Goal: Task Accomplishment & Management: Manage account settings

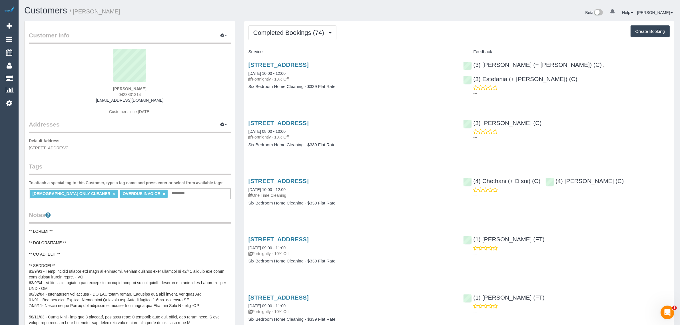
scroll to position [1539, 680]
click at [280, 30] on span "Completed Bookings (74)" at bounding box center [290, 32] width 74 height 7
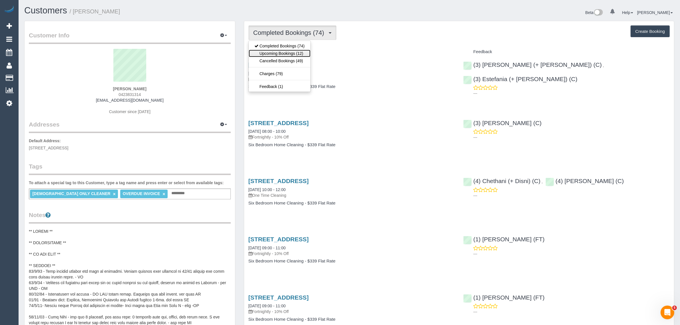
click at [273, 51] on link "Upcoming Bookings (12)" at bounding box center [280, 53] width 62 height 7
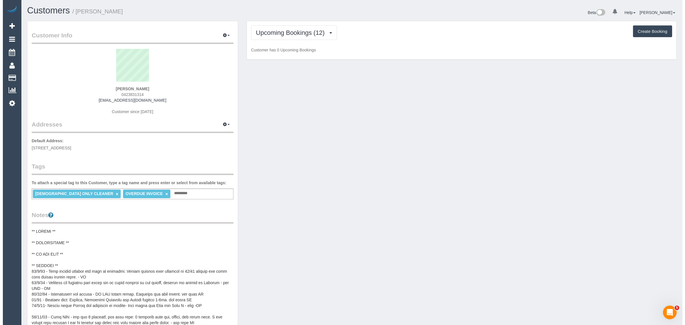
scroll to position [841, 680]
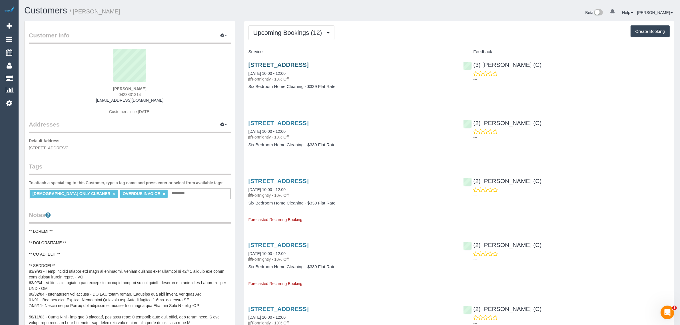
drag, startPoint x: 341, startPoint y: 66, endPoint x: 265, endPoint y: 66, distance: 76.5
click at [265, 66] on h3 "4 Tashinny Rd, Toorak, VIC 3142" at bounding box center [351, 64] width 206 height 7
drag, startPoint x: 323, startPoint y: 79, endPoint x: 315, endPoint y: 76, distance: 9.2
click at [316, 76] on p "Fortnightly - 10% Off" at bounding box center [351, 79] width 206 height 6
drag, startPoint x: 311, startPoint y: 74, endPoint x: 243, endPoint y: 74, distance: 67.9
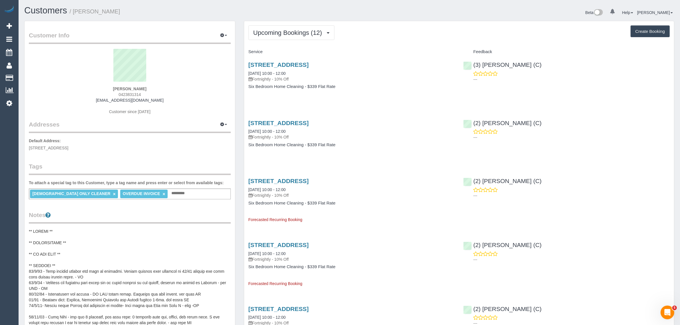
click at [244, 74] on div "4 Tashinny Rd, Toorak, VIC 3142 23/09/2025 10:00 - 12:00 Fortnightly - 10% Off …" at bounding box center [351, 79] width 215 height 44
copy link "23/09/2025 10:00 - 12:00"
drag, startPoint x: 552, startPoint y: 64, endPoint x: 480, endPoint y: 60, distance: 71.8
click at [480, 60] on div "(3) Nethaki Fernando (C) ---" at bounding box center [566, 71] width 215 height 28
copy link "(3) Nethaki Fernando (C)"
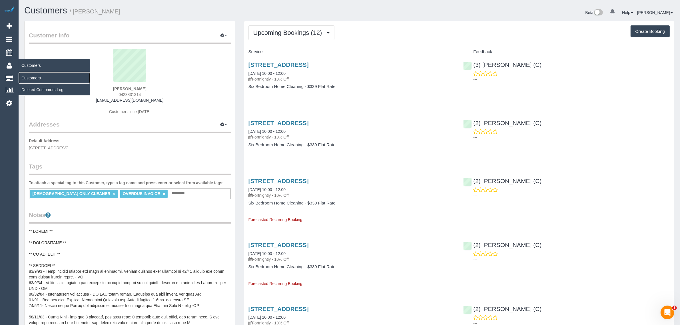
click at [27, 77] on link "Customers" at bounding box center [54, 77] width 71 height 11
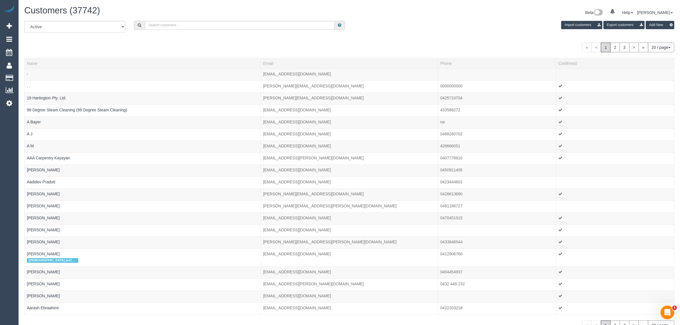
scroll to position [357, 680]
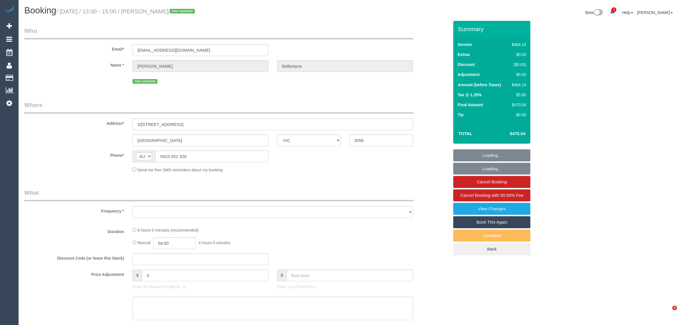
select select "VIC"
select select "object:604"
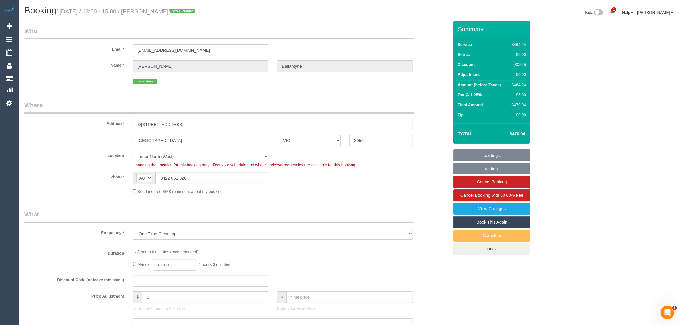
select select "number:30"
select select "number:15"
select select "number:18"
select select "number:24"
select select "number:34"
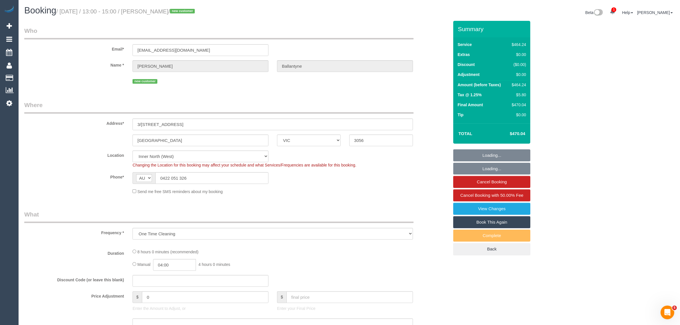
select select "number:26"
select select "object:757"
select select "480"
select select "spot1"
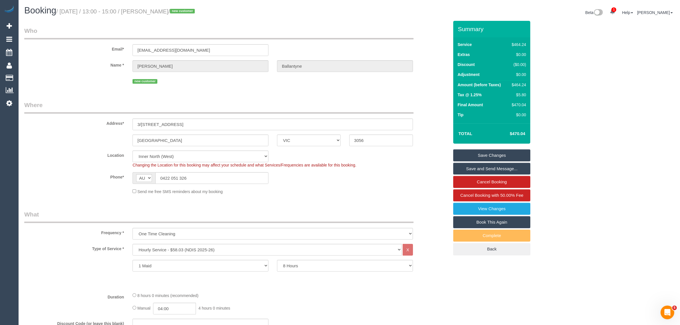
click at [67, 57] on sui-booking-customer "Email* chloeballantyne202@gmail.com Name * Chloe Ballantyne new customer" at bounding box center [236, 56] width 424 height 59
click at [248, 178] on input "0422 051 326" at bounding box center [211, 178] width 113 height 12
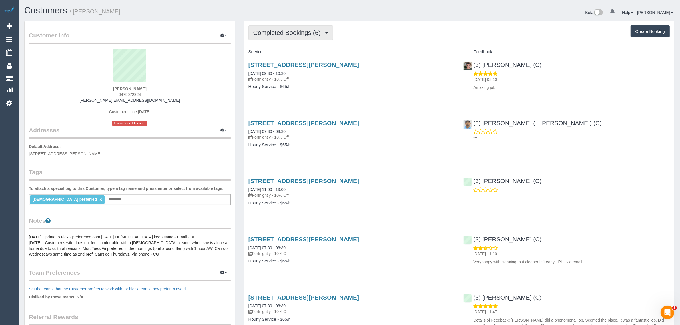
click at [314, 36] on button "Completed Bookings (6)" at bounding box center [290, 32] width 84 height 15
click at [301, 51] on link "Upcoming Bookings (1)" at bounding box center [278, 53] width 59 height 7
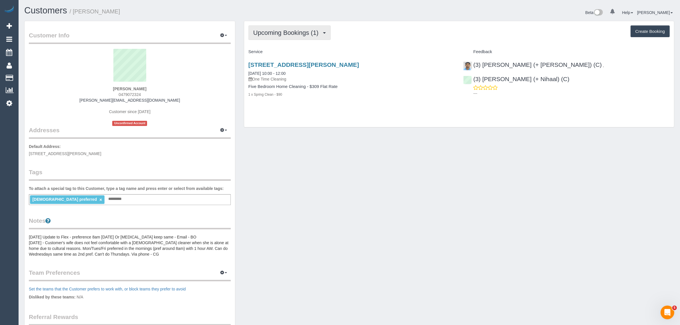
click at [287, 28] on button "Upcoming Bookings (1)" at bounding box center [289, 32] width 82 height 15
click at [281, 45] on link "Completed Bookings (6)" at bounding box center [278, 45] width 59 height 7
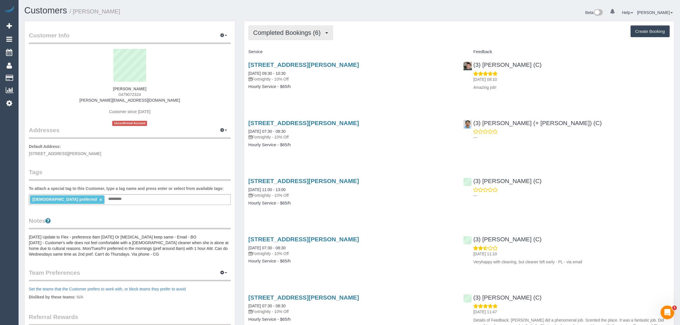
click at [286, 32] on span "Completed Bookings (6)" at bounding box center [288, 32] width 70 height 7
click at [276, 52] on link "Upcoming Bookings (1)" at bounding box center [278, 53] width 59 height 7
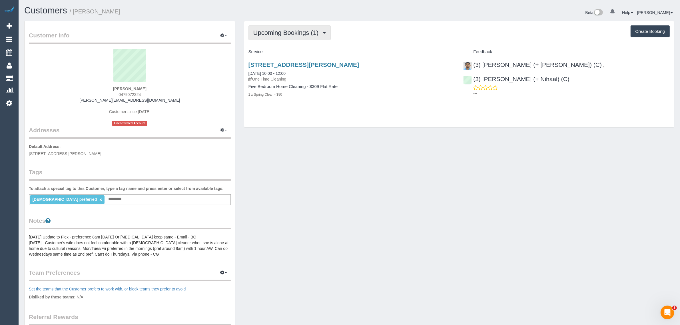
drag, startPoint x: 299, startPoint y: 29, endPoint x: 298, endPoint y: 33, distance: 4.0
click at [299, 29] on span "Upcoming Bookings (1)" at bounding box center [287, 32] width 68 height 7
click at [290, 46] on link "Completed Bookings (6)" at bounding box center [278, 45] width 59 height 7
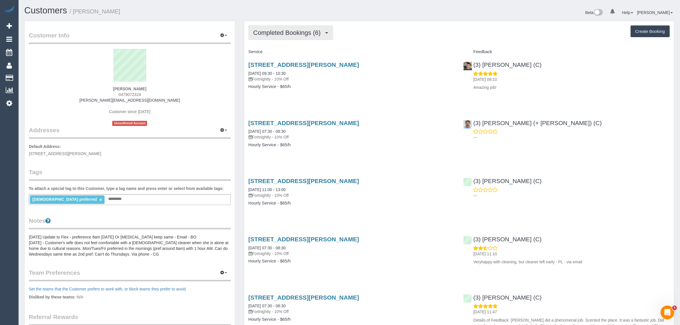
click at [311, 34] on span "Completed Bookings (6)" at bounding box center [288, 32] width 70 height 7
click at [301, 54] on link "Upcoming Bookings (1)" at bounding box center [278, 53] width 59 height 7
click at [268, 31] on span "Completed Bookings (6)" at bounding box center [288, 32] width 70 height 7
click at [276, 50] on link "Upcoming Bookings (1)" at bounding box center [278, 53] width 59 height 7
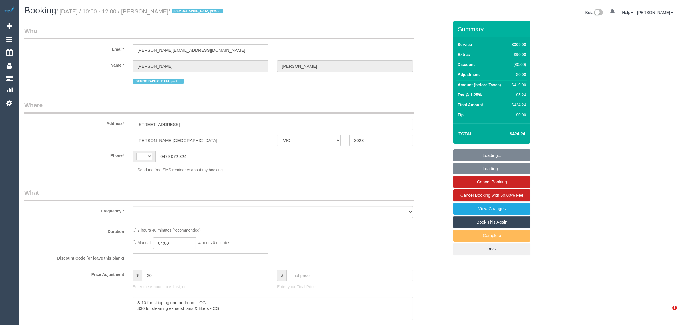
select select "VIC"
select select "string:AU"
select select "object:623"
select select "number:27"
select select "number:14"
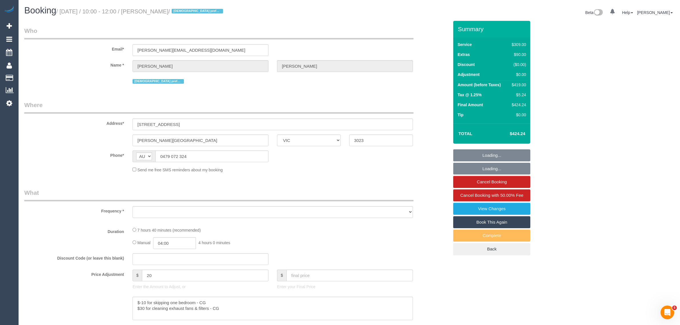
select select "number:19"
select select "number:36"
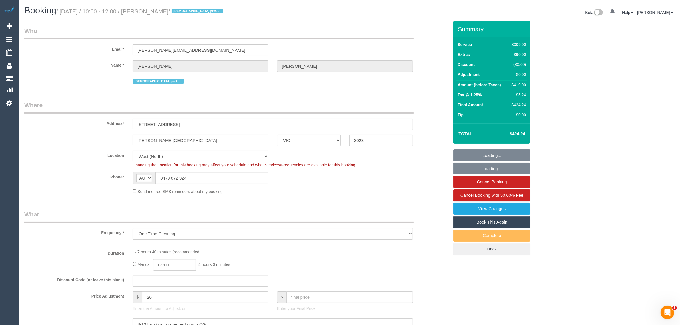
select select "string:stripe-pm_1PxfbW2GScqysDRVeM5F8nHP"
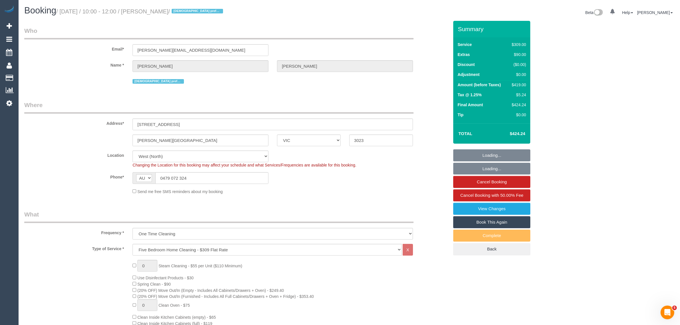
select select "spot1"
click at [414, 180] on div "Phone* AF AL DZ AD AO AI AQ AG AR AM AW AU AT AZ BS BH BD BB BY BE BZ BJ BM BT …" at bounding box center [236, 178] width 433 height 12
select select "object:1432"
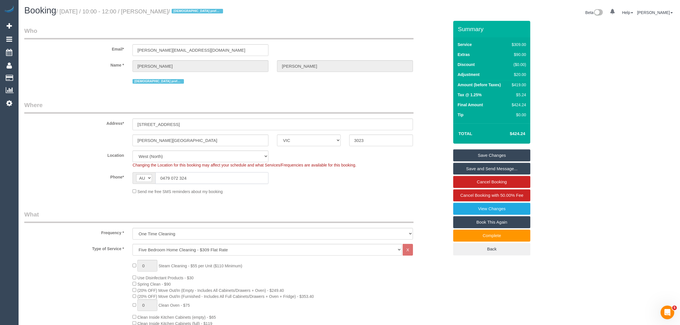
click at [203, 175] on input "0479 072 324" at bounding box center [211, 178] width 113 height 12
click at [308, 196] on fieldset "Where Address* 2 Cassan Way Caroline Springs ACT NSW NT QLD SA TAS VIC WA 3023 …" at bounding box center [236, 150] width 424 height 98
click at [383, 181] on div "Phone* AF AL DZ AD AO AI AQ AG AR AM AW AU AT AZ BS BH BD BB BY BE BZ BJ BM BT …" at bounding box center [236, 178] width 433 height 12
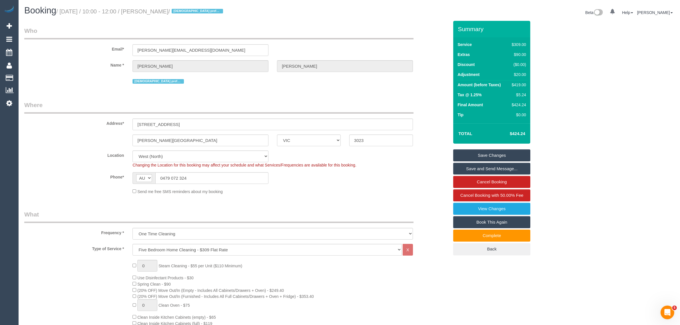
click at [59, 70] on div "Name * Jamie Wright" at bounding box center [236, 66] width 433 height 12
click at [211, 173] on input "0479 072 324" at bounding box center [211, 178] width 113 height 12
click at [379, 189] on div "Send me free SMS reminders about my booking" at bounding box center [272, 191] width 289 height 6
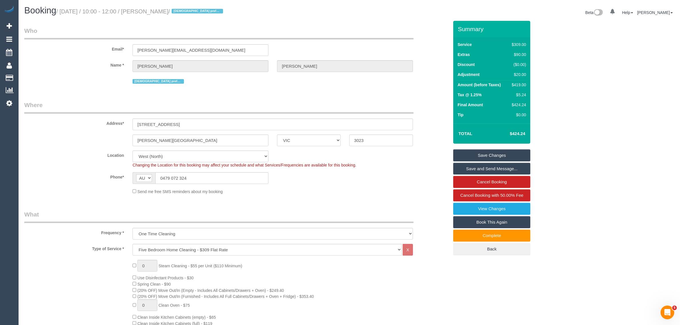
click at [419, 104] on div "Address* 2 Cassan Way" at bounding box center [236, 115] width 433 height 29
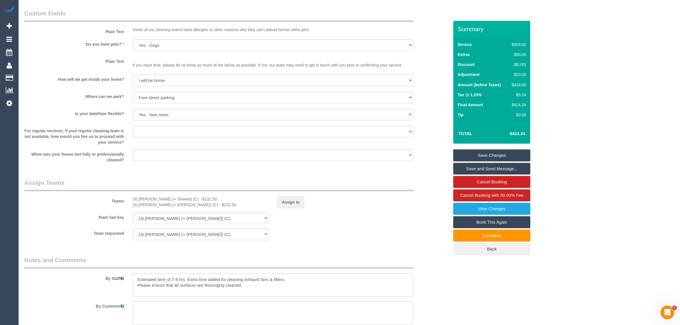
scroll to position [714, 0]
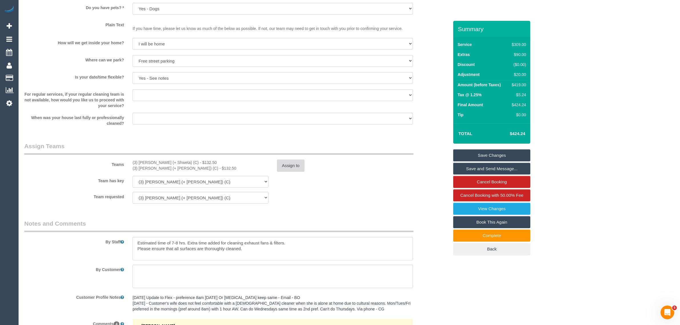
click at [298, 168] on button "Assign to" at bounding box center [290, 166] width 27 height 12
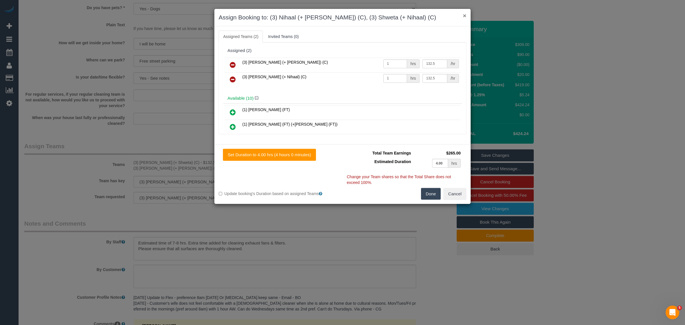
click at [465, 15] on button "×" at bounding box center [464, 16] width 3 height 6
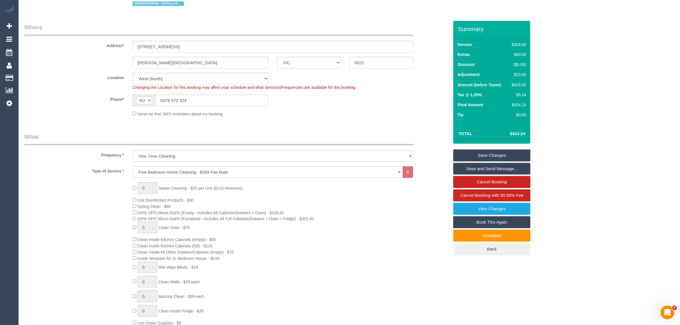
scroll to position [0, 0]
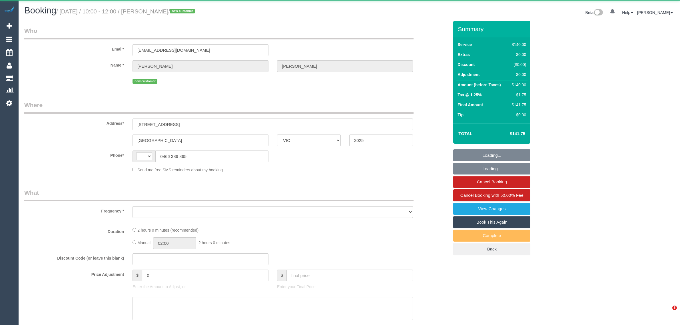
select select "VIC"
select select "string:AU"
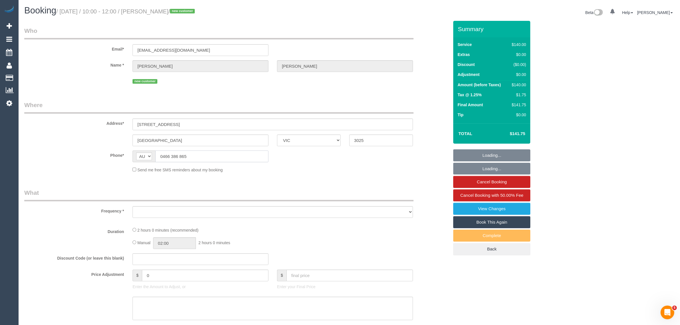
click at [211, 158] on input "0466 386 865" at bounding box center [211, 156] width 113 height 12
select select "number:28"
select select "number:14"
select select "number:18"
select select "number:25"
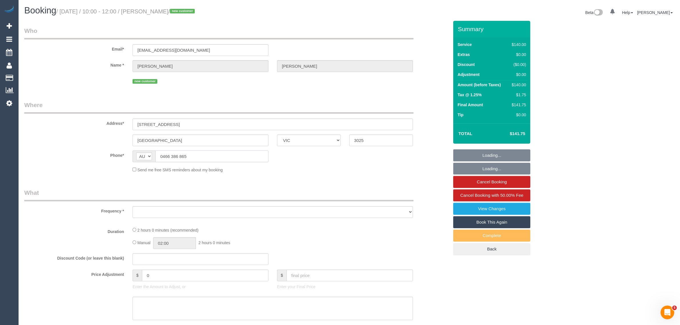
select select "number:35"
select select "number:26"
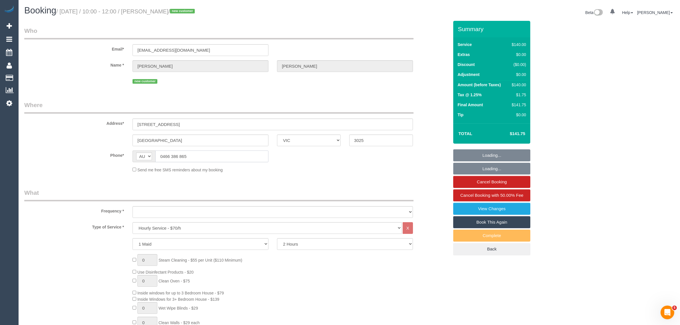
select select "string:stripe-pm_1S7W0o2GScqysDRV6DaGydwn"
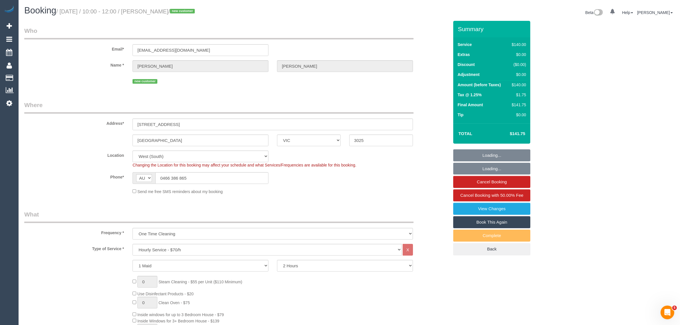
select select "object:1352"
select select "spot1"
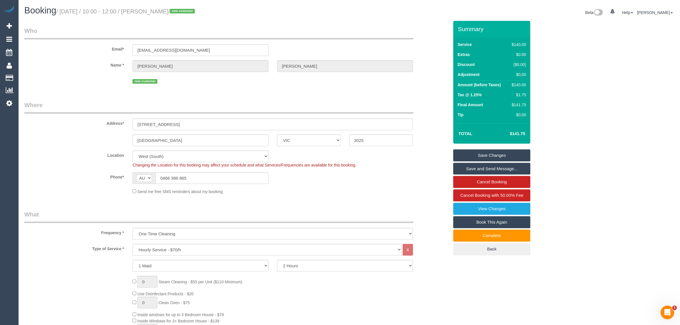
click at [254, 88] on fieldset "Who Email* toulamarra23@gmail.com Name * Toula Marra new customer" at bounding box center [236, 58] width 424 height 63
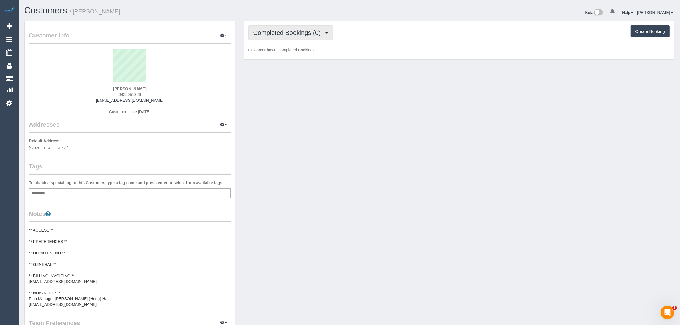
click at [290, 32] on span "Completed Bookings (0)" at bounding box center [288, 32] width 70 height 7
click at [274, 51] on link "Upcoming Bookings (1)" at bounding box center [278, 53] width 59 height 7
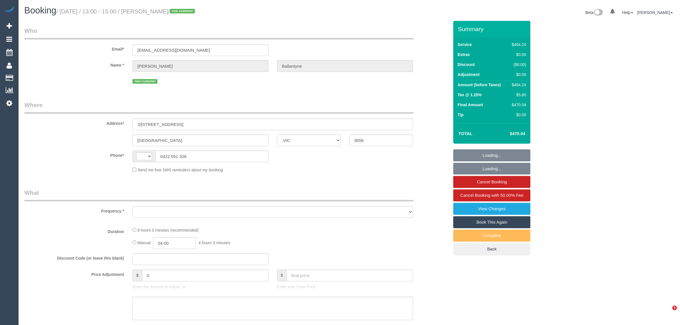
select select "VIC"
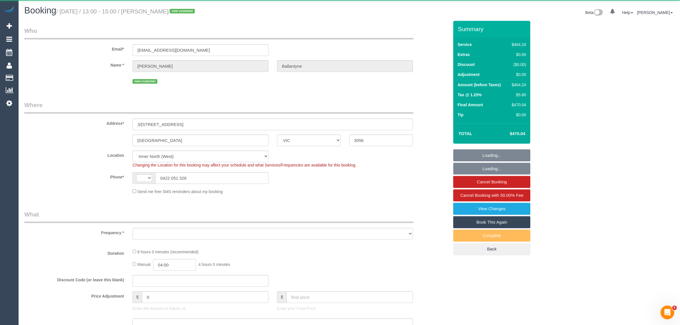
select select "480"
select select "number:30"
select select "number:15"
select select "number:18"
select select "number:24"
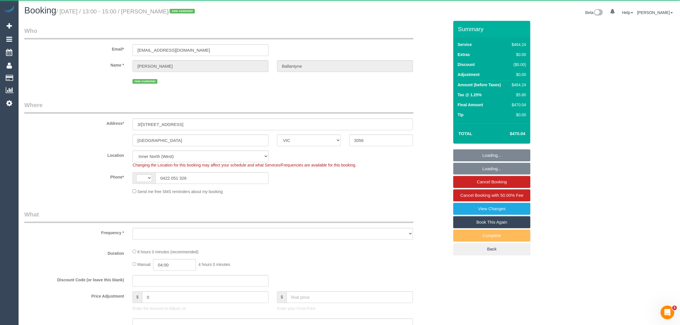
select select "number:34"
select select "number:26"
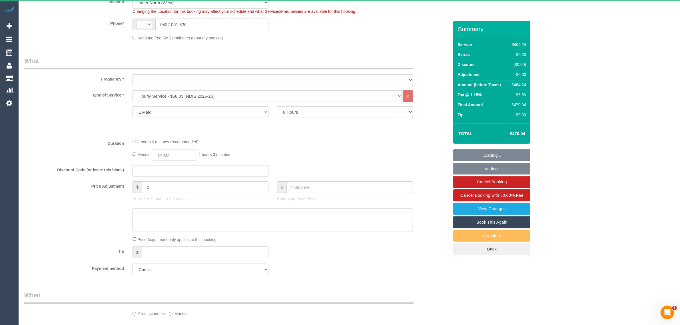
select select "string:AU"
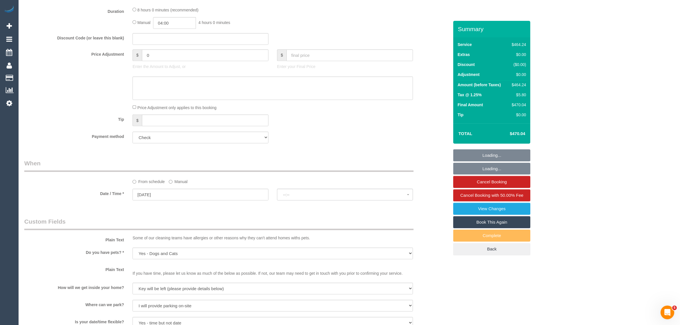
select select "object:1702"
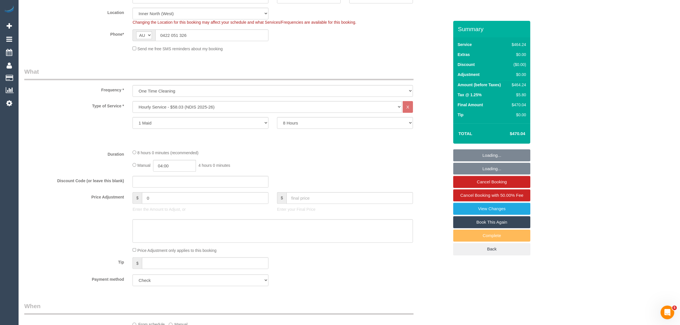
select select "spot1"
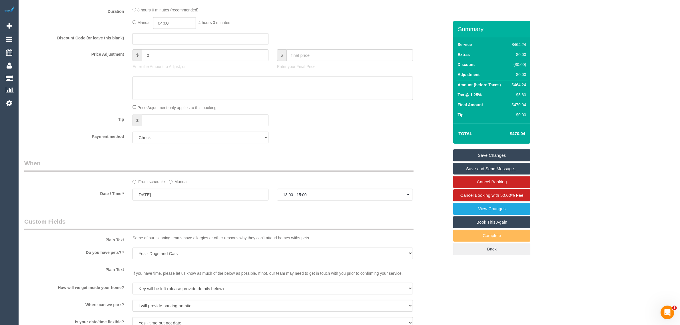
click at [179, 179] on label "Manual" at bounding box center [178, 181] width 19 height 8
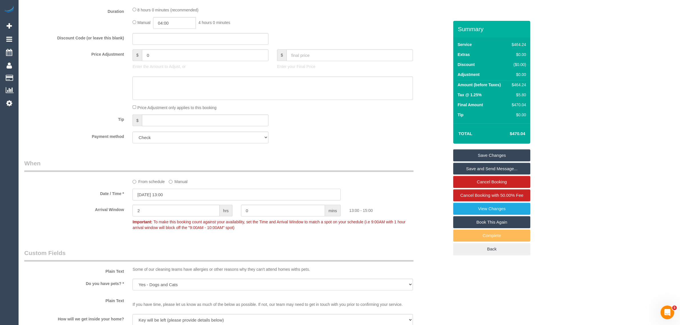
click at [201, 198] on input "23/09/2025 13:00" at bounding box center [236, 195] width 208 height 12
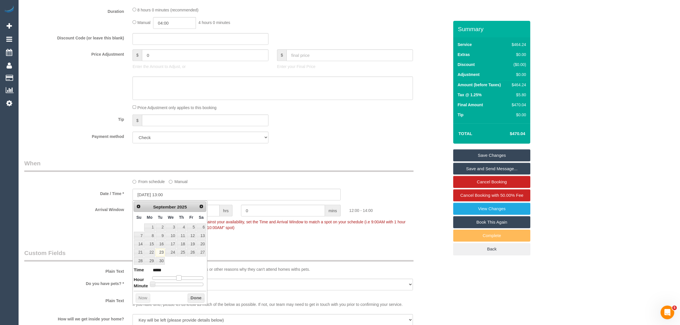
type input "23/09/2025 12:00"
type input "*****"
click at [178, 278] on span at bounding box center [178, 277] width 5 height 5
click at [192, 296] on button "Done" at bounding box center [196, 297] width 17 height 9
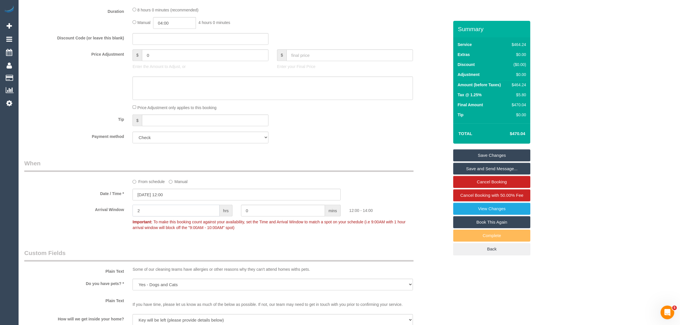
click at [178, 207] on input "2" at bounding box center [175, 211] width 87 height 12
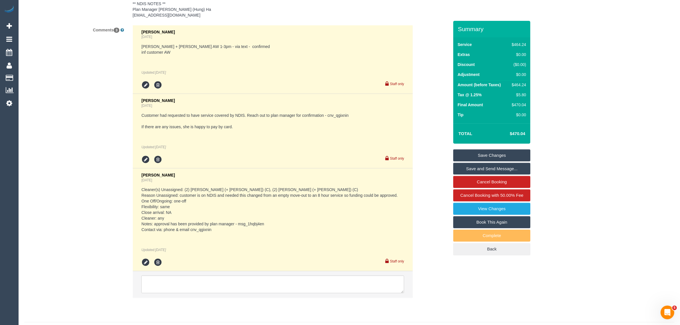
scroll to position [932, 0]
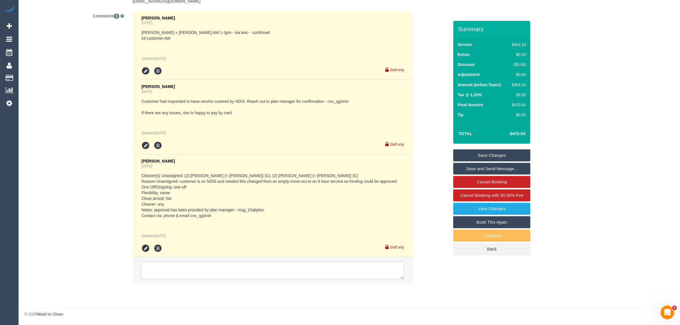
type input "0"
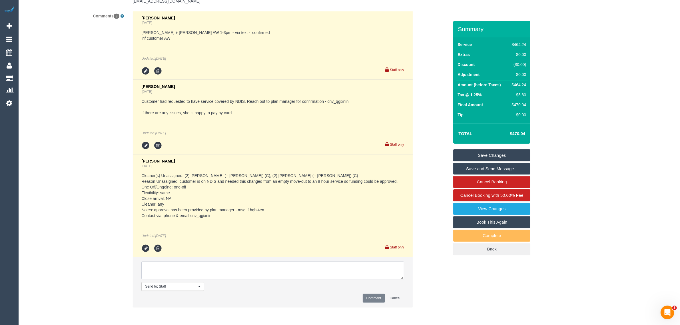
click at [236, 271] on textarea at bounding box center [272, 270] width 263 height 18
type textarea "Updated AW - customer approved via txt - KA"
click at [376, 295] on button "Comment" at bounding box center [374, 298] width 22 height 9
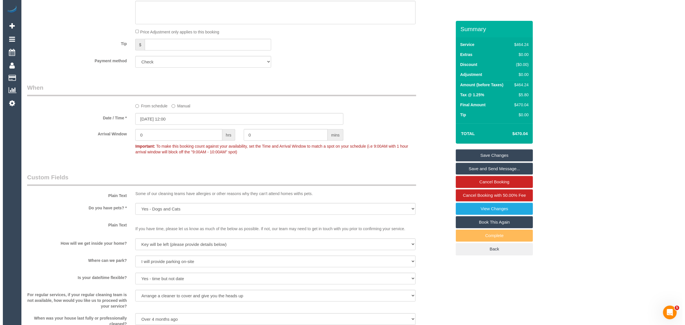
scroll to position [0, 0]
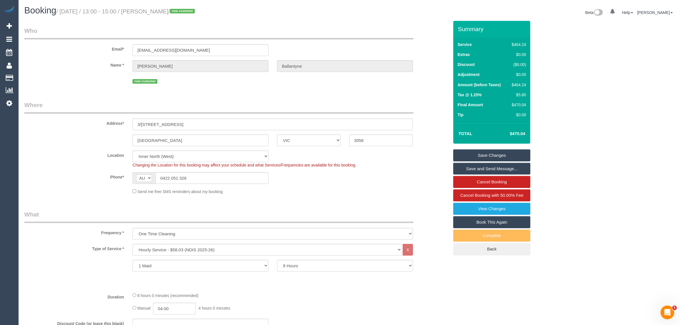
drag, startPoint x: 461, startPoint y: 153, endPoint x: 453, endPoint y: 152, distance: 8.6
click at [461, 153] on link "Save Changes" at bounding box center [491, 155] width 77 height 12
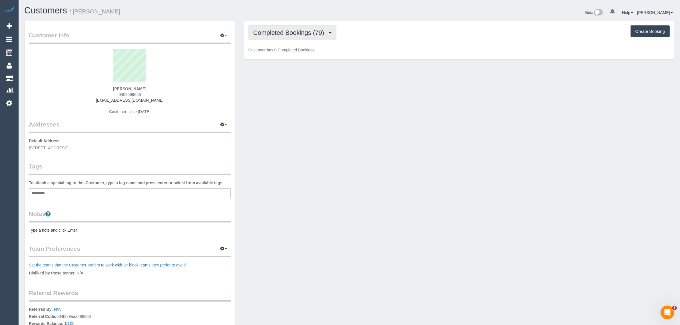
click at [285, 34] on span "Completed Bookings (79)" at bounding box center [290, 32] width 74 height 7
click at [279, 53] on link "Upcoming Bookings (11)" at bounding box center [280, 53] width 62 height 7
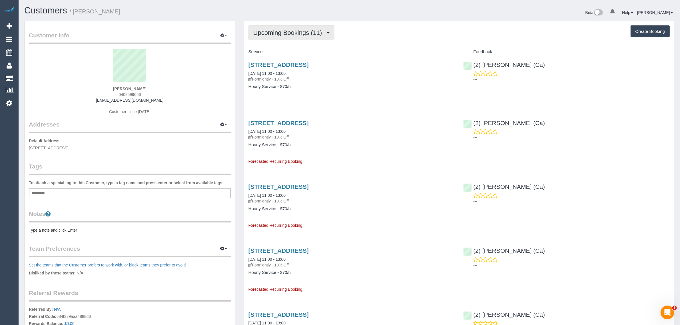
click at [298, 36] on button "Upcoming Bookings (11)" at bounding box center [291, 32] width 86 height 15
click at [284, 45] on link "Completed Bookings (79)" at bounding box center [280, 45] width 62 height 7
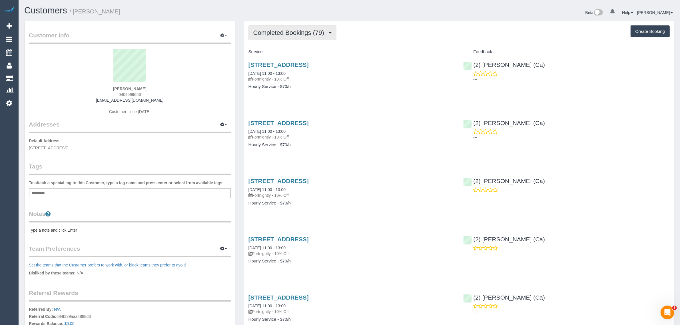
click at [296, 29] on span "Completed Bookings (79)" at bounding box center [290, 32] width 74 height 7
click at [281, 51] on link "Upcoming Bookings (11)" at bounding box center [280, 53] width 62 height 7
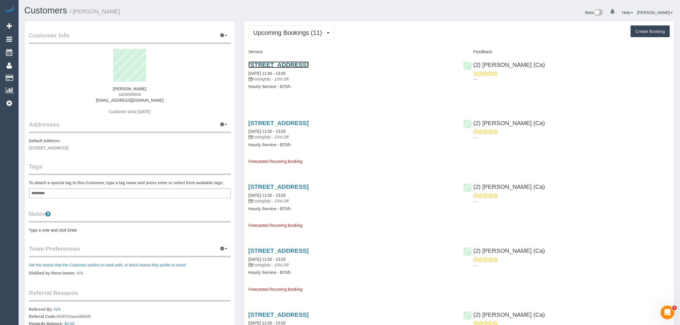
click at [275, 62] on link "52 Strettle St, Thornbury, VIC 3071" at bounding box center [278, 64] width 60 height 7
click at [288, 28] on button "Upcoming Bookings (11)" at bounding box center [291, 32] width 86 height 15
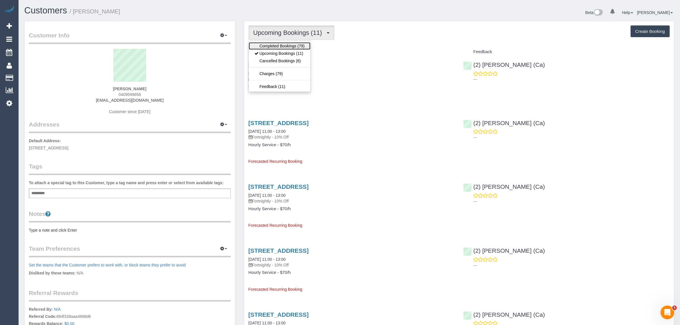
click at [281, 47] on link "Completed Bookings (79)" at bounding box center [280, 45] width 62 height 7
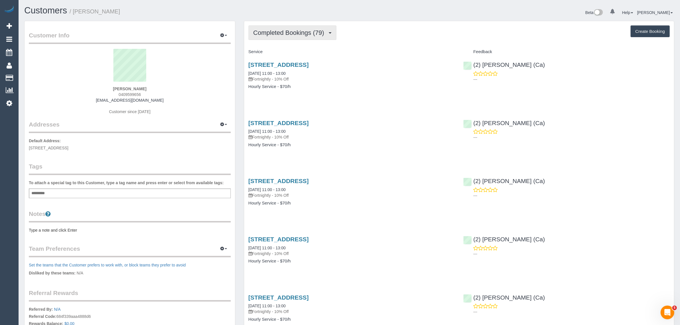
click at [286, 33] on span "Completed Bookings (79)" at bounding box center [290, 32] width 74 height 7
click at [278, 55] on link "Upcoming Bookings (11)" at bounding box center [280, 53] width 62 height 7
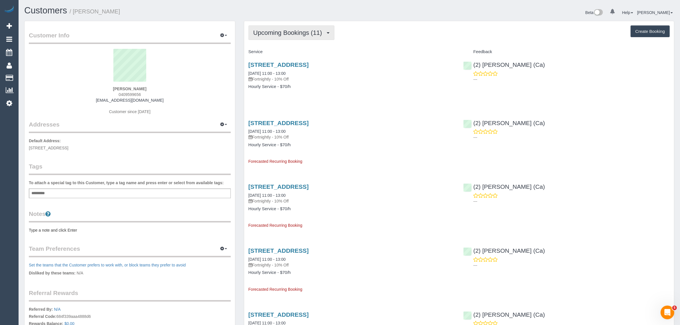
click at [291, 33] on span "Upcoming Bookings (11)" at bounding box center [289, 32] width 72 height 7
click at [281, 50] on link "Upcoming Bookings (11)" at bounding box center [280, 53] width 62 height 7
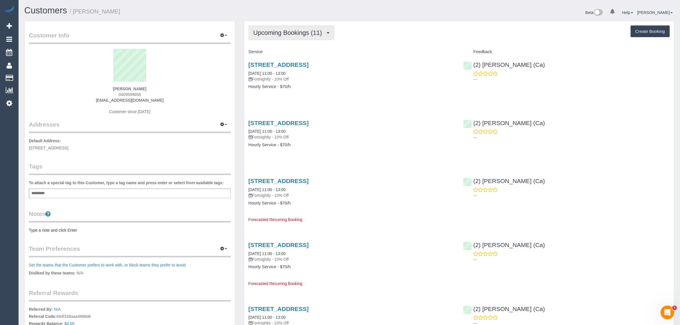
click at [293, 33] on span "Upcoming Bookings (11)" at bounding box center [289, 32] width 72 height 7
click at [287, 51] on link "Upcoming Bookings (11)" at bounding box center [280, 53] width 62 height 7
click at [386, 10] on div "Beta 0 Your Notifications You have 0 alerts Help Help Docs Take a Tour Contact …" at bounding box center [513, 13] width 329 height 15
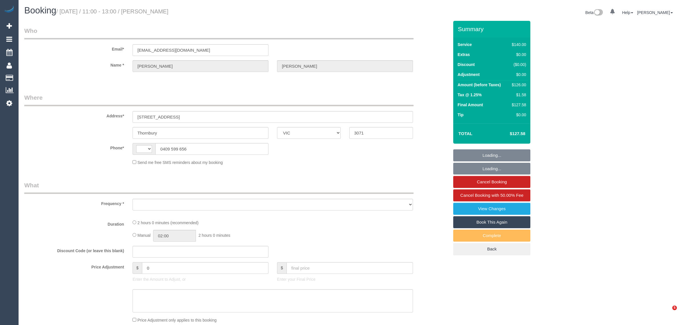
select select "VIC"
select select "string:AU"
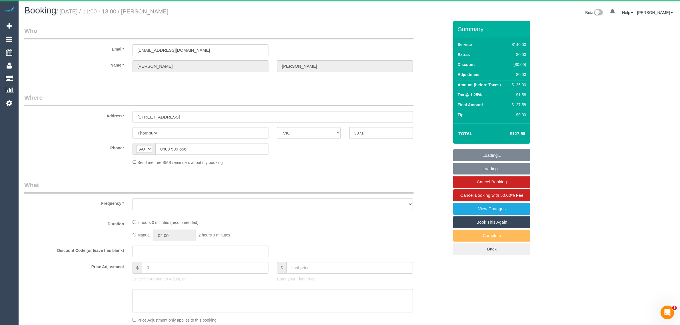
select select "string:stripe-pm_1P9GfB2GScqysDRVhbHXGPtn"
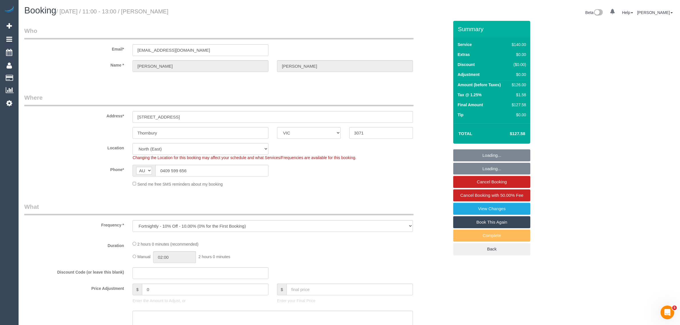
select select "object:849"
select select "number:29"
select select "number:14"
select select "number:19"
select select "number:22"
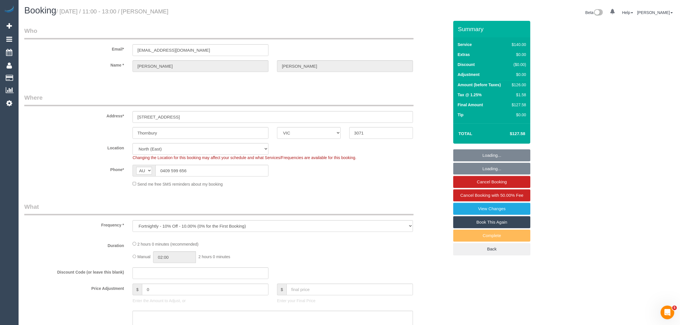
select select "number:34"
select select "number:12"
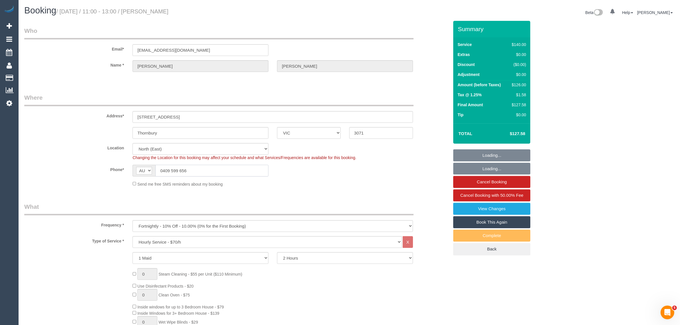
click at [234, 174] on input "0409 599 656" at bounding box center [211, 171] width 113 height 12
click at [338, 168] on div "Phone* AF AL DZ AD AO AI AQ AG AR AM AW AU AT AZ BS BH BD BB BY BE BZ BJ BM BT …" at bounding box center [236, 171] width 433 height 12
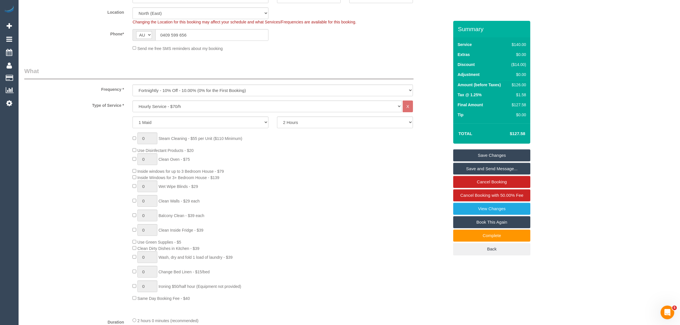
scroll to position [143, 0]
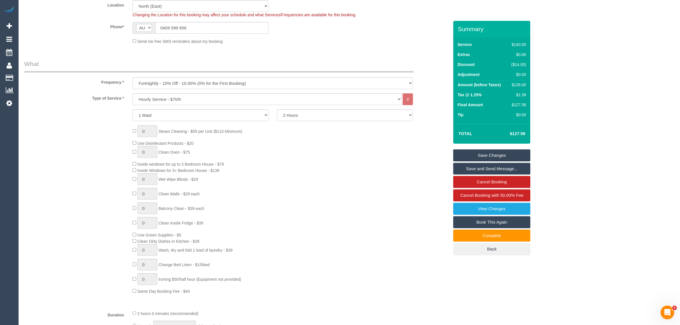
click at [388, 218] on div "0 Steam Cleaning - $55 per Unit ($110 Minimum) Use Disinfectant Products - $20 …" at bounding box center [290, 209] width 325 height 168
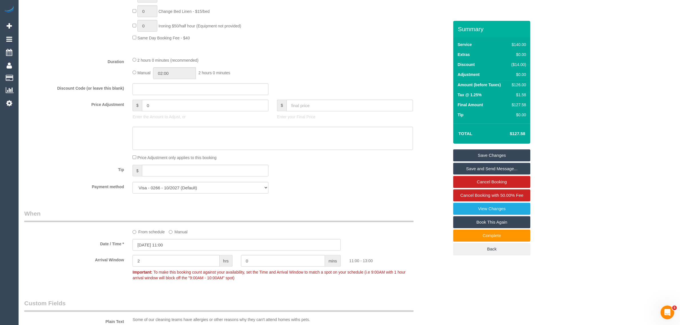
scroll to position [428, 0]
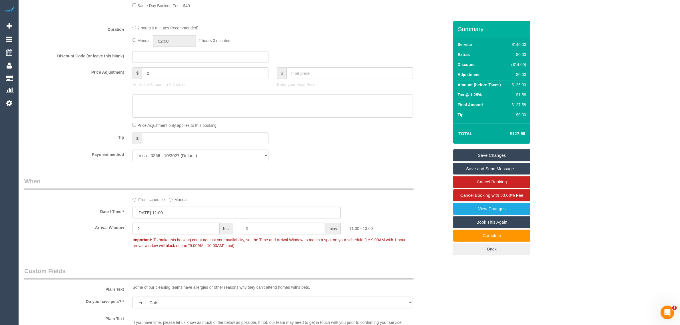
click at [396, 180] on legend "When" at bounding box center [218, 183] width 389 height 13
click at [420, 138] on div "Tip $" at bounding box center [236, 138] width 433 height 13
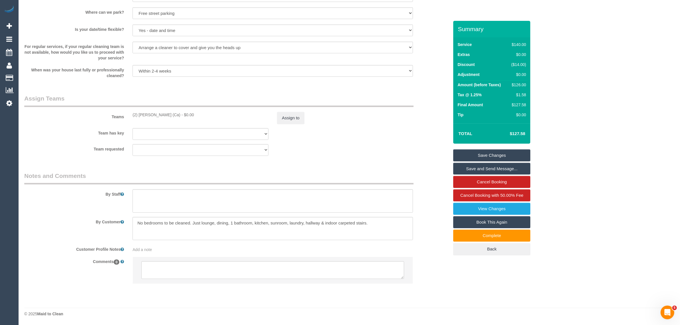
scroll to position [770, 0]
click at [250, 273] on textarea at bounding box center [272, 270] width 263 height 18
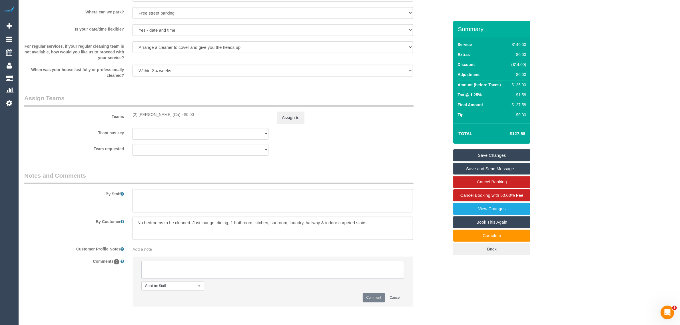
paste textarea "Cleaner(s) Unassigned: Reason Unassigned: Contact via: Which message sent: Addi…"
click at [403, 279] on textarea at bounding box center [272, 270] width 263 height 18
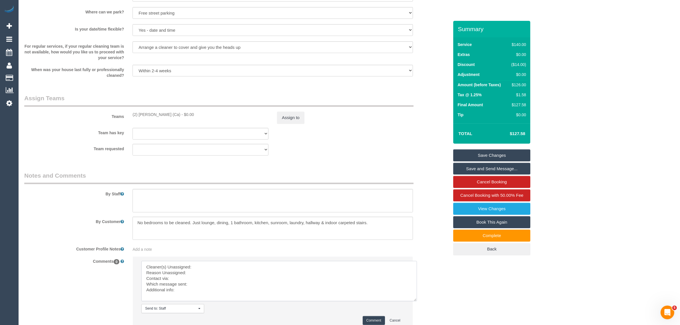
scroll to position [0, 0]
drag, startPoint x: 402, startPoint y: 278, endPoint x: 415, endPoint y: 301, distance: 26.3
click at [415, 301] on textarea at bounding box center [278, 281] width 275 height 40
click at [235, 283] on textarea at bounding box center [278, 281] width 275 height 40
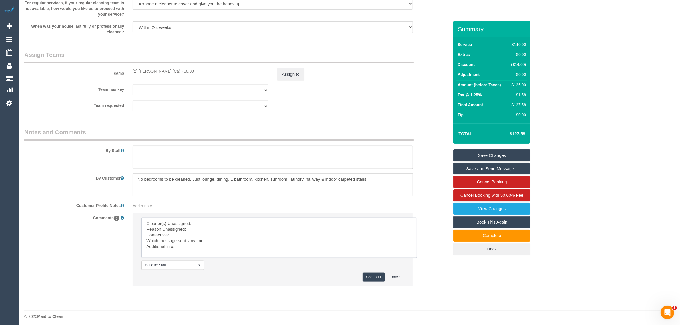
scroll to position [817, 0]
drag, startPoint x: 132, startPoint y: 67, endPoint x: 168, endPoint y: 66, distance: 36.0
click at [168, 66] on div "(2) Suzi Belas (Ca) - $0.00" at bounding box center [200, 69] width 144 height 6
copy div "(2) [PERSON_NAME] (Ca)"
click at [209, 222] on textarea at bounding box center [278, 235] width 275 height 40
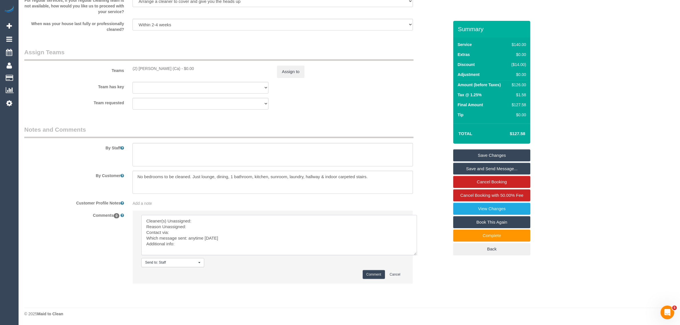
paste textarea "(2) [PERSON_NAME] (Ca)"
click at [196, 224] on textarea at bounding box center [278, 235] width 275 height 40
click at [294, 69] on button "Assign to" at bounding box center [290, 72] width 27 height 12
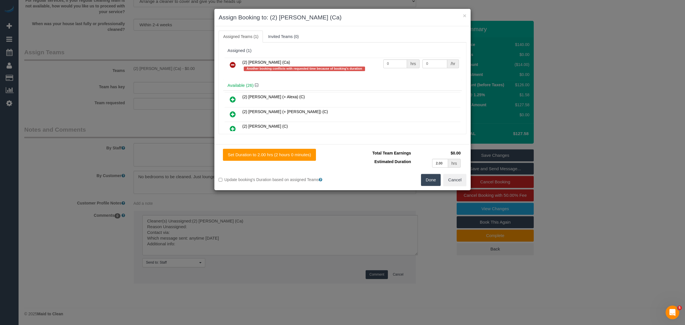
drag, startPoint x: 232, startPoint y: 63, endPoint x: 257, endPoint y: 74, distance: 27.9
click at [232, 63] on icon at bounding box center [233, 64] width 6 height 7
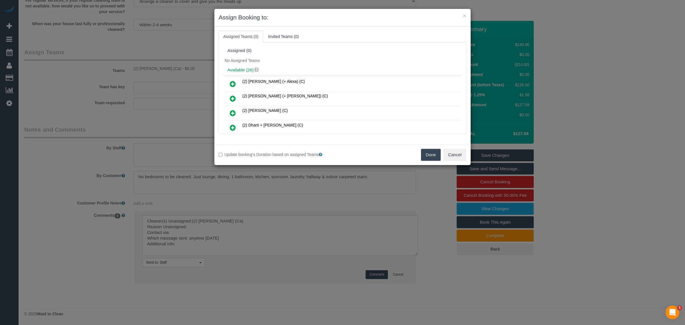
click at [422, 156] on button "Done" at bounding box center [431, 155] width 20 height 12
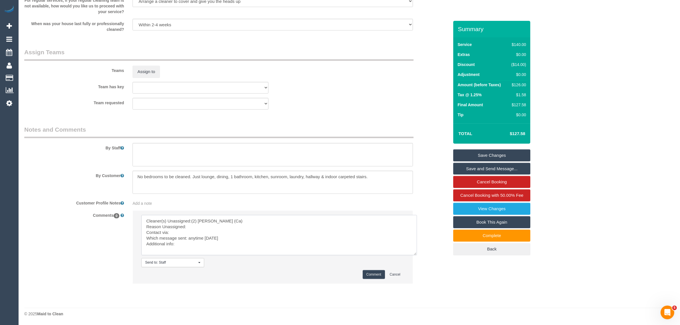
click at [198, 224] on textarea at bounding box center [278, 235] width 275 height 40
click at [250, 240] on textarea at bounding box center [278, 235] width 275 height 40
click at [230, 243] on textarea at bounding box center [278, 235] width 275 height 40
click at [329, 235] on textarea at bounding box center [278, 235] width 275 height 40
type textarea "Cleaner(s) Unassigned:(2) Suzi Belas (Ca) Reason Unassigned: sick Contact via: …"
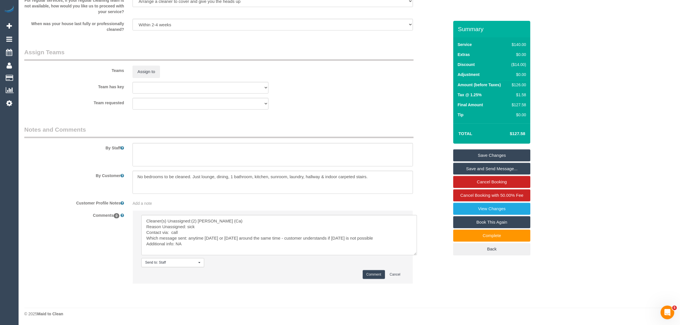
click at [369, 274] on button "Comment" at bounding box center [374, 274] width 22 height 9
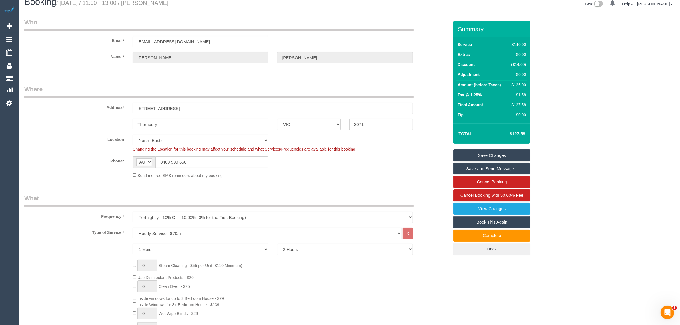
scroll to position [0, 0]
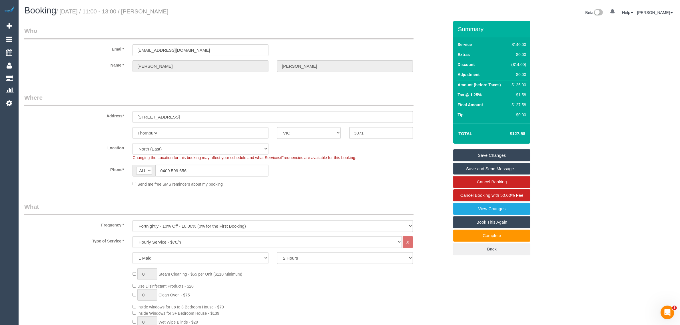
click at [470, 156] on link "Save Changes" at bounding box center [491, 155] width 77 height 12
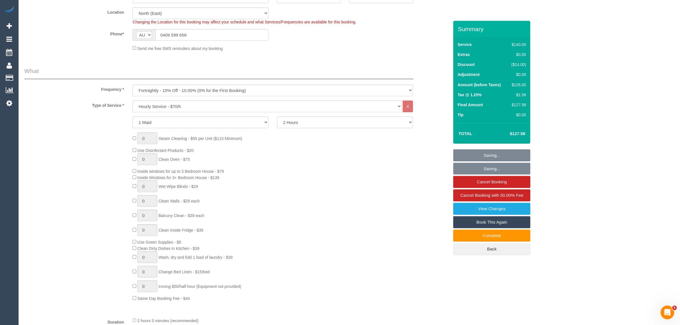
scroll to position [143, 0]
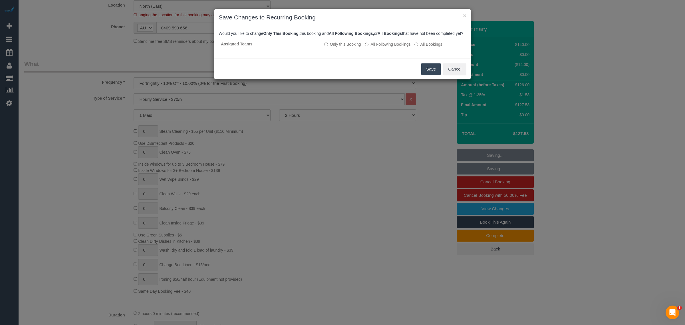
click at [432, 75] on button "Save" at bounding box center [430, 69] width 19 height 12
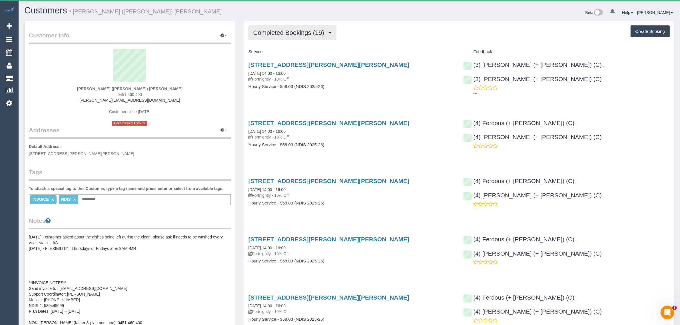
click at [286, 29] on span "Completed Bookings (19)" at bounding box center [290, 32] width 74 height 7
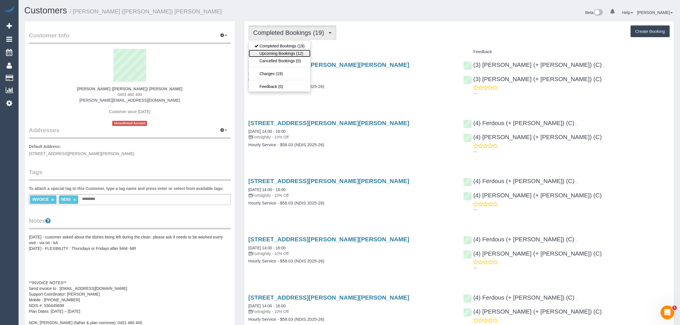
click at [288, 54] on link "Upcoming Bookings (12)" at bounding box center [280, 53] width 62 height 7
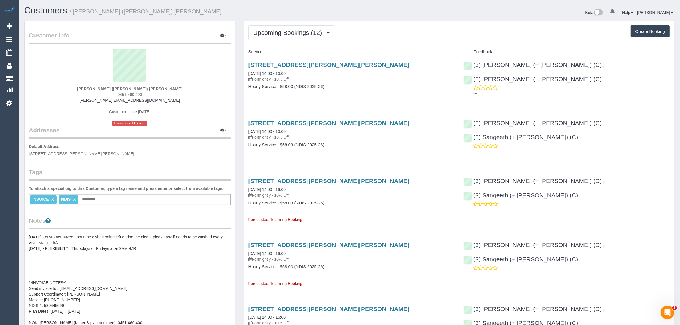
drag, startPoint x: 302, startPoint y: 73, endPoint x: 247, endPoint y: 72, distance: 54.2
click at [247, 72] on div "[STREET_ADDRESS][PERSON_NAME][PERSON_NAME] [DATE] 14:00 - 16:00 Fortnightly - 1…" at bounding box center [351, 79] width 215 height 44
copy link "[DATE] 14:00 - 16:00"
drag, startPoint x: 619, startPoint y: 66, endPoint x: 554, endPoint y: 66, distance: 65.1
click at [554, 66] on div "(3) [PERSON_NAME] (+ [PERSON_NAME]) (C) , (3) [PERSON_NAME] (+ [PERSON_NAME]) (…" at bounding box center [566, 78] width 215 height 42
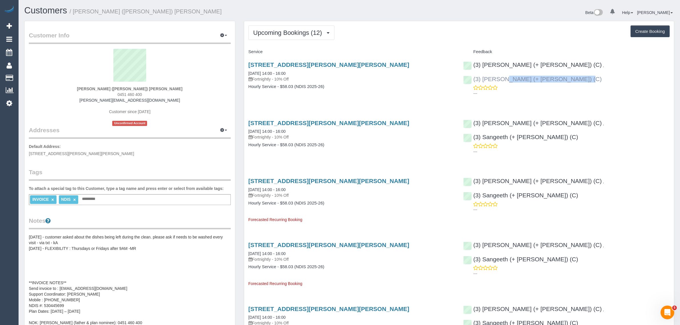
copy link "(3) [PERSON_NAME] (+ [PERSON_NAME]) (C)"
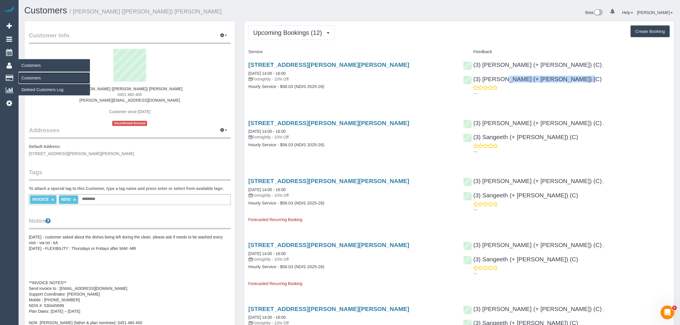
drag, startPoint x: 29, startPoint y: 75, endPoint x: 38, endPoint y: 67, distance: 11.5
click at [29, 75] on link "Customers" at bounding box center [54, 77] width 71 height 11
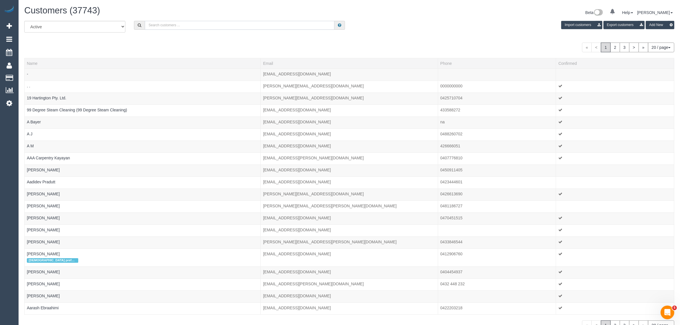
click at [234, 26] on input "text" at bounding box center [240, 25] width 190 height 9
paste input "Chris Little CHRIS LITTLE"
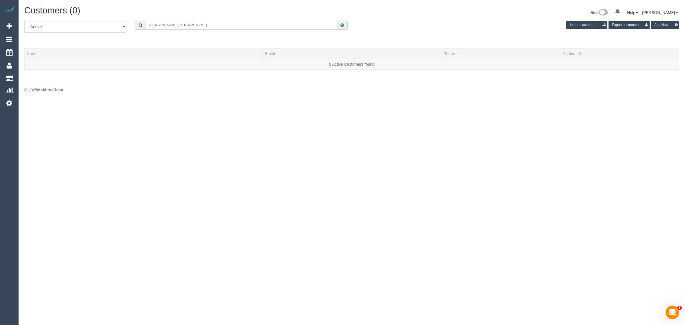
drag, startPoint x: 166, startPoint y: 26, endPoint x: 259, endPoint y: 27, distance: 92.2
click at [259, 27] on input "Chris Little CHRIS LITTLE" at bounding box center [241, 25] width 191 height 9
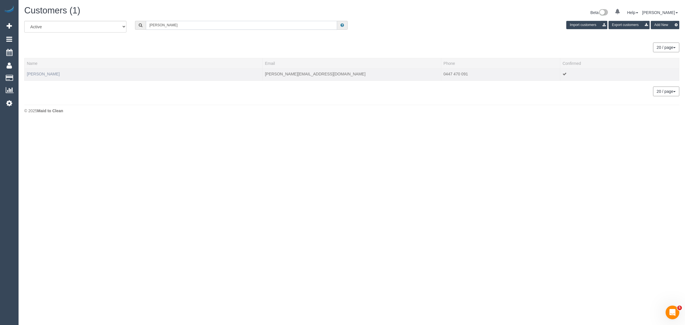
type input "Chris Little"
click at [33, 74] on link "Chris Little" at bounding box center [43, 74] width 33 height 5
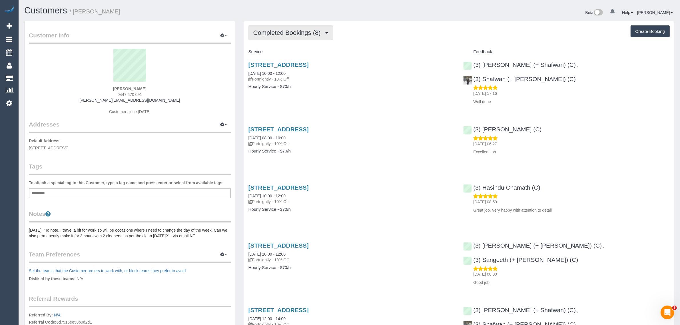
click at [290, 33] on span "Completed Bookings (8)" at bounding box center [288, 32] width 70 height 7
click at [277, 54] on link "Upcoming Bookings (12)" at bounding box center [279, 53] width 60 height 7
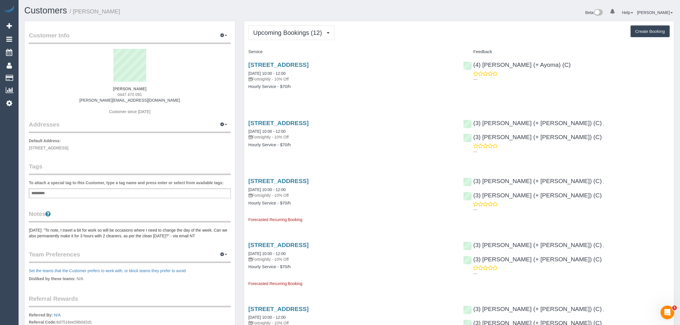
drag, startPoint x: 310, startPoint y: 73, endPoint x: 244, endPoint y: 72, distance: 65.7
click at [244, 72] on div "1 Cool Street Reservoir Vic 3073, Reservoir, VIC 3073 23/09/2025 10:00 - 12:00 …" at bounding box center [351, 79] width 215 height 44
copy link "23/09/2025 10:00 - 12:00"
click at [480, 93] on div "1 Cool Street Reservoir Vic 3073, Reservoir, VIC 3073 23/09/2025 10:00 - 12:00 …" at bounding box center [459, 79] width 430 height 44
drag, startPoint x: 530, startPoint y: 69, endPoint x: 474, endPoint y: 64, distance: 55.9
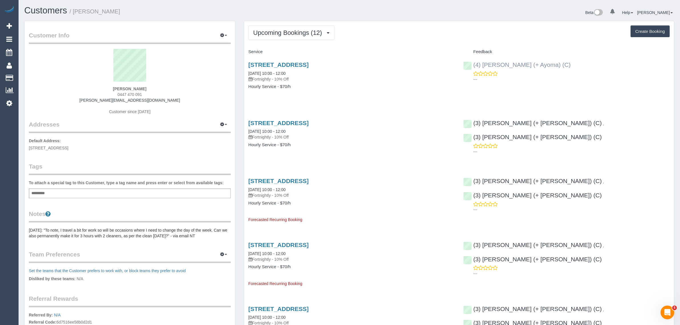
click at [474, 64] on div "(4) Nilash (+ Ayoma) (C) ---" at bounding box center [566, 71] width 215 height 28
copy link "4) Nilash (+ Ayoma) (C)"
click at [186, 102] on div "Chris Little 0447 470 091 chris.little@coface.com Customer since 2025" at bounding box center [130, 84] width 202 height 71
click at [68, 147] on span "1 Cool Street Reservoir VIC 3073, RESERVOIR, VIC 3073" at bounding box center [48, 148] width 39 height 5
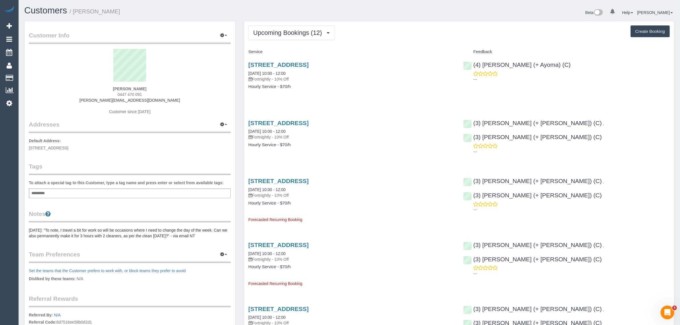
copy span "RESERVOIR"
drag, startPoint x: 29, startPoint y: 77, endPoint x: 40, endPoint y: 69, distance: 13.6
click at [29, 77] on link "Customers" at bounding box center [54, 77] width 71 height 11
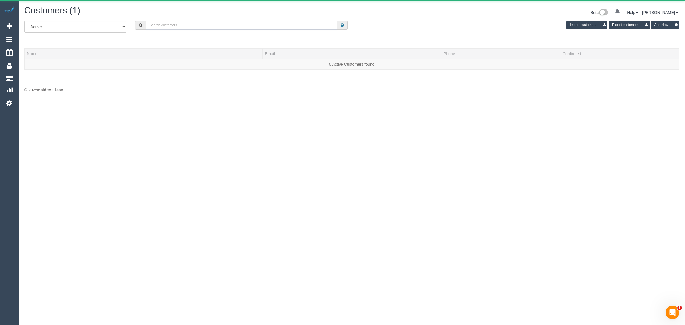
click at [280, 26] on input "text" at bounding box center [241, 25] width 191 height 9
paste input "+61400906151"
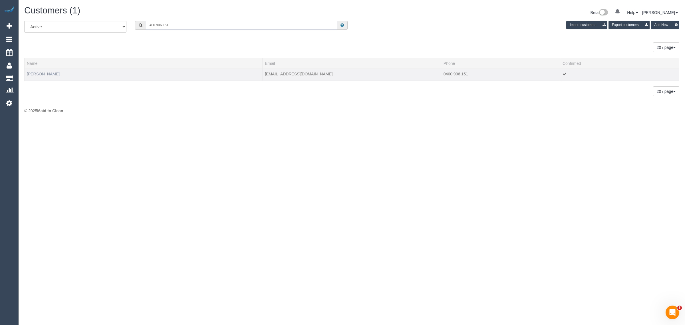
type input "400 906 151"
click at [35, 75] on link "Liz Rawnsley" at bounding box center [43, 74] width 33 height 5
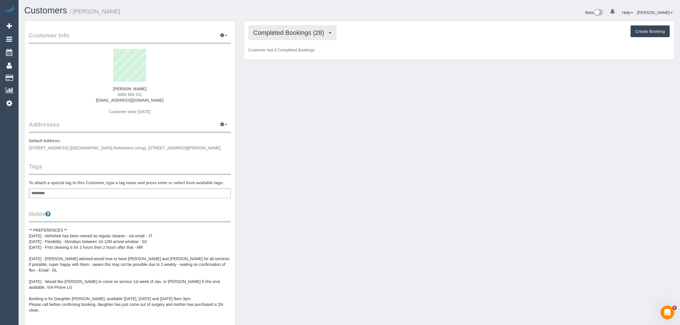
click at [303, 36] on button "Completed Bookings (28)" at bounding box center [292, 32] width 88 height 15
click at [303, 53] on link "Upcoming Bookings (11)" at bounding box center [280, 53] width 62 height 7
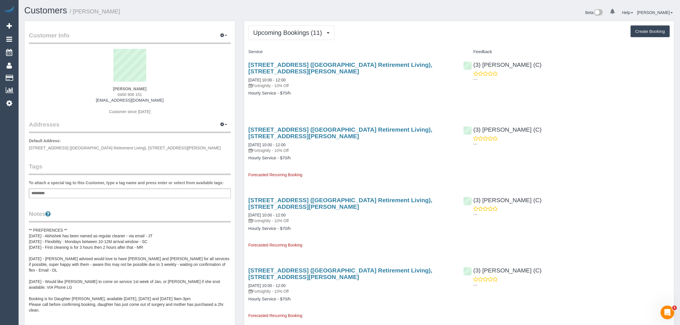
drag, startPoint x: 295, startPoint y: 79, endPoint x: 246, endPoint y: 81, distance: 48.9
click at [246, 81] on div "Unit 192, 101-121 Whalley Drive (Cumberland View Retirement Living), Wheelers H…" at bounding box center [351, 82] width 215 height 51
copy link "23/09/2025 10:00 - 12:00"
click at [546, 79] on p "---" at bounding box center [571, 80] width 196 height 6
copy link "(3) [PERSON_NAME] (C)"
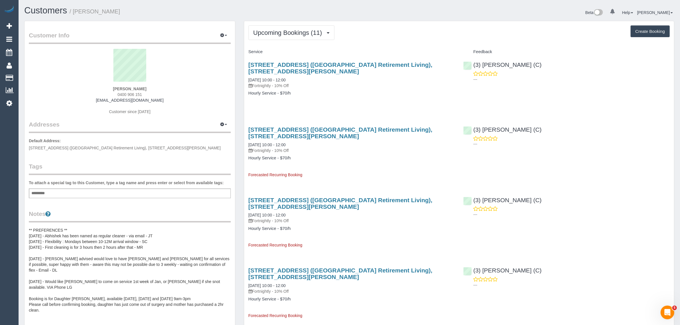
drag, startPoint x: 557, startPoint y: 62, endPoint x: 474, endPoint y: 60, distance: 82.8
click at [474, 60] on div "(3) Denuwan Lamahewa (C) ---" at bounding box center [566, 71] width 215 height 28
click at [116, 87] on div "Liz Rawnsley 0400 906 151 lrawnsley@iinet.net.au Customer since 2022" at bounding box center [130, 84] width 202 height 71
copy strong "Liz"
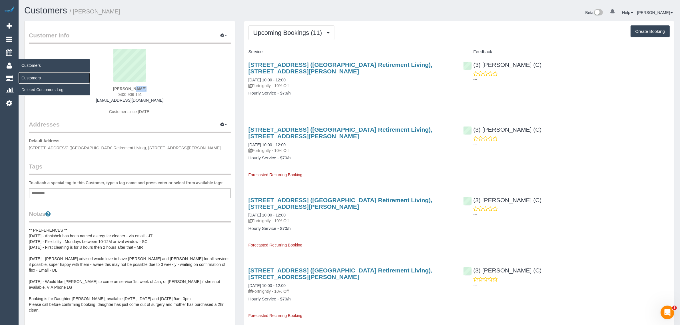
drag, startPoint x: 27, startPoint y: 74, endPoint x: 43, endPoint y: 58, distance: 22.6
click at [27, 74] on link "Customers" at bounding box center [54, 77] width 71 height 11
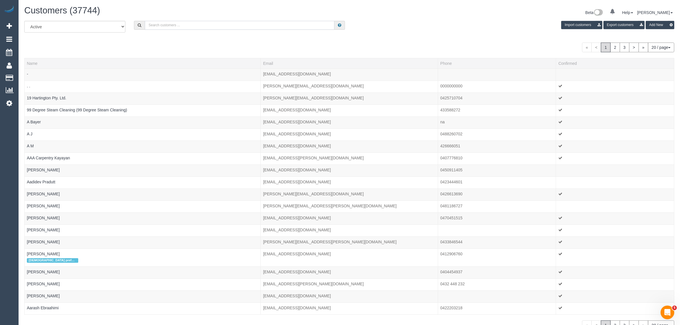
click at [183, 24] on input "text" at bounding box center [240, 25] width 190 height 9
paste input "Sarah Anne DeGuara"
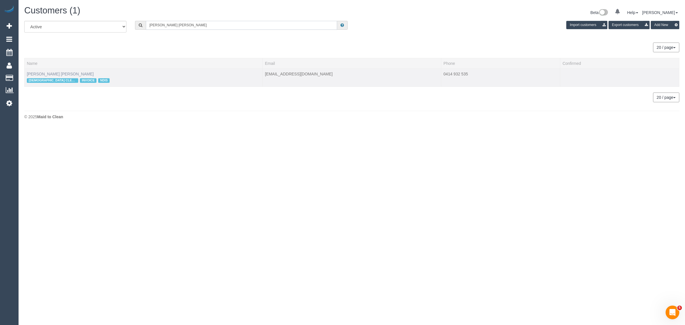
type input "Sarah Anne DeGuara"
click at [46, 74] on link "Sarah Anne DeGuara" at bounding box center [60, 74] width 67 height 5
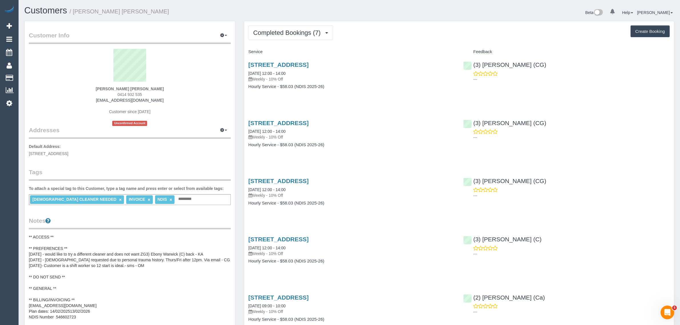
scroll to position [143, 0]
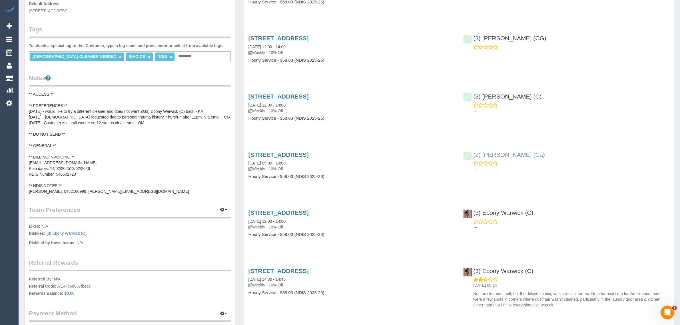
drag, startPoint x: 534, startPoint y: 154, endPoint x: 473, endPoint y: 154, distance: 61.1
click at [473, 154] on div "(2) Aisha Houssenali (Ca) ---" at bounding box center [566, 160] width 215 height 28
copy link "(2) Aisha Houssenali (Ca)"
click at [175, 59] on div "FEMALE CLEANER NEEDED × INVOICE × NDIS × Add a tag" at bounding box center [130, 56] width 202 height 11
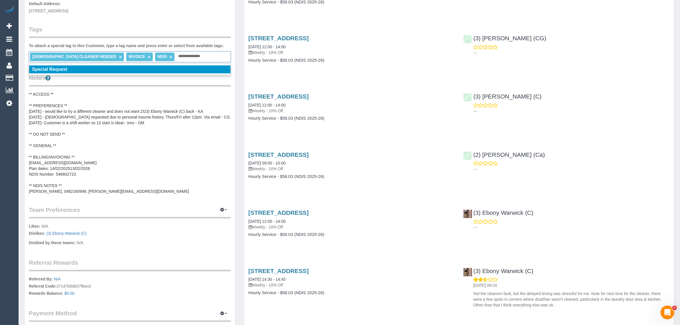
type input "**********"
click at [189, 68] on li "Special Request" at bounding box center [129, 69] width 201 height 8
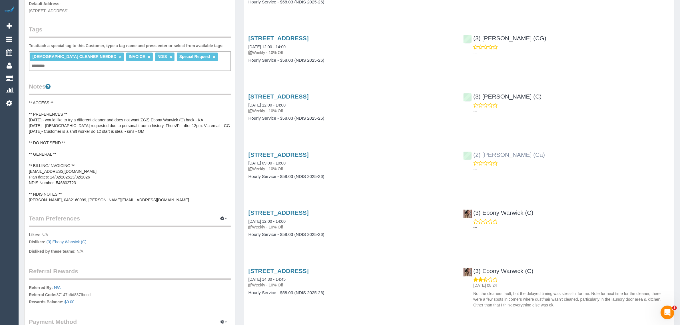
drag, startPoint x: 550, startPoint y: 154, endPoint x: 472, endPoint y: 155, distance: 77.1
click at [472, 155] on div "(2) Aisha Houssenali (Ca) ---" at bounding box center [566, 160] width 215 height 28
copy link "(2) [PERSON_NAME] (Ca)"
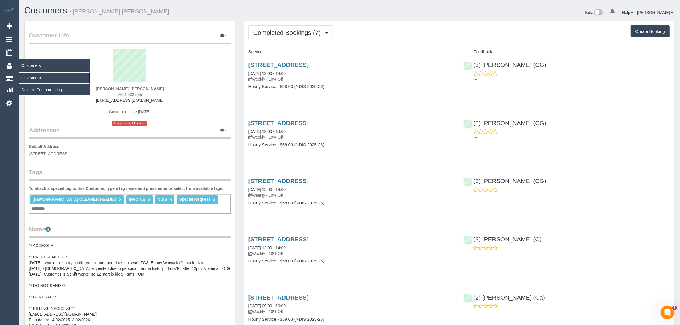
click at [34, 77] on link "Customers" at bounding box center [54, 77] width 71 height 11
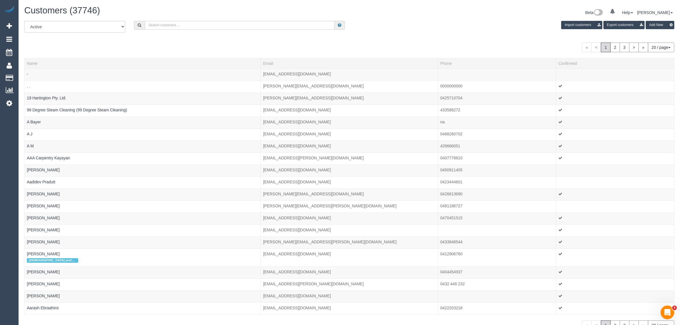
click at [212, 24] on input "text" at bounding box center [240, 25] width 190 height 9
paste input "+61406708992"
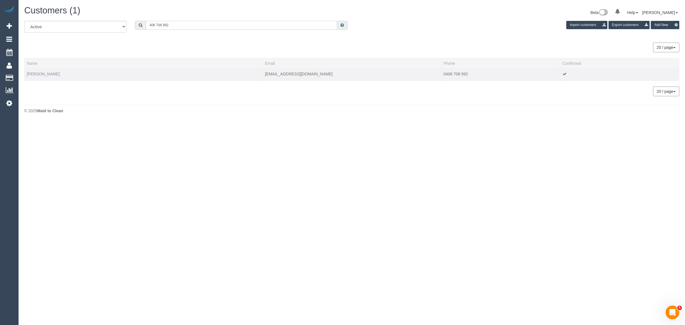
type input "406 708 992"
click at [38, 72] on link "Sophie Rzepecky" at bounding box center [43, 74] width 33 height 5
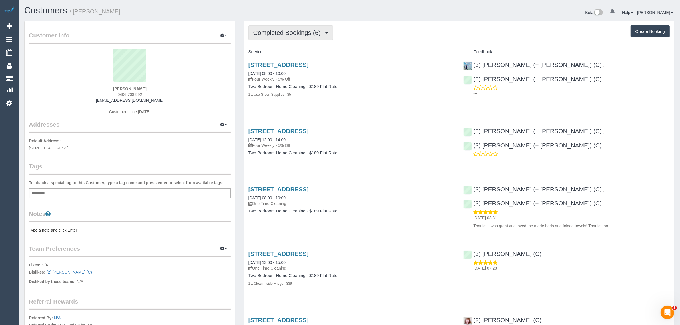
click at [312, 35] on span "Completed Bookings (6)" at bounding box center [288, 32] width 70 height 7
click at [295, 52] on link "Upcoming Bookings (12)" at bounding box center [279, 53] width 60 height 7
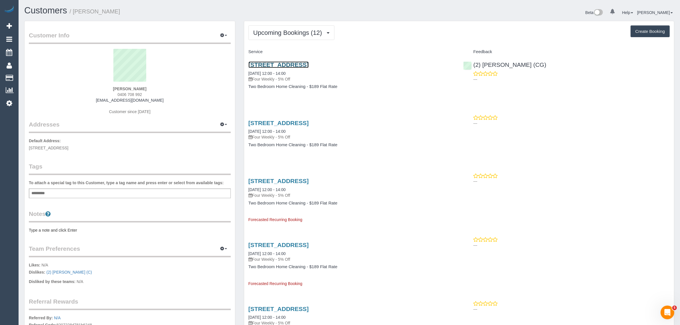
click at [278, 65] on link "203/38 Albermarle Street, Kensington, VIC 3031" at bounding box center [278, 64] width 60 height 7
drag, startPoint x: 29, startPoint y: 76, endPoint x: 145, endPoint y: 1, distance: 138.1
click at [29, 76] on link "Customers" at bounding box center [54, 77] width 71 height 11
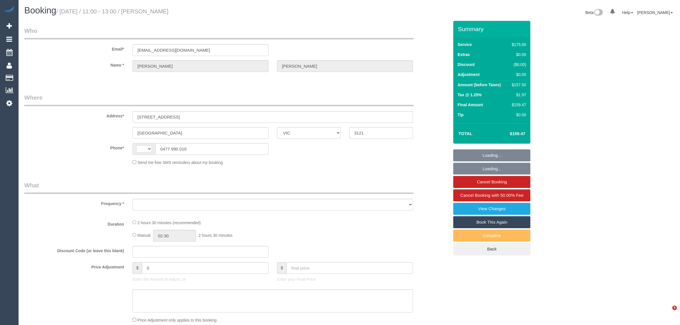
select select "VIC"
select select "string:stripe-pm_1FxktX2GScqysDRVeuj1XjjY"
select select "150"
select select "number:32"
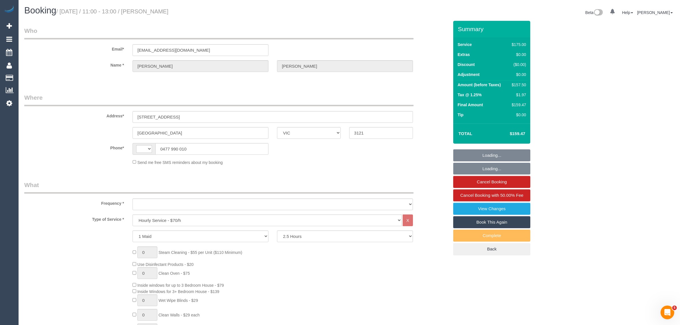
select select "string:AU"
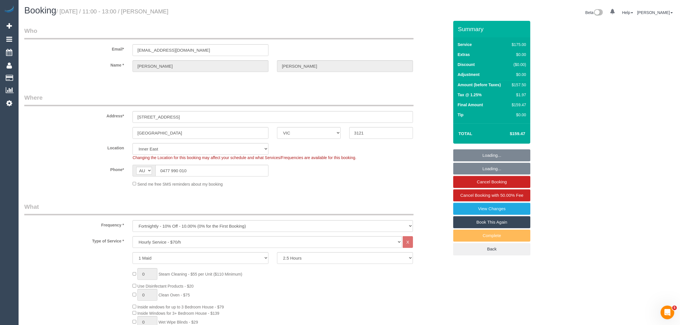
select select "object:1501"
click at [217, 169] on input "0477 990 010" at bounding box center [211, 171] width 113 height 12
click at [216, 172] on input "0477 990 010" at bounding box center [211, 171] width 113 height 12
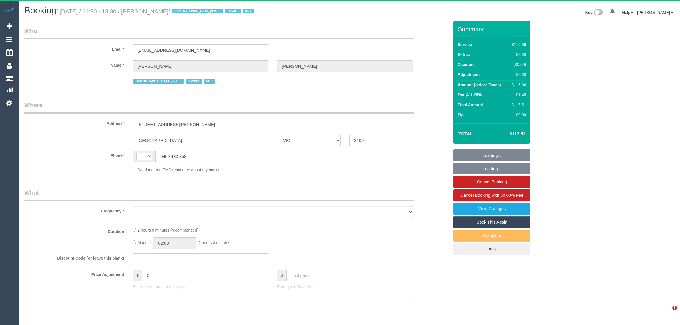
select select "VIC"
select select "string:AU"
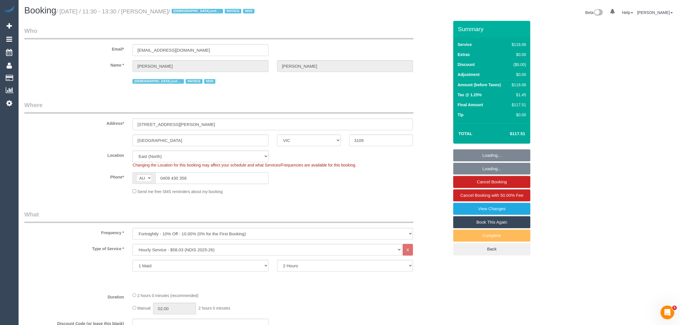
click at [209, 181] on input "0409 430 358" at bounding box center [211, 178] width 113 height 12
select select "object:634"
select select "number:27"
select select "number:14"
select select "number:19"
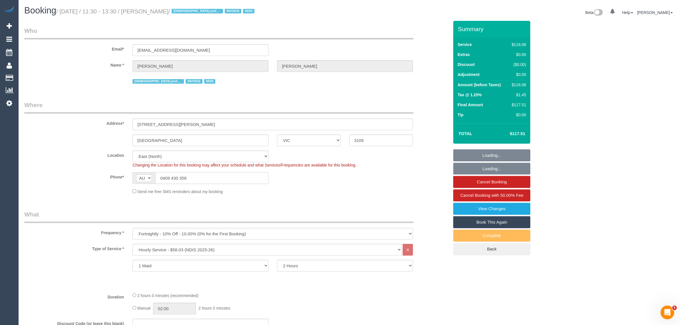
select select "number:24"
select select "number:35"
select select "number:13"
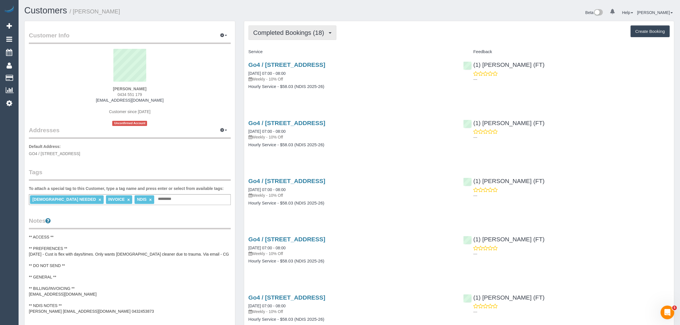
click at [278, 29] on span "Completed Bookings (18)" at bounding box center [290, 32] width 74 height 7
click at [272, 53] on link "Upcoming Bookings (11)" at bounding box center [280, 53] width 62 height 7
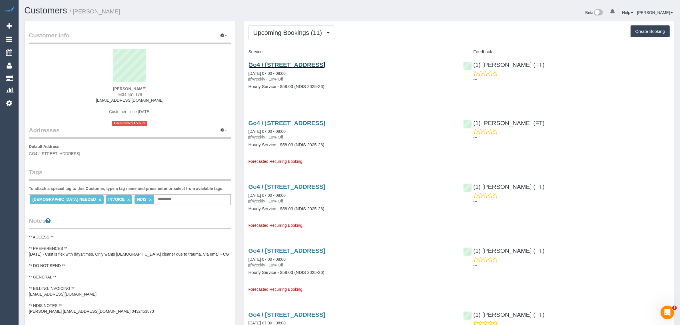
click at [283, 64] on link "Go4 / [STREET_ADDRESS]" at bounding box center [286, 64] width 77 height 7
click at [273, 38] on button "Upcoming Bookings (11)" at bounding box center [291, 32] width 86 height 15
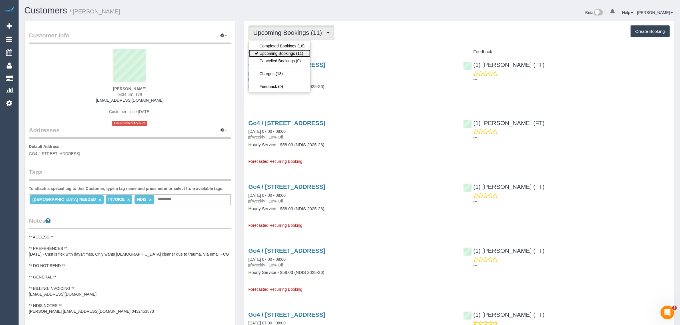
click at [266, 52] on link "Upcoming Bookings (11)" at bounding box center [280, 53] width 62 height 7
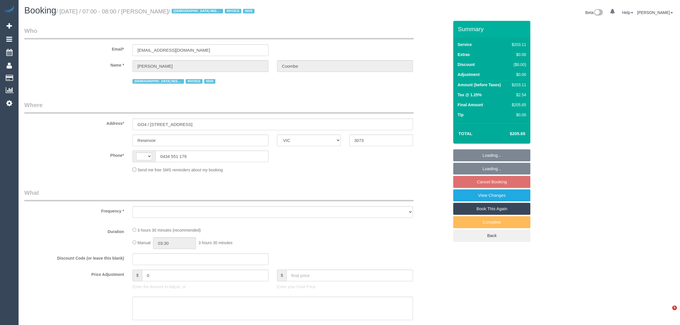
select select "VIC"
select select "string:AU"
select select "object:282"
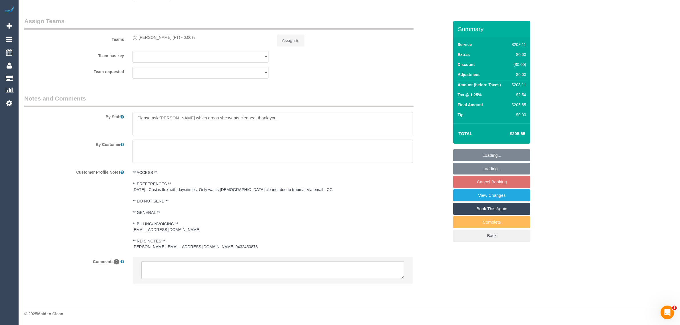
select select "210"
select select "number:29"
select select "number:14"
select select "number:19"
select select "number:22"
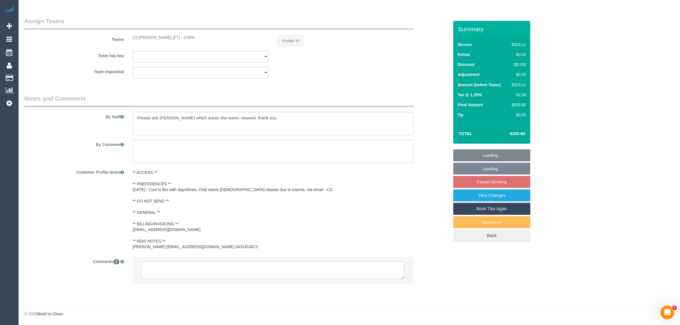
select select "number:35"
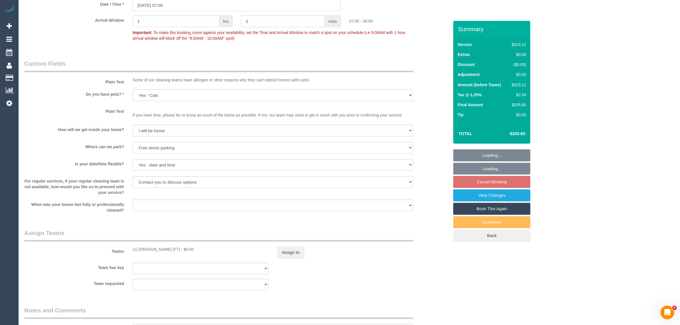
scroll to position [687, 0]
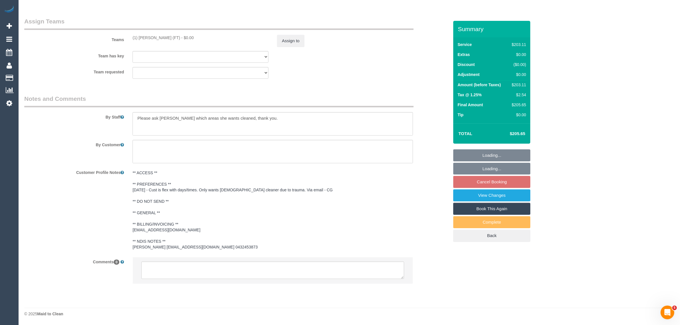
select select "object:1383"
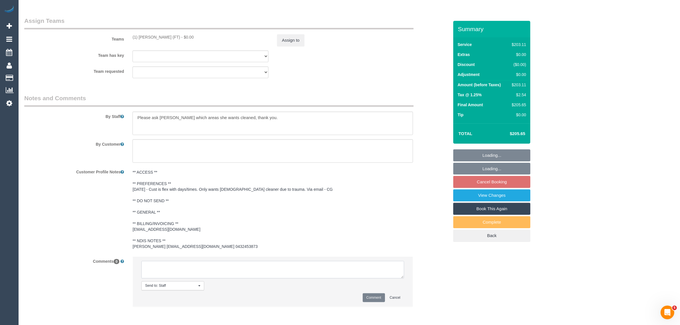
click at [311, 267] on textarea at bounding box center [272, 270] width 263 height 18
paste textarea "Cleaner(s) Unassigned: Reason Unassigned: Contact via: Which message sent: Addi…"
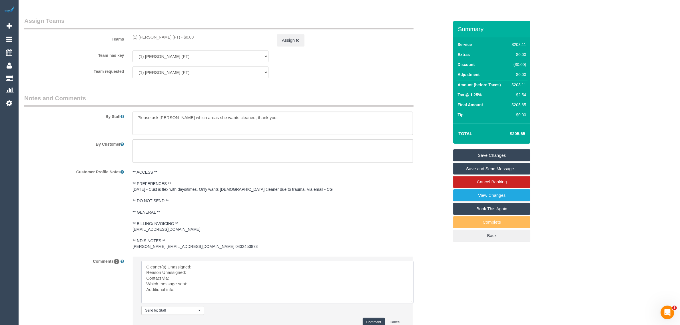
scroll to position [0, 0]
drag, startPoint x: 399, startPoint y: 276, endPoint x: 411, endPoint y: 305, distance: 31.3
click at [411, 303] on textarea at bounding box center [277, 282] width 272 height 42
drag, startPoint x: 132, startPoint y: 37, endPoint x: 173, endPoint y: 39, distance: 41.2
click at [173, 39] on div "(1) Sarah Slattery (FT) - $0.00" at bounding box center [200, 37] width 136 height 6
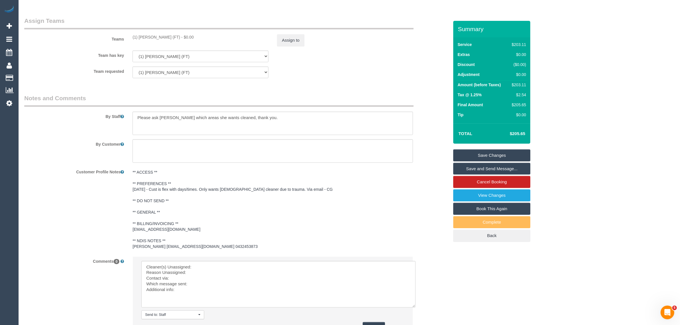
copy div "(1) [PERSON_NAME] (FT)"
click at [209, 268] on textarea at bounding box center [278, 284] width 274 height 47
paste textarea "(1) [PERSON_NAME] (FT)"
click at [206, 273] on textarea at bounding box center [278, 284] width 274 height 47
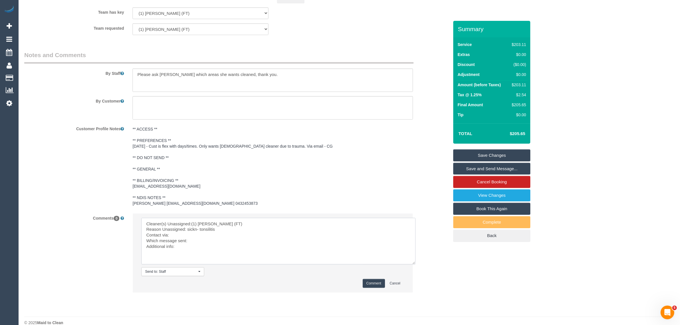
scroll to position [739, 0]
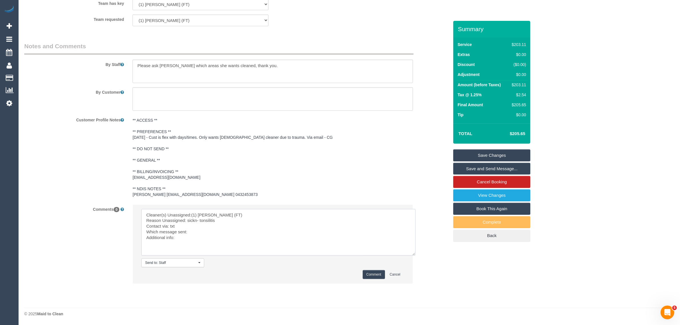
click at [245, 234] on textarea at bounding box center [278, 232] width 274 height 47
type textarea "Cleaner(s) Unassigned:(1) Sarah Slattery (FT) Reason Unassigned: sickn- tonsili…"
click at [383, 275] on button "Comment" at bounding box center [374, 274] width 22 height 9
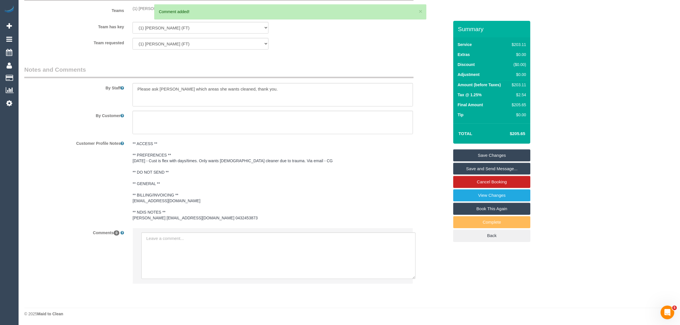
scroll to position [573, 0]
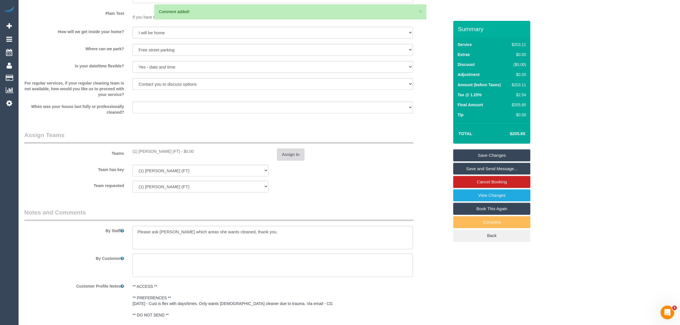
click at [289, 158] on button "Assign to" at bounding box center [290, 154] width 27 height 12
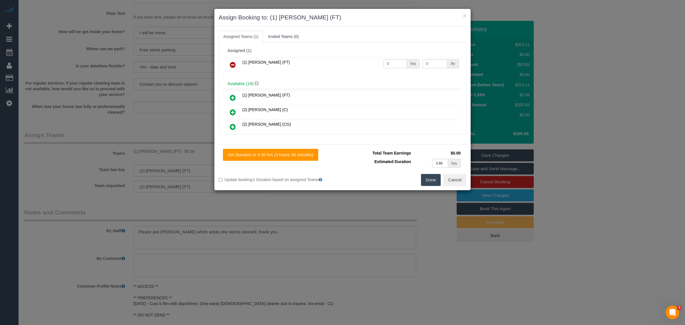
click at [232, 67] on icon at bounding box center [233, 64] width 6 height 7
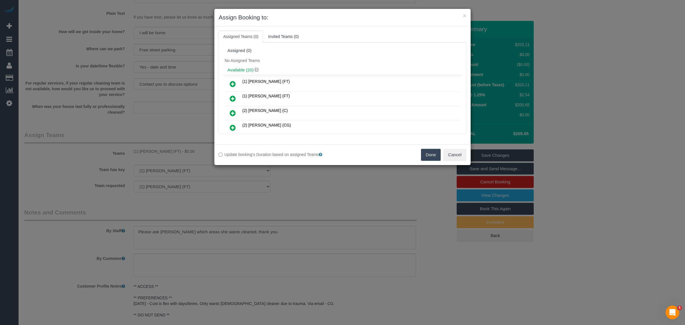
click at [416, 148] on div "Update booking's Duration based on assigned Teams Done Cancel" at bounding box center [342, 154] width 256 height 21
click at [422, 151] on button "Done" at bounding box center [431, 155] width 20 height 12
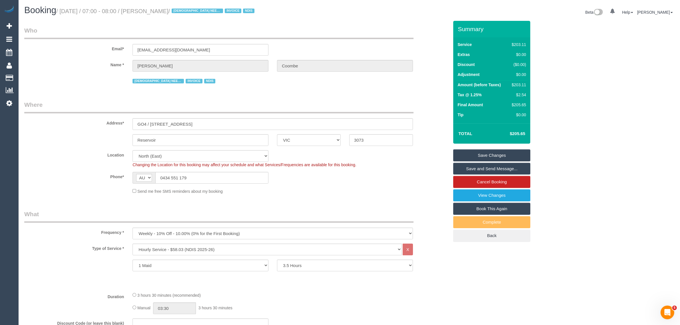
scroll to position [0, 0]
click at [247, 176] on input "0434 551 179" at bounding box center [211, 178] width 113 height 12
click at [337, 186] on sui-booking-location "Location Office City East (North) East (South) Inner East Inner North (East) In…" at bounding box center [236, 172] width 424 height 44
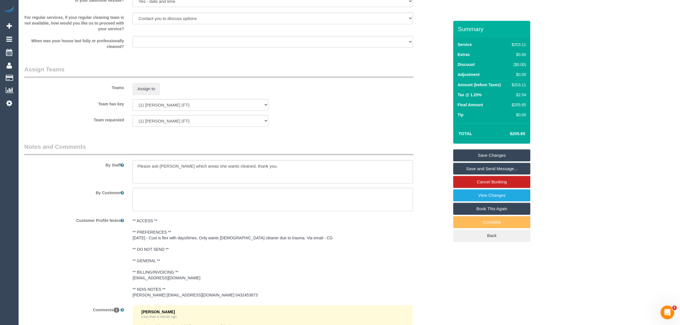
scroll to position [781, 0]
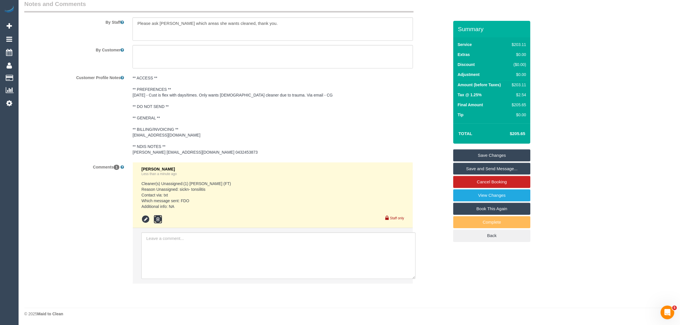
click at [160, 218] on icon at bounding box center [158, 219] width 9 height 9
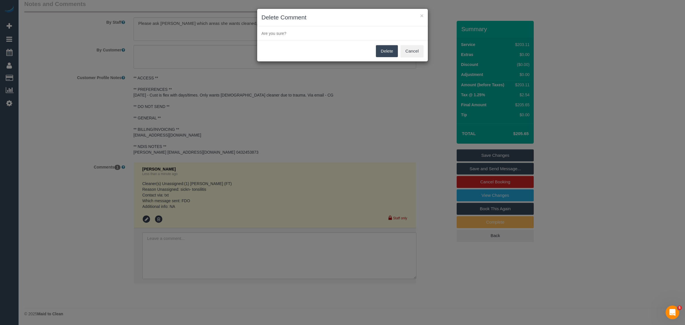
click at [383, 54] on button "Delete" at bounding box center [387, 51] width 22 height 12
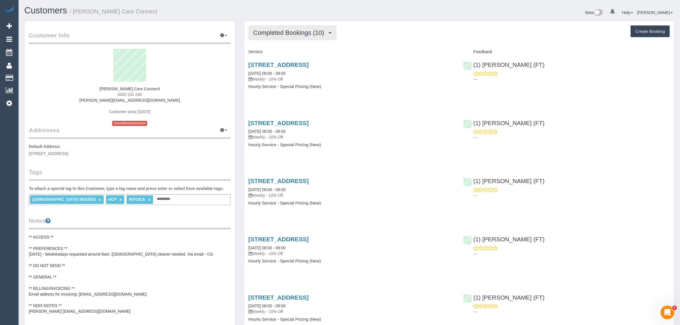
click at [301, 31] on span "Completed Bookings (10)" at bounding box center [290, 32] width 74 height 7
click at [295, 55] on link "Upcoming Bookings (11)" at bounding box center [280, 53] width 62 height 7
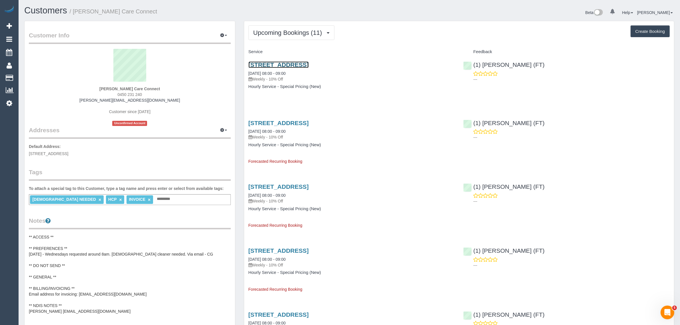
click at [301, 63] on link "[STREET_ADDRESS]" at bounding box center [278, 64] width 60 height 7
drag, startPoint x: 267, startPoint y: 31, endPoint x: 271, endPoint y: 39, distance: 8.7
click at [268, 31] on span "Upcoming Bookings (11)" at bounding box center [289, 32] width 72 height 7
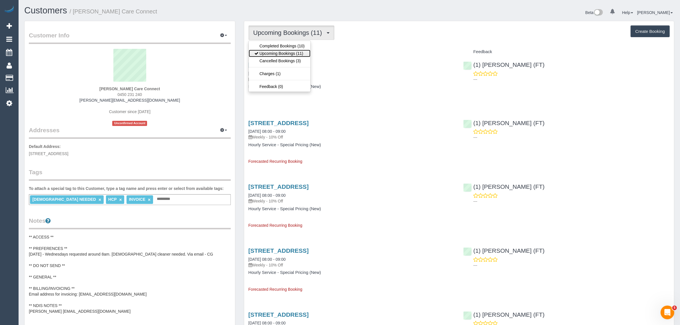
click at [266, 50] on link "Upcoming Bookings (11)" at bounding box center [280, 53] width 62 height 7
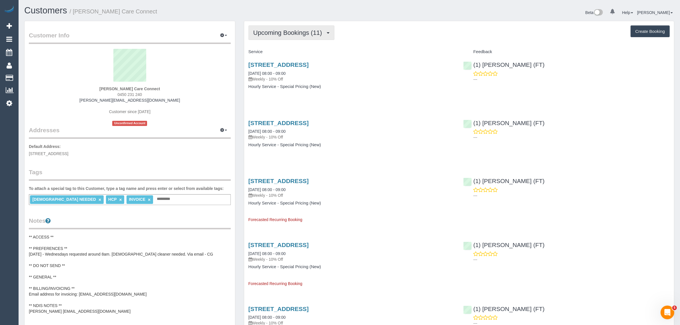
click at [305, 29] on span "Upcoming Bookings (11)" at bounding box center [289, 32] width 72 height 7
click at [288, 51] on link "Upcoming Bookings (11)" at bounding box center [280, 53] width 62 height 7
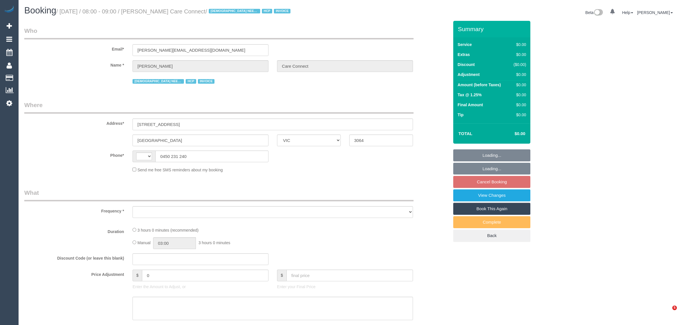
select select "VIC"
select select "string:AU"
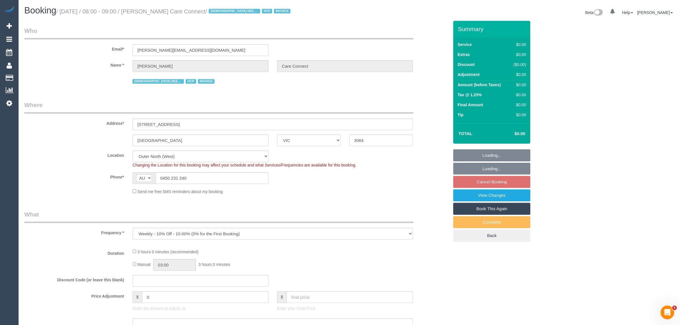
select select "object:536"
select select "180"
select select "number:28"
select select "number:14"
select select "number:19"
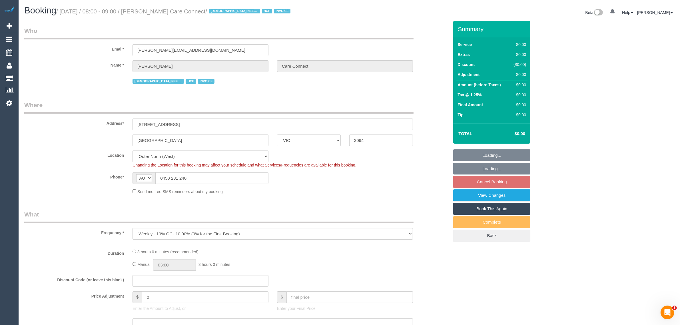
select select "number:25"
select select "number:35"
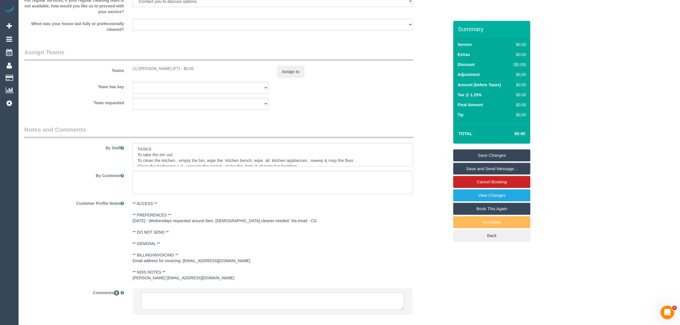
scroll to position [687, 0]
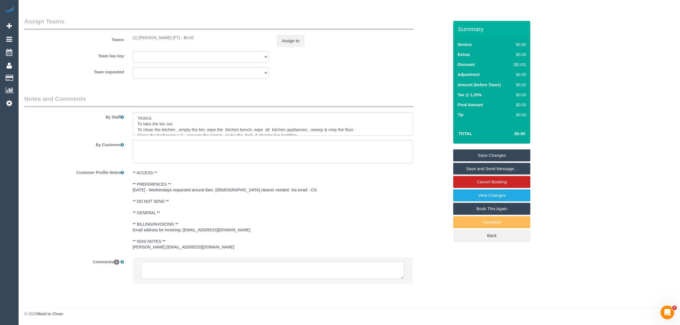
click at [292, 273] on textarea at bounding box center [272, 270] width 263 height 18
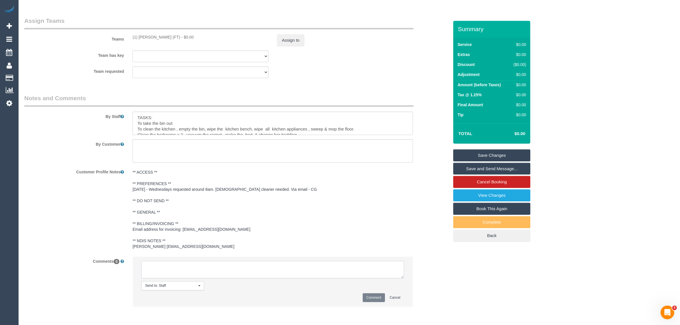
paste textarea "Cleaner(s) Unassigned: Reason Unassigned: Contact via: Which message sent: Addi…"
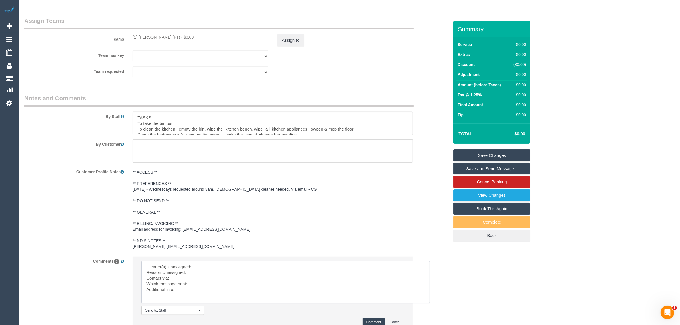
scroll to position [0, 0]
drag, startPoint x: 403, startPoint y: 275, endPoint x: 429, endPoint y: 300, distance: 36.0
click at [429, 300] on textarea at bounding box center [285, 282] width 289 height 42
click at [336, 263] on textarea at bounding box center [285, 282] width 289 height 42
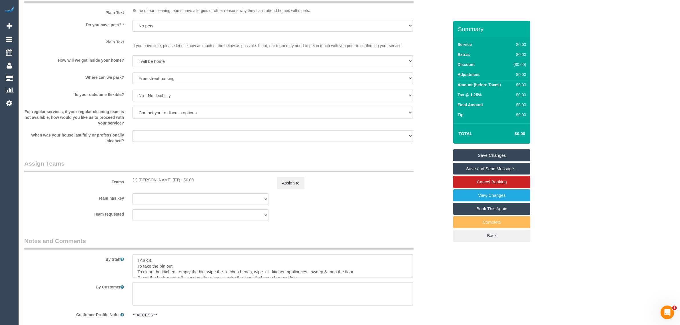
drag, startPoint x: 132, startPoint y: 179, endPoint x: 172, endPoint y: 178, distance: 39.7
click at [172, 178] on div "(1) Sarah Slattery (FT) - $0.00" at bounding box center [200, 180] width 136 height 6
copy div "(1) [PERSON_NAME] (FT)"
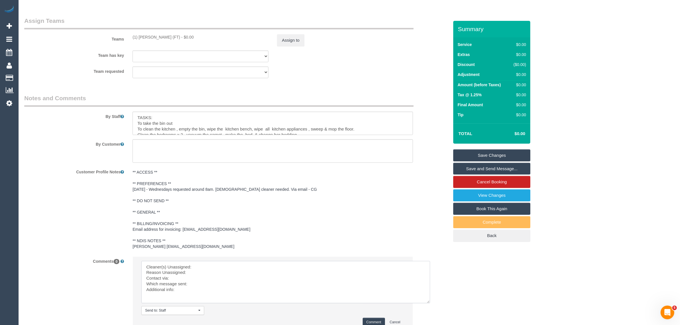
click at [226, 264] on textarea at bounding box center [285, 282] width 289 height 42
paste textarea "(1) [PERSON_NAME] (FT)"
click at [193, 266] on textarea at bounding box center [285, 282] width 289 height 42
click at [193, 267] on textarea at bounding box center [285, 282] width 289 height 42
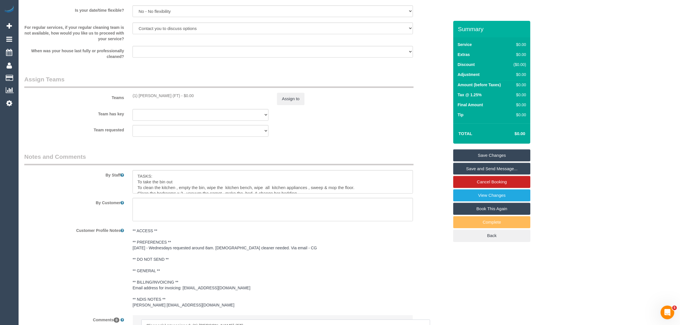
scroll to position [544, 0]
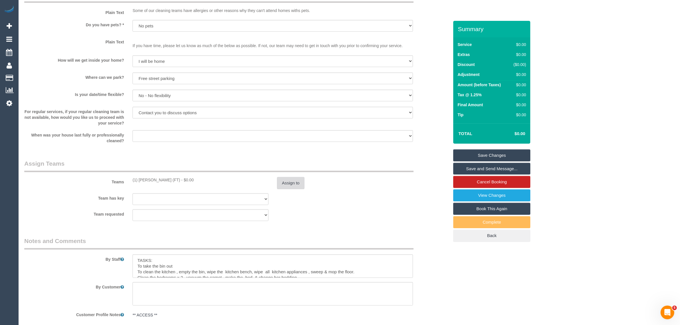
click at [279, 185] on button "Assign to" at bounding box center [290, 183] width 27 height 12
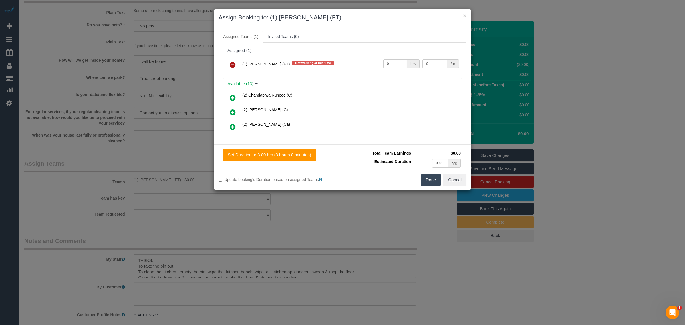
drag, startPoint x: 229, startPoint y: 65, endPoint x: 236, endPoint y: 67, distance: 7.8
click at [229, 65] on link at bounding box center [232, 64] width 13 height 11
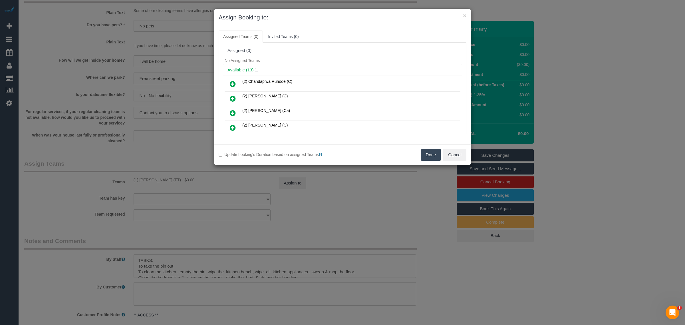
click at [434, 152] on button "Done" at bounding box center [431, 155] width 20 height 12
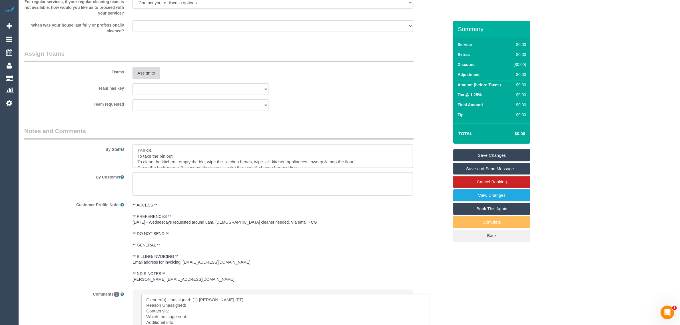
scroll to position [735, 0]
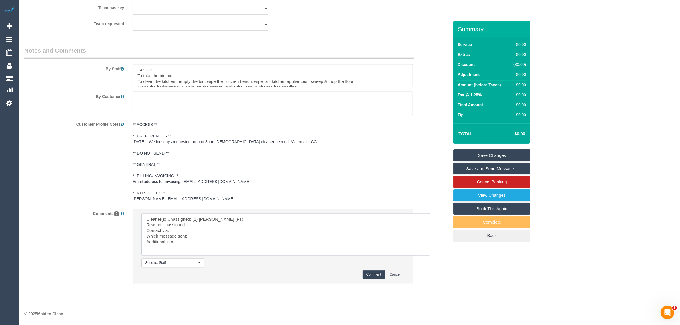
click at [209, 223] on textarea at bounding box center [285, 234] width 289 height 42
click at [199, 236] on textarea at bounding box center [285, 234] width 289 height 42
paste textarea "(1) [PERSON_NAME] (FT)"
paste textarea "Following Day Options SMS"
click at [199, 242] on textarea at bounding box center [285, 234] width 289 height 42
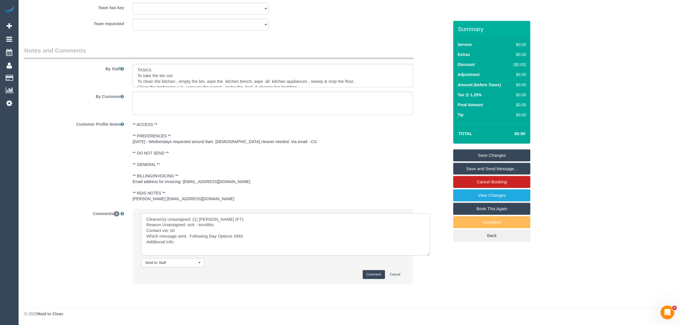
type textarea "Cleaner(s) Unassigned: (1) Sarah Slattery (FT) Reason Unassigned: sick - tonsil…"
drag, startPoint x: 367, startPoint y: 271, endPoint x: 323, endPoint y: 246, distance: 51.5
click at [368, 271] on button "Comment" at bounding box center [374, 274] width 22 height 9
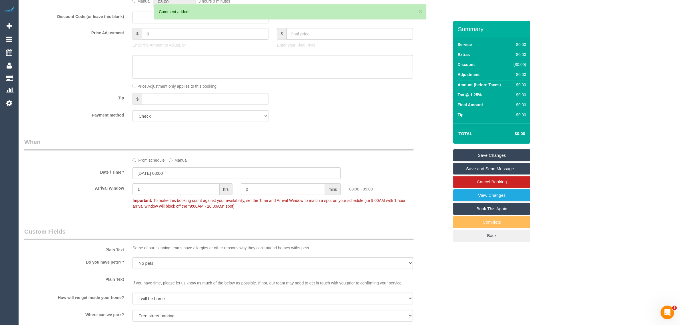
scroll to position [21, 0]
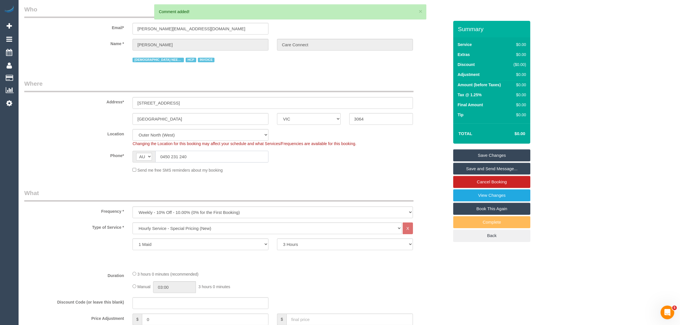
click at [224, 156] on input "0450 231 240" at bounding box center [211, 157] width 113 height 12
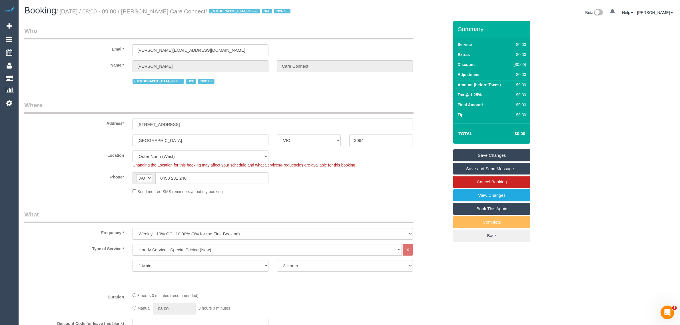
click at [169, 12] on small "/ September 24, 2025 / 08:00 - 09:00 / Mariainni Ombrello Care Connect / FEMALE…" at bounding box center [174, 11] width 236 height 6
copy small "Mariainni"
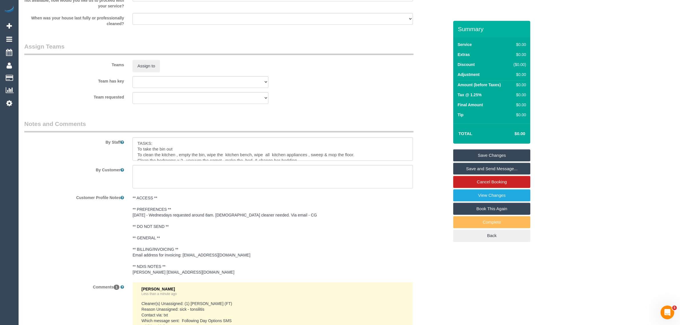
scroll to position [777, 0]
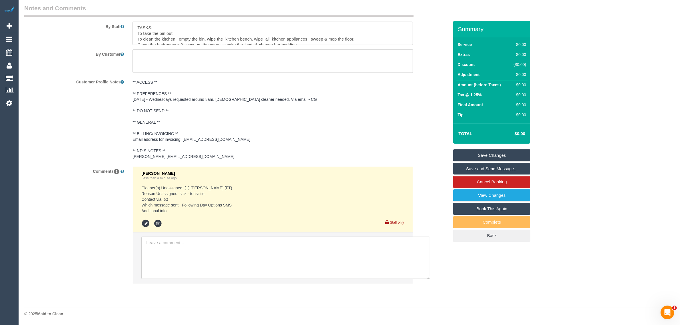
drag, startPoint x: 493, startPoint y: 154, endPoint x: 467, endPoint y: 148, distance: 26.0
click at [493, 154] on link "Save Changes" at bounding box center [491, 155] width 77 height 12
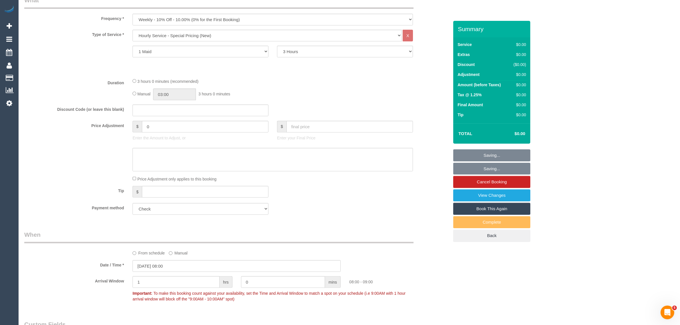
scroll to position [63, 0]
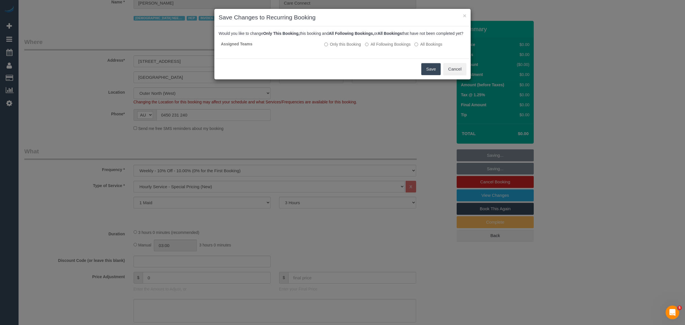
click at [425, 75] on button "Save" at bounding box center [430, 69] width 19 height 12
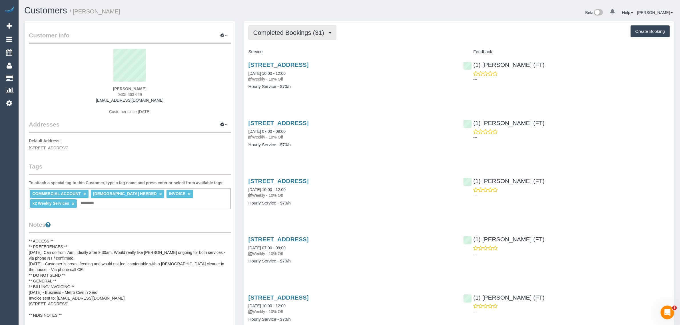
click at [311, 28] on button "Completed Bookings (31)" at bounding box center [292, 32] width 88 height 15
click at [294, 51] on link "Upcoming Bookings (22)" at bounding box center [280, 53] width 62 height 7
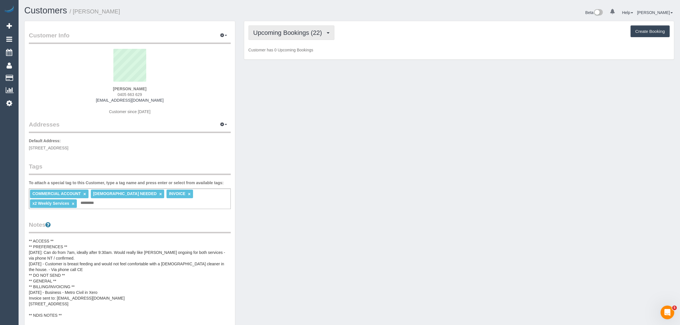
click at [309, 32] on span "Upcoming Bookings (22)" at bounding box center [289, 32] width 72 height 7
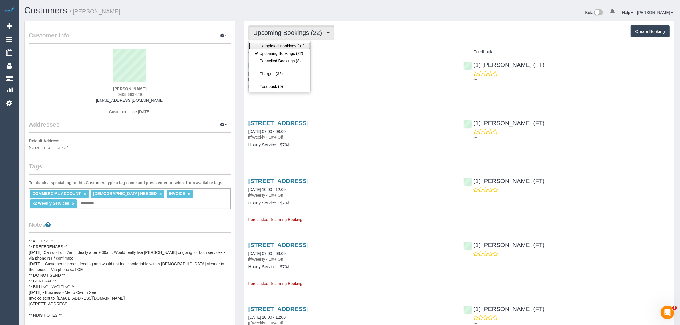
click at [293, 44] on link "Completed Bookings (31)" at bounding box center [280, 45] width 62 height 7
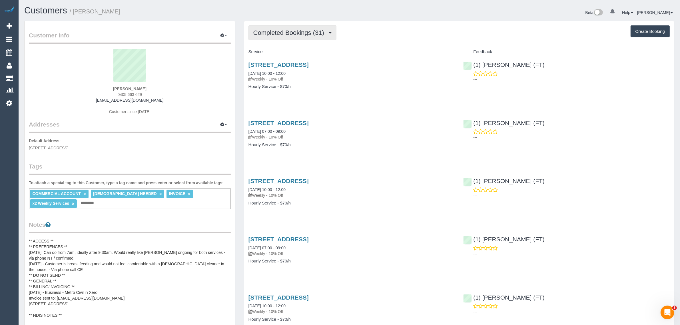
click at [306, 34] on span "Completed Bookings (31)" at bounding box center [290, 32] width 74 height 7
click at [290, 53] on link "Upcoming Bookings (22)" at bounding box center [280, 53] width 62 height 7
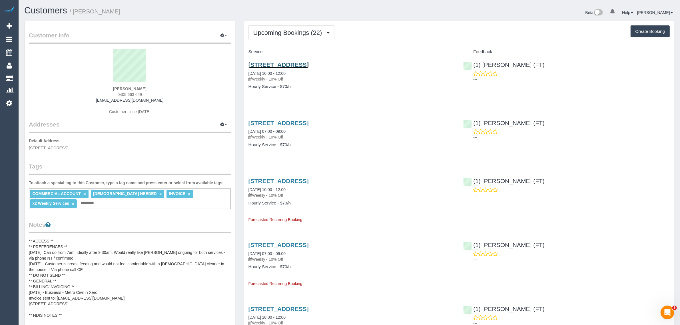
drag, startPoint x: 312, startPoint y: 66, endPoint x: 304, endPoint y: 66, distance: 7.7
click at [304, 66] on link "[STREET_ADDRESS]" at bounding box center [278, 64] width 60 height 7
click at [301, 29] on span "Upcoming Bookings (22)" at bounding box center [289, 32] width 72 height 7
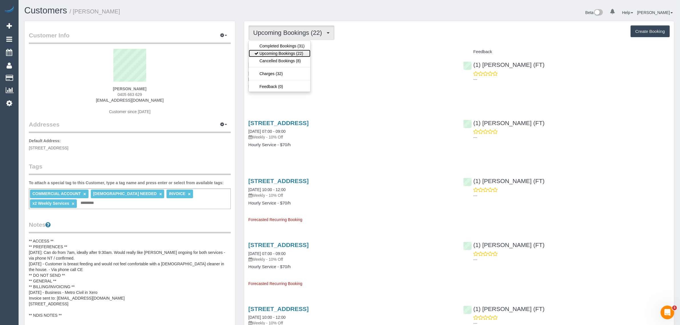
click at [289, 51] on link "Upcoming Bookings (22)" at bounding box center [280, 53] width 62 height 7
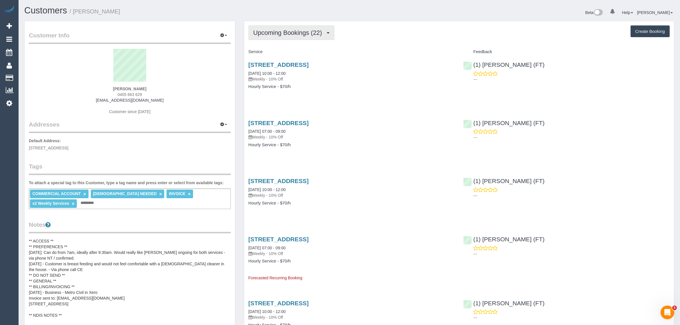
click at [295, 30] on span "Upcoming Bookings (22)" at bounding box center [289, 32] width 72 height 7
click at [267, 56] on link "Upcoming Bookings (22)" at bounding box center [280, 53] width 62 height 7
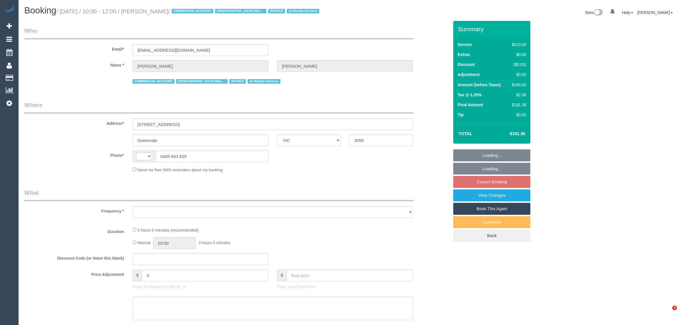
select select "VIC"
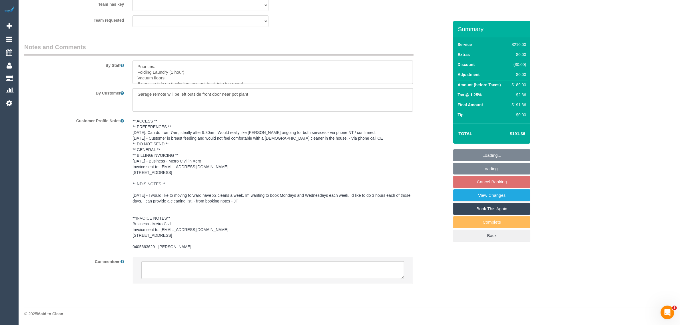
select select "string:AU"
select select "object:533"
select select "180"
select select "number:27"
select select "number:15"
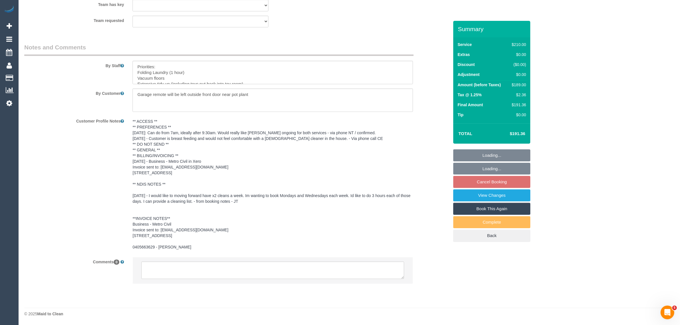
select select "number:19"
select select "number:36"
select select "number:34"
select select "number:11"
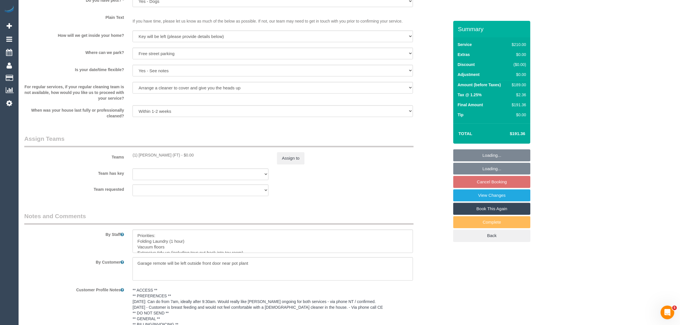
scroll to position [906, 0]
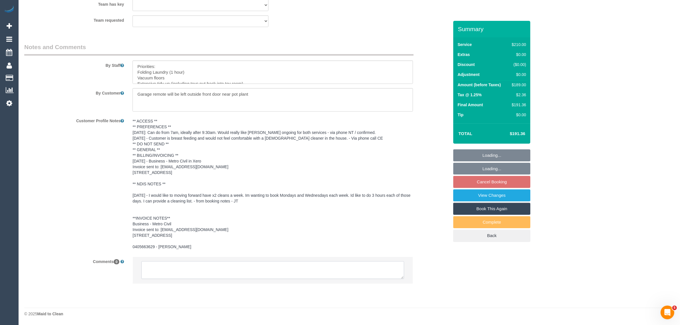
select select "object:1272"
click at [301, 266] on textarea at bounding box center [272, 270] width 263 height 18
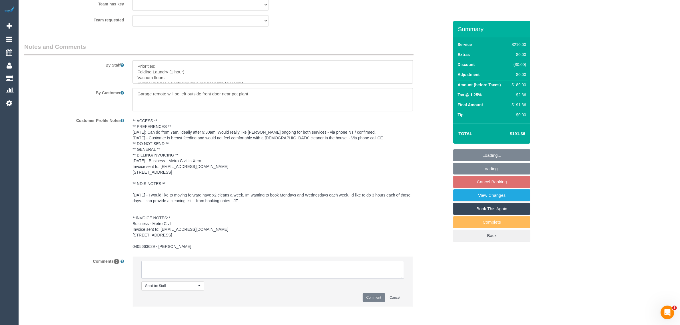
paste textarea "Cleaner(s) Unassigned: Reason Unassigned: Contact via: Which message sent: Addi…"
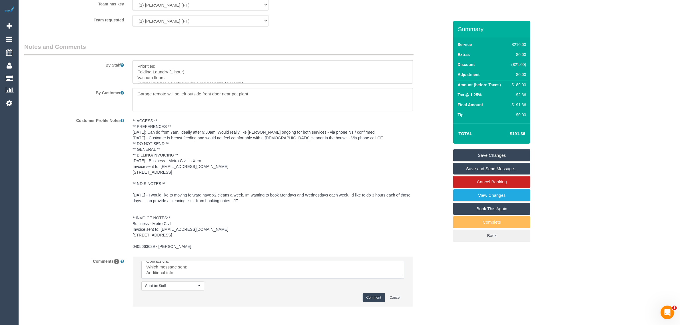
scroll to position [0, 0]
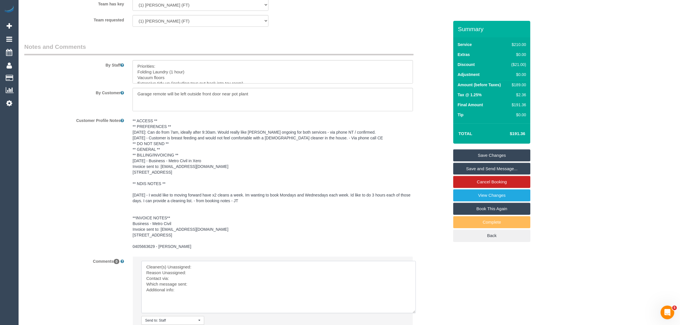
drag, startPoint x: 400, startPoint y: 276, endPoint x: 412, endPoint y: 311, distance: 36.7
click at [412, 311] on textarea at bounding box center [278, 287] width 274 height 52
click at [311, 264] on textarea at bounding box center [278, 287] width 274 height 52
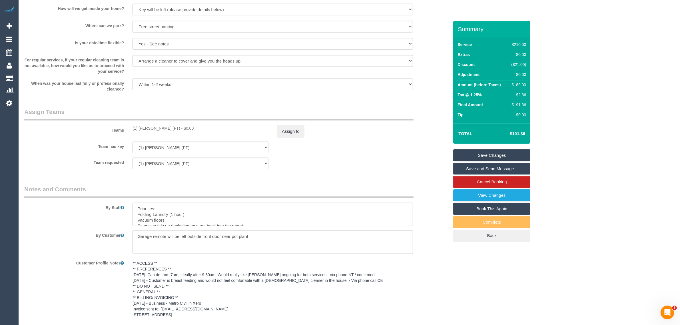
scroll to position [764, 0]
drag, startPoint x: 130, startPoint y: 127, endPoint x: 172, endPoint y: 128, distance: 42.3
click at [172, 128] on div "(1) [PERSON_NAME] (FT) - $0.00" at bounding box center [200, 129] width 144 height 6
copy div "(1) [PERSON_NAME] (FT)"
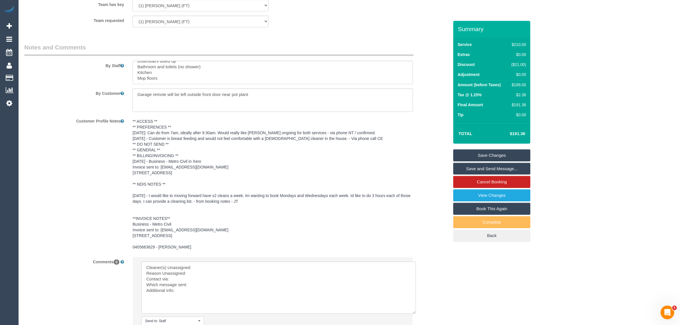
scroll to position [906, 0]
click at [245, 263] on textarea at bounding box center [278, 287] width 274 height 52
paste textarea "(1) [PERSON_NAME] (FT)"
click at [206, 273] on textarea at bounding box center [278, 287] width 274 height 52
click at [209, 287] on textarea at bounding box center [278, 287] width 274 height 52
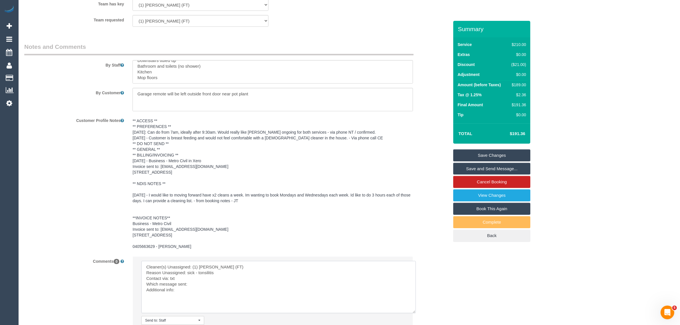
click at [220, 285] on textarea at bounding box center [278, 287] width 274 height 52
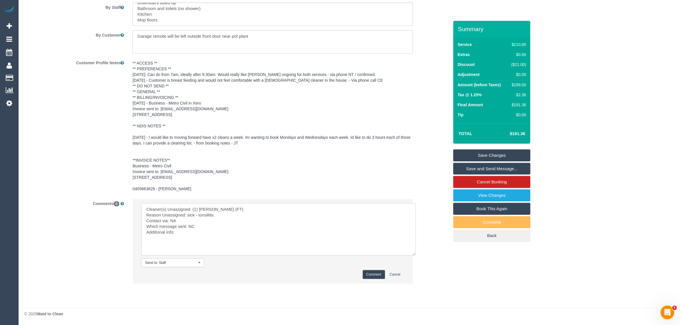
type textarea "Cleaner(s) Unassigned: (1) Sarah Slattery (FT) Reason Unassigned: sick - tonsil…"
click at [377, 271] on button "Comment" at bounding box center [374, 274] width 22 height 9
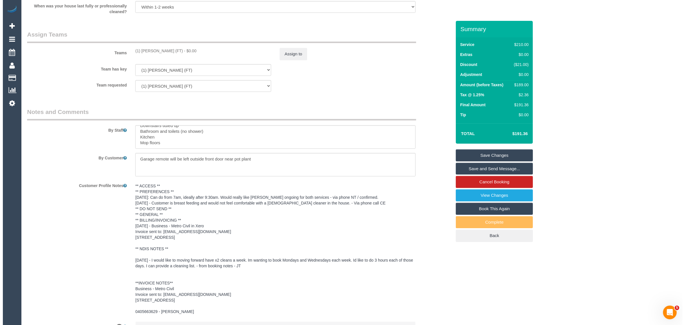
scroll to position [679, 0]
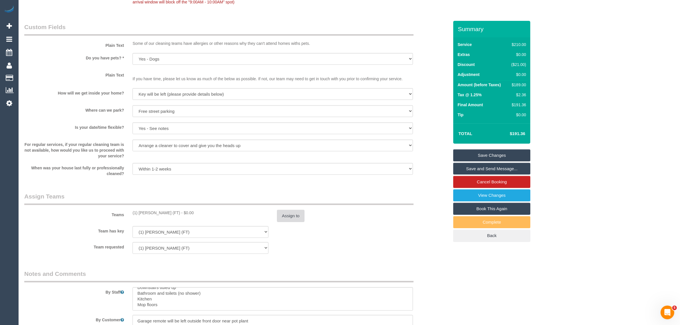
click at [285, 218] on button "Assign to" at bounding box center [290, 216] width 27 height 12
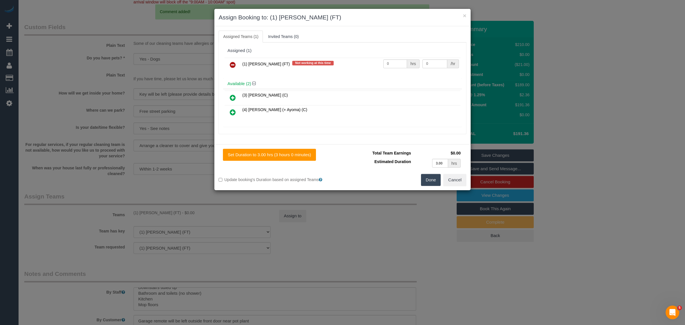
drag, startPoint x: 236, startPoint y: 63, endPoint x: 248, endPoint y: 69, distance: 13.9
click at [236, 63] on icon at bounding box center [233, 64] width 6 height 7
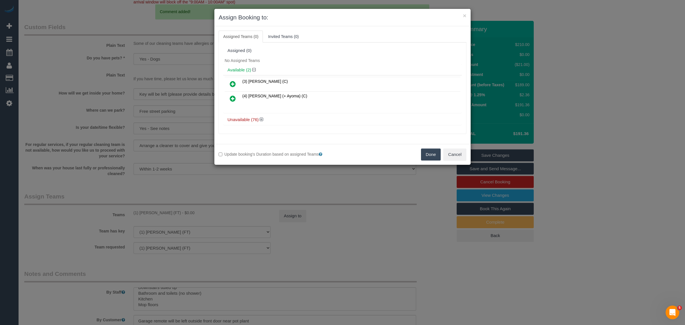
click at [424, 157] on button "Done" at bounding box center [431, 154] width 20 height 12
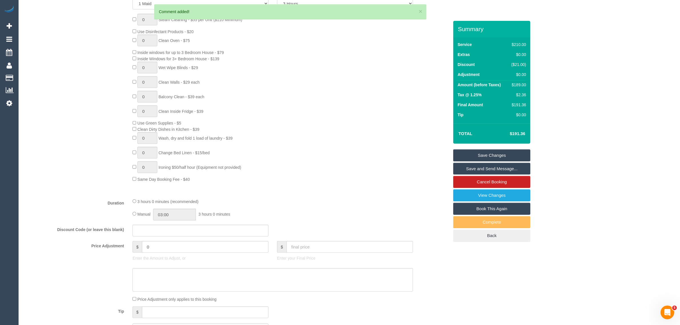
scroll to position [0, 0]
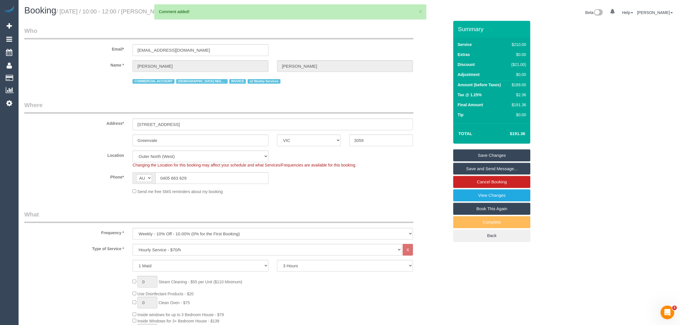
click at [485, 149] on link "Save Changes" at bounding box center [491, 155] width 77 height 12
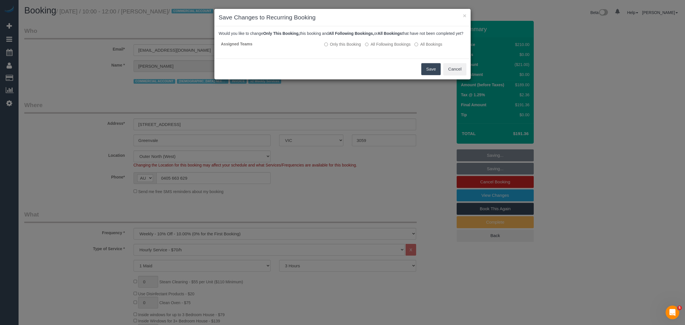
click at [427, 75] on button "Save" at bounding box center [430, 69] width 19 height 12
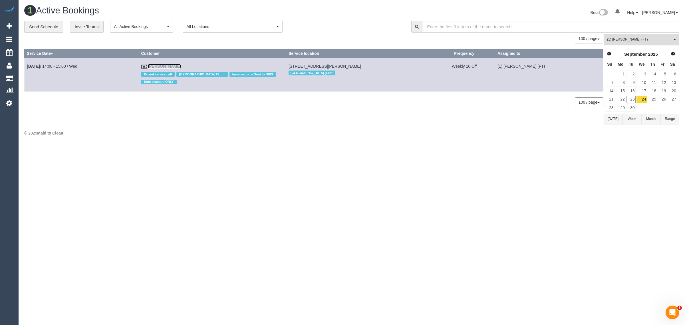
click at [173, 67] on link "Morgan Tasker" at bounding box center [164, 66] width 33 height 5
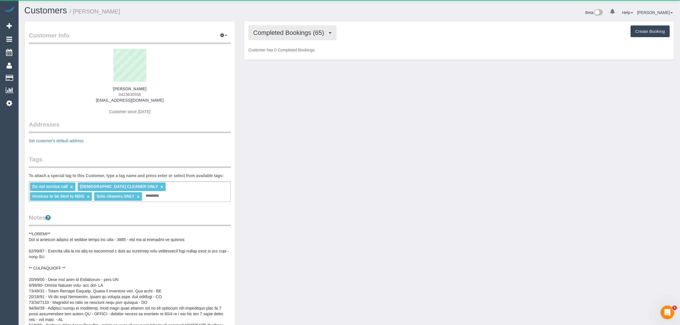
click at [291, 32] on span "Completed Bookings (65)" at bounding box center [290, 32] width 74 height 7
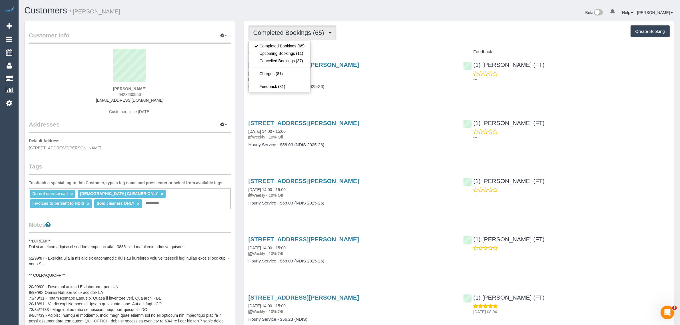
click at [375, 17] on div "Beta 0 Your Notifications You have 0 alerts Help Help Docs Take a Tour Contact …" at bounding box center [513, 13] width 329 height 15
click at [294, 35] on span "Completed Bookings (65)" at bounding box center [290, 32] width 74 height 7
click at [283, 52] on link "Upcoming Bookings (11)" at bounding box center [280, 53] width 62 height 7
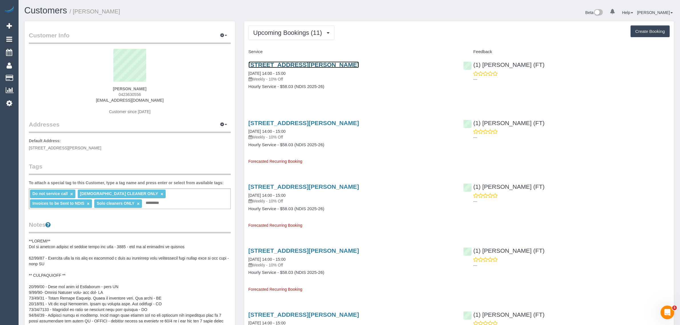
click at [287, 65] on link "26 Yellowstone Street, South Morang, VIC 3752" at bounding box center [303, 64] width 110 height 7
click at [297, 31] on span "Upcoming Bookings (11)" at bounding box center [289, 32] width 72 height 7
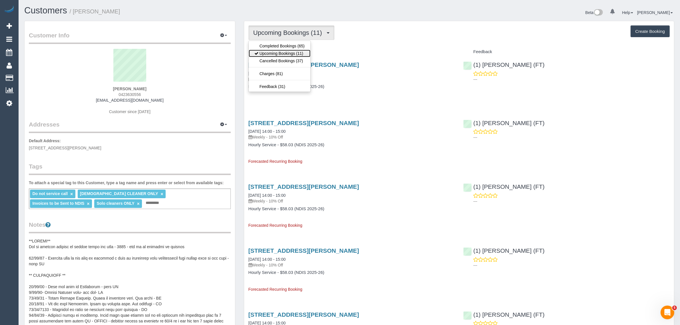
click at [285, 52] on link "Upcoming Bookings (11)" at bounding box center [280, 53] width 62 height 7
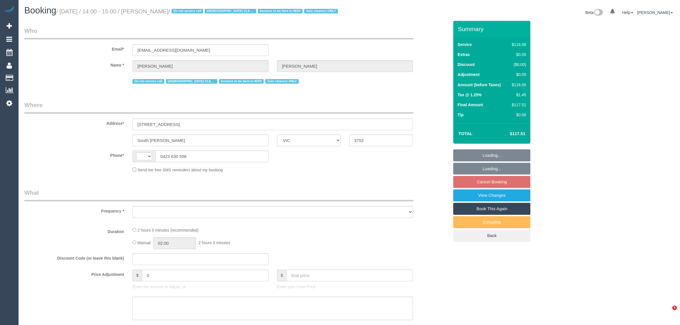
select select "VIC"
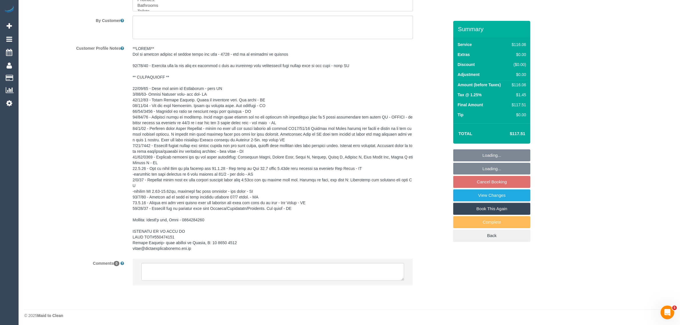
select select "string:AU"
select select "object:533"
select select "number:28"
select select "number:14"
select select "number:19"
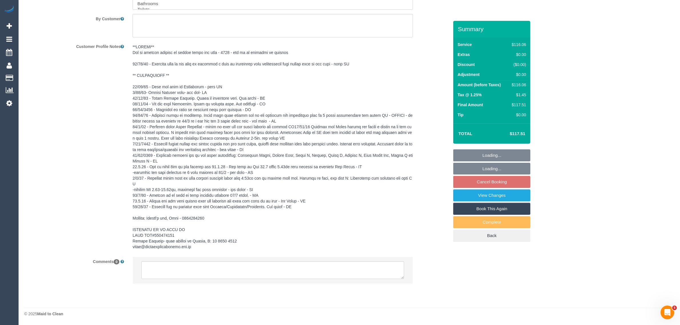
select select "number:22"
select select "number:34"
click at [359, 269] on textarea at bounding box center [272, 270] width 263 height 18
select select "object:1158"
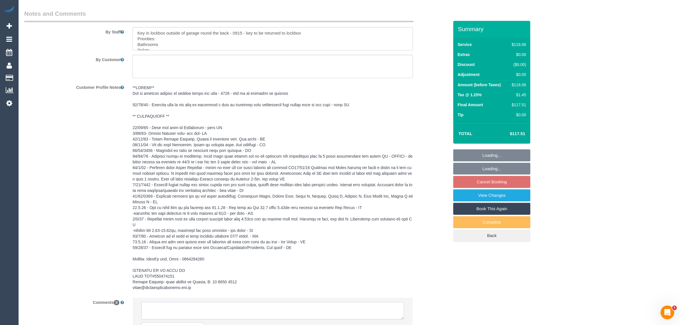
scroll to position [820, 0]
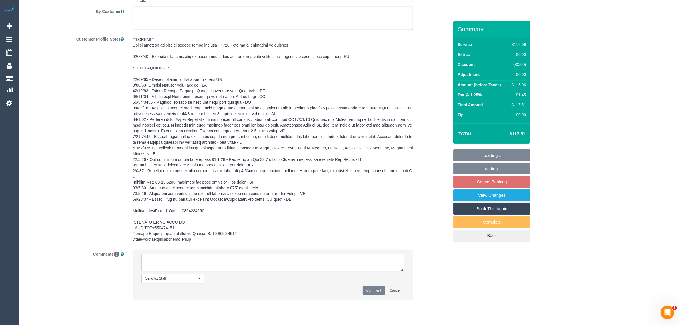
paste textarea "Cleaner(s) Unassigned: Reason Unassigned: Contact via: Which message sent: Addi…"
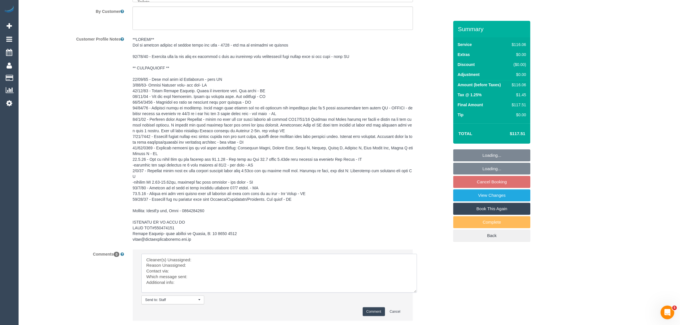
scroll to position [0, 0]
drag, startPoint x: 401, startPoint y: 276, endPoint x: 425, endPoint y: 323, distance: 53.0
click at [417, 293] on textarea at bounding box center [278, 273] width 275 height 39
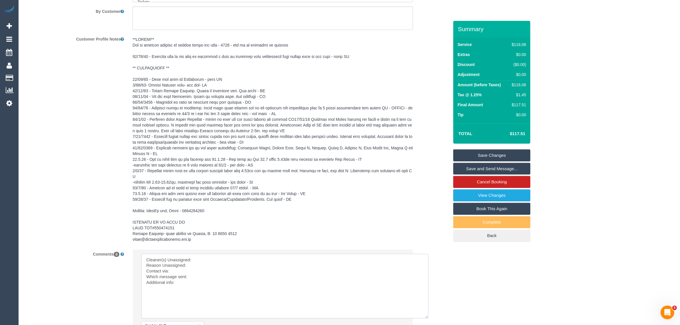
click at [330, 275] on textarea at bounding box center [284, 286] width 287 height 65
click at [332, 270] on textarea at bounding box center [284, 286] width 287 height 65
click at [336, 265] on textarea at bounding box center [284, 286] width 287 height 65
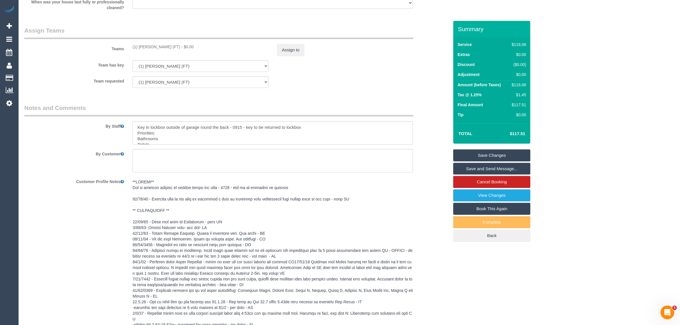
scroll to position [677, 0]
drag, startPoint x: 130, startPoint y: 56, endPoint x: 175, endPoint y: 53, distance: 44.6
click at [175, 50] on div "(1) Sarah Slattery (FT) - $0.00" at bounding box center [200, 47] width 144 height 6
copy div "(1) Sarah Slattery (FT) -"
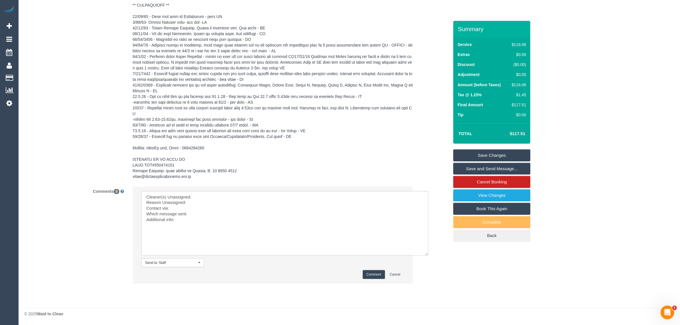
scroll to position [890, 0]
click at [251, 194] on textarea at bounding box center [284, 223] width 287 height 65
paste textarea "(1) Sarah Slattery (FT) -"
click at [229, 204] on textarea at bounding box center [284, 223] width 287 height 65
click at [239, 208] on textarea at bounding box center [284, 223] width 287 height 65
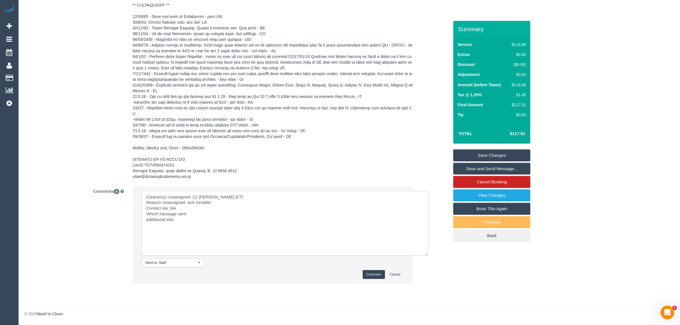
click at [225, 213] on textarea at bounding box center [284, 223] width 287 height 65
type textarea "Cleaner(s) Unassigned: (1) Sarah Slattery (FT) Reason Unassigned: sick tonsilit…"
click at [373, 274] on button "Comment" at bounding box center [374, 274] width 22 height 9
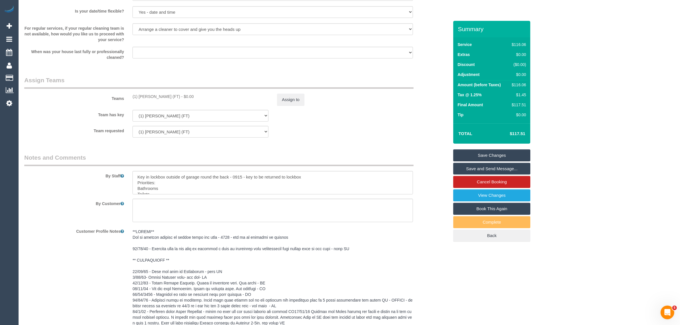
scroll to position [605, 0]
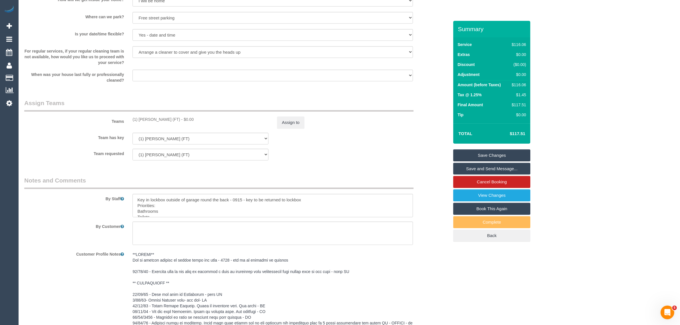
click at [276, 128] on div "Assign to" at bounding box center [345, 122] width 144 height 12
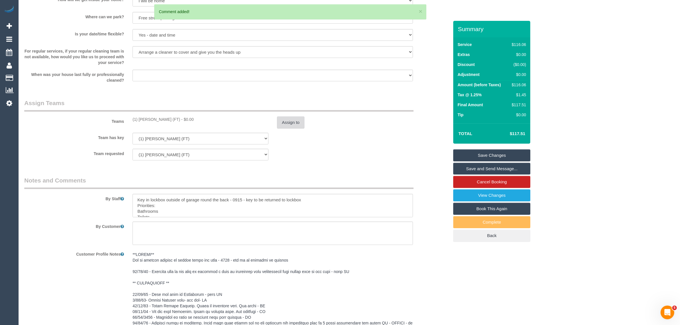
click at [291, 126] on button "Assign to" at bounding box center [290, 122] width 27 height 12
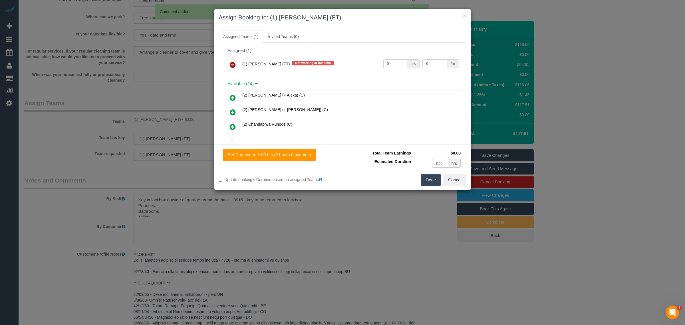
drag, startPoint x: 233, startPoint y: 63, endPoint x: 251, endPoint y: 74, distance: 21.5
click at [233, 63] on icon at bounding box center [233, 64] width 6 height 7
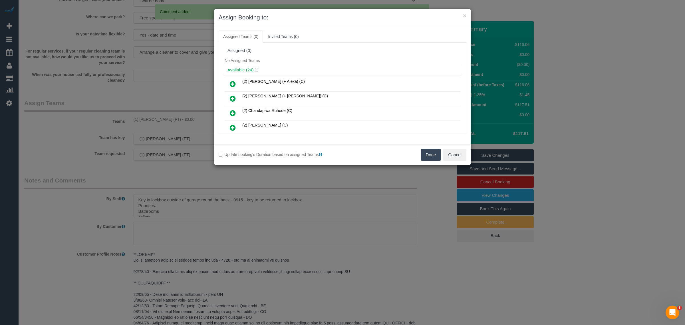
click at [426, 153] on button "Done" at bounding box center [431, 155] width 20 height 12
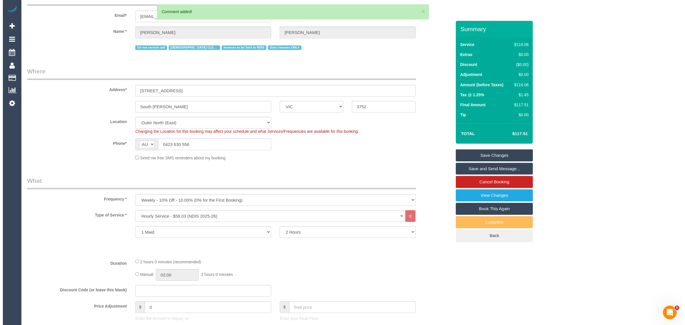
scroll to position [0, 0]
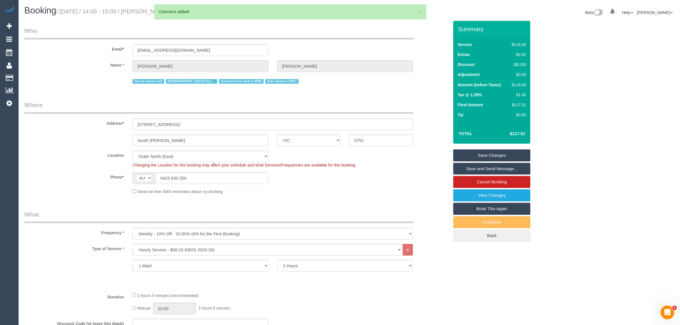
click at [499, 157] on link "Save Changes" at bounding box center [491, 155] width 77 height 12
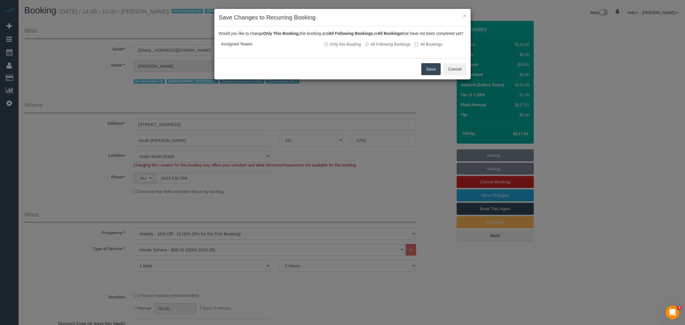
click at [425, 72] on button "Save" at bounding box center [430, 69] width 19 height 12
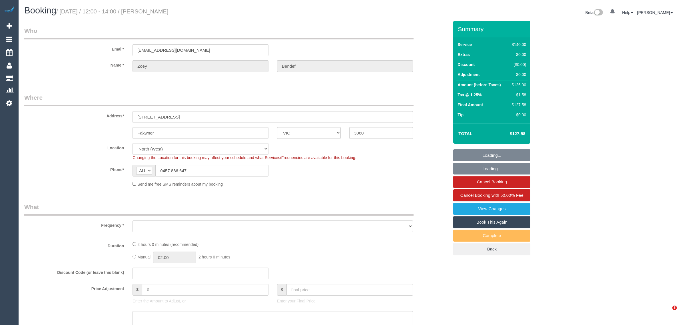
select select "VIC"
select select "object:698"
select select "number:28"
select select "number:14"
select select "number:19"
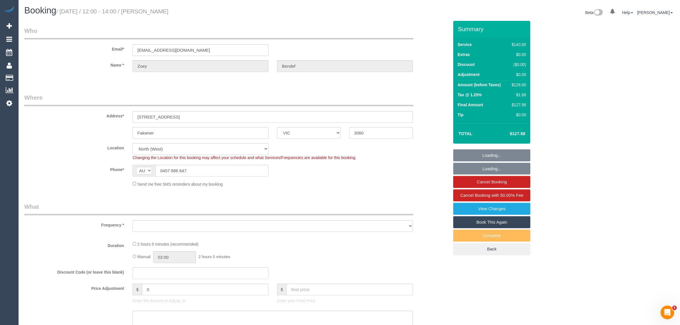
select select "number:22"
select select "number:33"
select select "number:26"
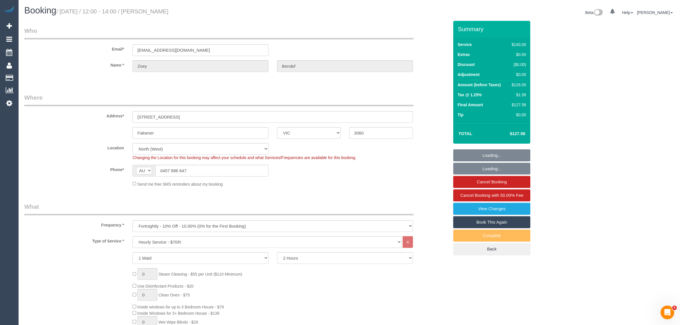
select select "object:849"
select select "spot1"
click at [216, 170] on input "0457 886 647" at bounding box center [211, 171] width 113 height 12
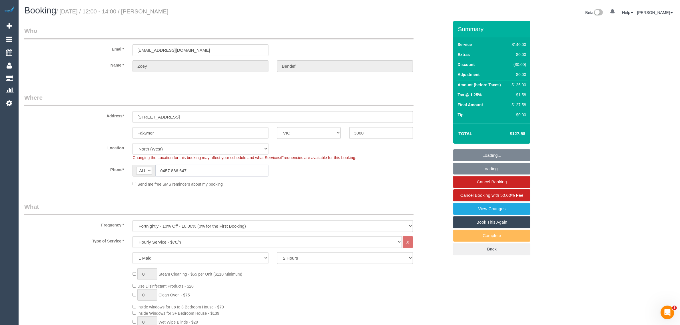
click at [216, 170] on input "0457 886 647" at bounding box center [211, 171] width 113 height 12
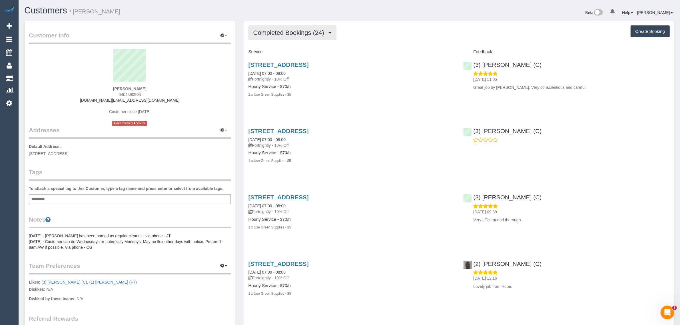
click at [307, 34] on span "Completed Bookings (24)" at bounding box center [290, 32] width 74 height 7
click at [298, 52] on link "Upcoming Bookings (11)" at bounding box center [280, 53] width 62 height 7
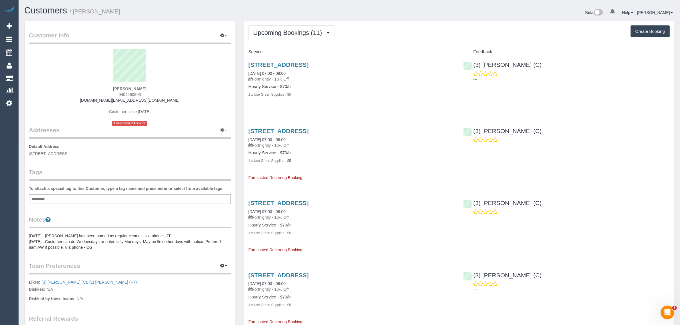
click at [376, 104] on div "30 Coburg Street, Coburg, VIC 3058 24/09/2025 07:00 - 08:00 Fortnightly - 10% O…" at bounding box center [351, 83] width 215 height 52
click at [271, 65] on link "30 Coburg Street, Coburg, VIC 3058" at bounding box center [278, 64] width 60 height 7
click at [306, 31] on span "Upcoming Bookings (11)" at bounding box center [289, 32] width 72 height 7
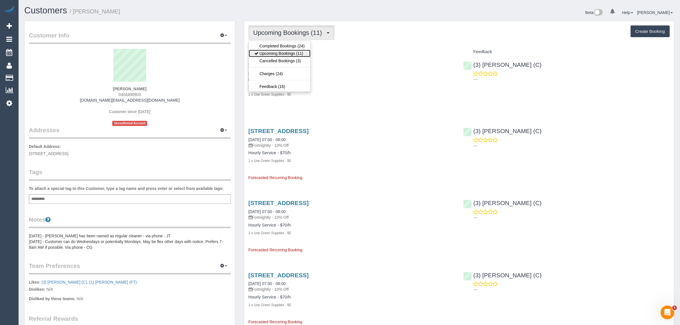
click at [284, 51] on link "Upcoming Bookings (11)" at bounding box center [280, 53] width 62 height 7
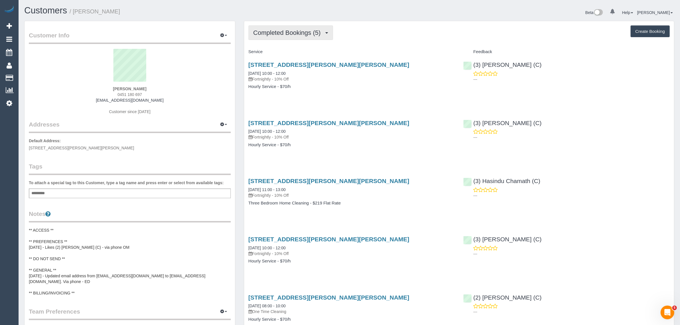
click at [296, 29] on span "Completed Bookings (5)" at bounding box center [288, 32] width 70 height 7
click at [291, 53] on link "Upcoming Bookings (11)" at bounding box center [279, 53] width 60 height 7
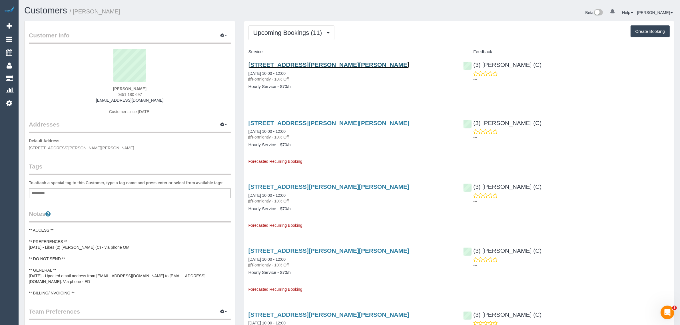
click at [283, 65] on link "[STREET_ADDRESS][PERSON_NAME][PERSON_NAME]" at bounding box center [328, 64] width 161 height 7
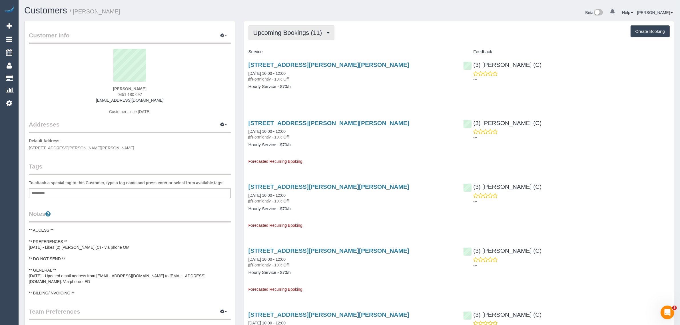
click at [295, 32] on span "Upcoming Bookings (11)" at bounding box center [289, 32] width 72 height 7
click at [285, 48] on link "Completed Bookings (5)" at bounding box center [279, 45] width 60 height 7
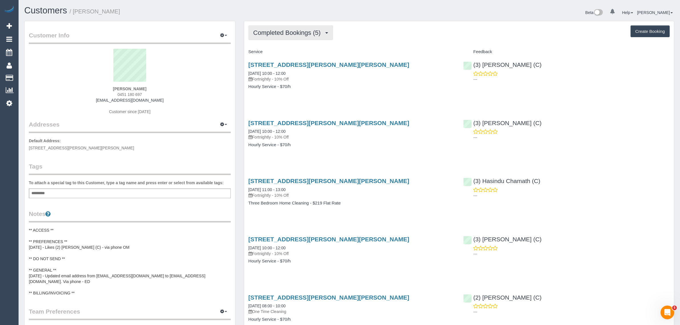
click at [293, 33] on span "Completed Bookings (5)" at bounding box center [288, 32] width 70 height 7
click at [282, 54] on link "Upcoming Bookings (11)" at bounding box center [279, 53] width 60 height 7
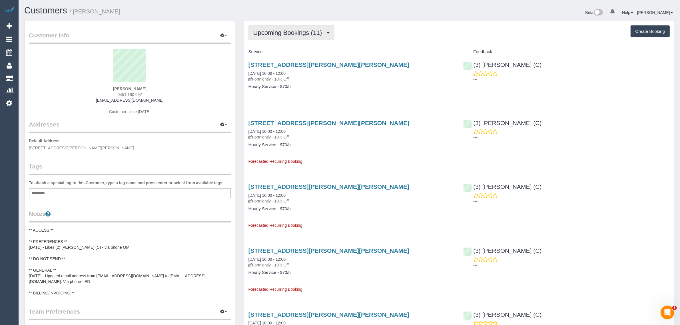
click at [308, 32] on span "Upcoming Bookings (11)" at bounding box center [289, 32] width 72 height 7
drag, startPoint x: 294, startPoint y: 54, endPoint x: 320, endPoint y: 36, distance: 31.5
click at [294, 54] on link "Upcoming Bookings (11)" at bounding box center [279, 53] width 60 height 7
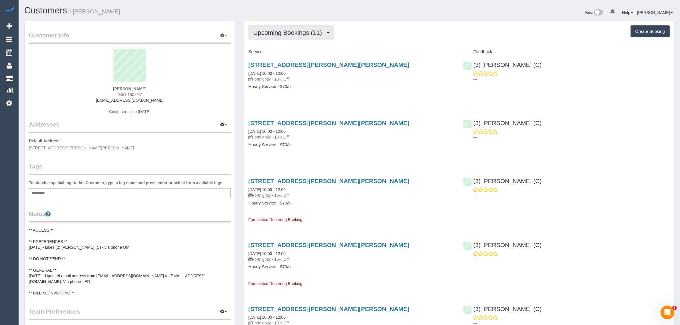
click at [314, 34] on span "Upcoming Bookings (11)" at bounding box center [289, 32] width 72 height 7
click at [298, 53] on link "Upcoming Bookings (11)" at bounding box center [279, 53] width 60 height 7
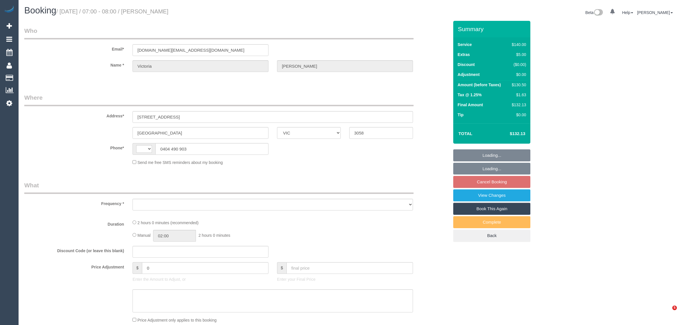
select select "VIC"
select select "string:AU"
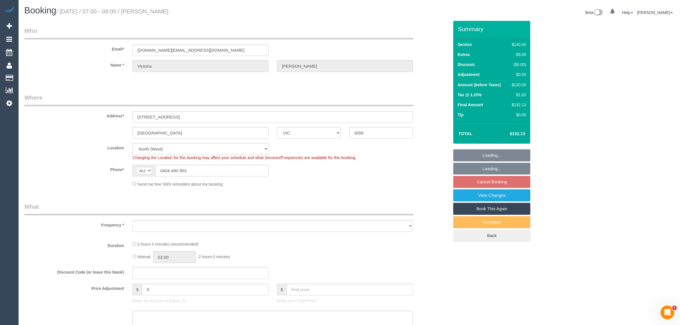
select select "object:696"
select select "string:stripe-pm_1Q0H1X2GScqysDRVKihRb1iv"
select select "number:28"
select select "number:14"
select select "number:19"
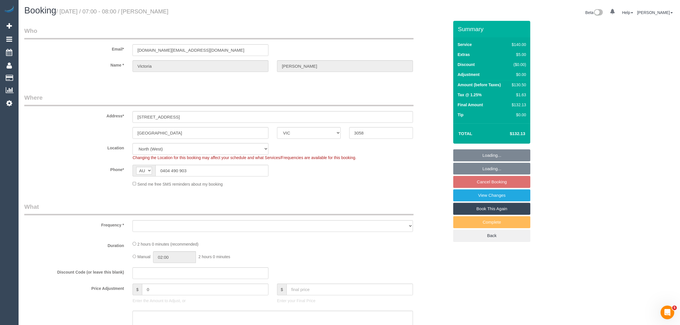
select select "number:36"
select select "number:34"
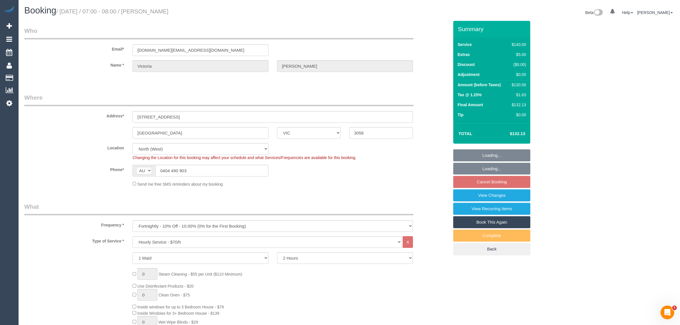
select select "spot1"
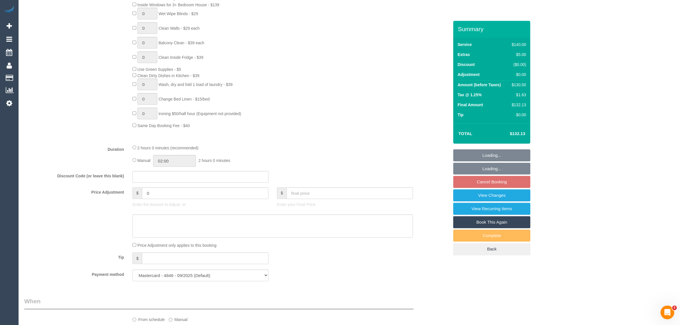
scroll to position [748, 0]
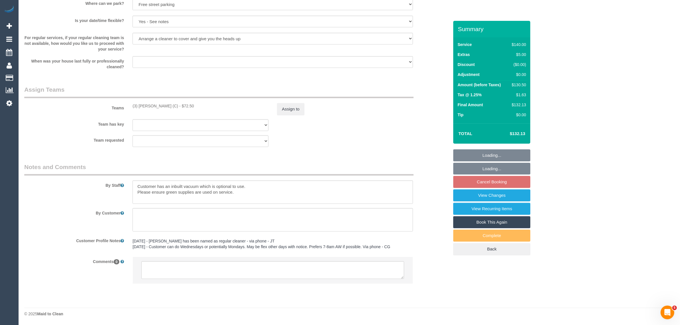
select select "object:1585"
click at [274, 272] on textarea at bounding box center [272, 270] width 263 height 18
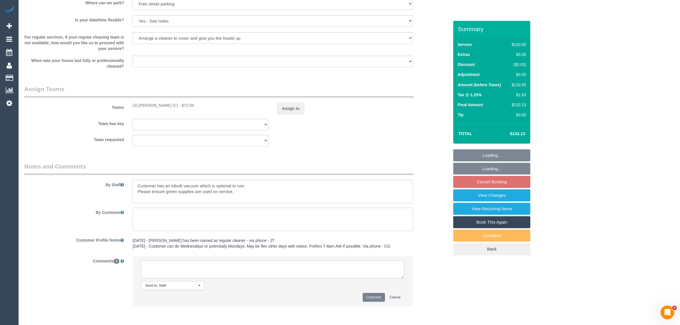
paste textarea "Cleaner(s) Unassigned: Reason Unassigned: Contact via: Which message sent: Addi…"
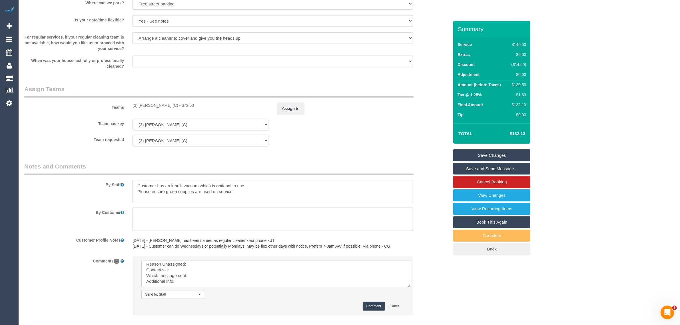
scroll to position [0, 0]
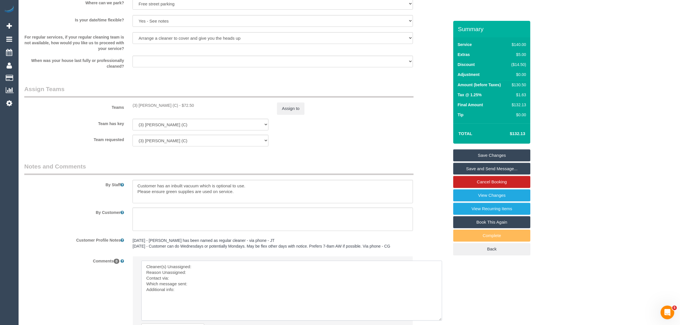
drag, startPoint x: 401, startPoint y: 278, endPoint x: 439, endPoint y: 320, distance: 57.2
click at [439, 320] on textarea at bounding box center [291, 291] width 301 height 60
drag, startPoint x: 132, startPoint y: 106, endPoint x: 174, endPoint y: 104, distance: 42.6
click at [174, 104] on div "(3) [PERSON_NAME] (C) - $72.50" at bounding box center [200, 105] width 144 height 6
copy div "(3) [PERSON_NAME] (C) - $"
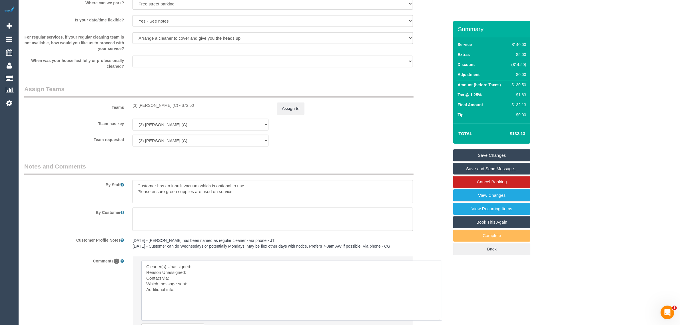
click at [198, 271] on textarea at bounding box center [291, 291] width 301 height 60
click at [205, 266] on textarea at bounding box center [291, 291] width 301 height 60
paste textarea "(3) Afzaal Ahmad (C) - $"
click at [217, 286] on textarea at bounding box center [291, 291] width 301 height 60
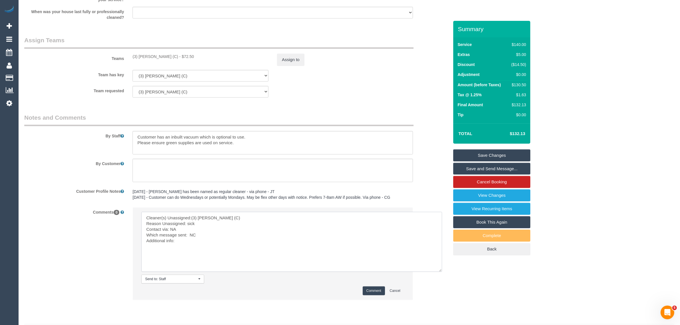
scroll to position [814, 0]
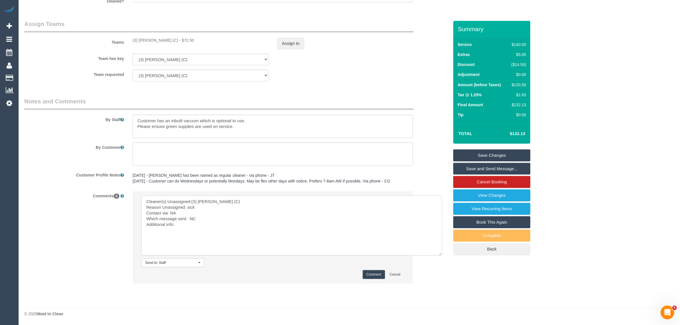
type textarea "Cleaner(s) Unassigned:(3) Afzaal Ahmad (C) Reason Unassigned: sick Contact via:…"
drag, startPoint x: 369, startPoint y: 272, endPoint x: 367, endPoint y: 267, distance: 5.1
click at [369, 273] on button "Comment" at bounding box center [374, 274] width 22 height 9
click at [304, 37] on div "Assign to" at bounding box center [345, 43] width 144 height 12
click at [297, 41] on button "Assign to" at bounding box center [290, 43] width 27 height 12
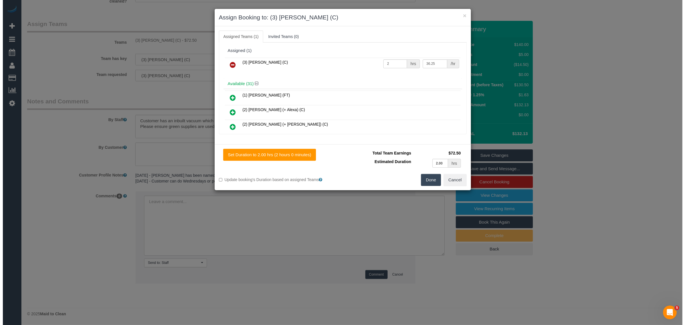
scroll to position [790, 0]
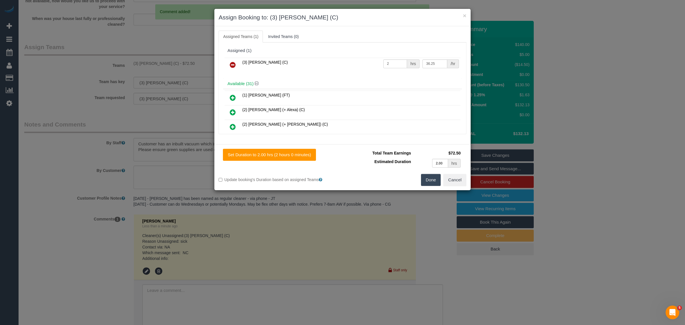
click at [231, 66] on icon at bounding box center [233, 64] width 6 height 7
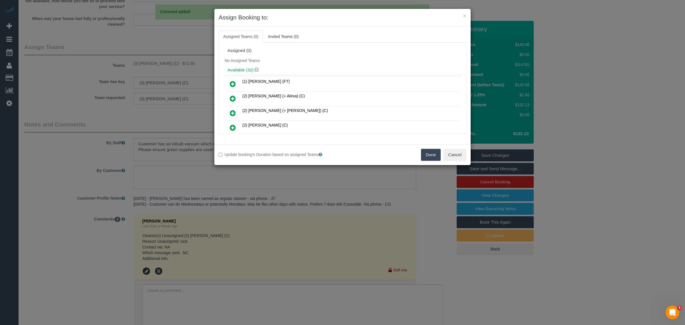
click at [426, 154] on button "Done" at bounding box center [431, 155] width 20 height 12
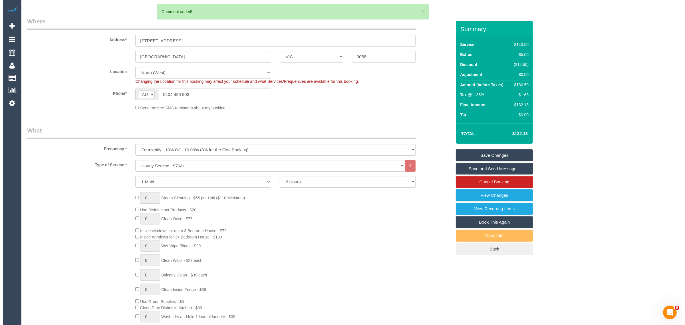
scroll to position [0, 0]
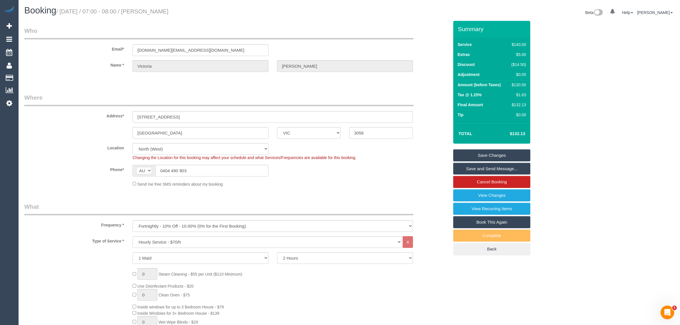
click at [413, 30] on legend "Who" at bounding box center [218, 33] width 389 height 13
click at [467, 193] on link "View Changes" at bounding box center [491, 195] width 77 height 12
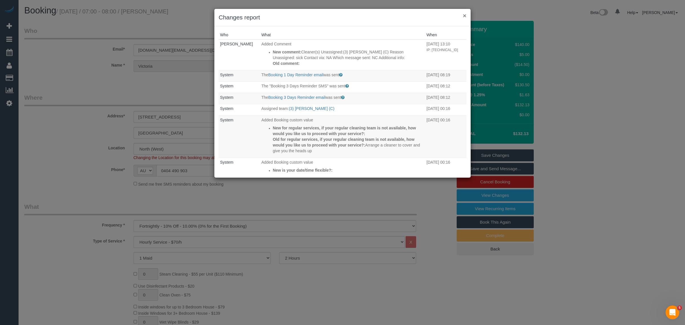
click at [463, 14] on button "×" at bounding box center [464, 16] width 3 height 6
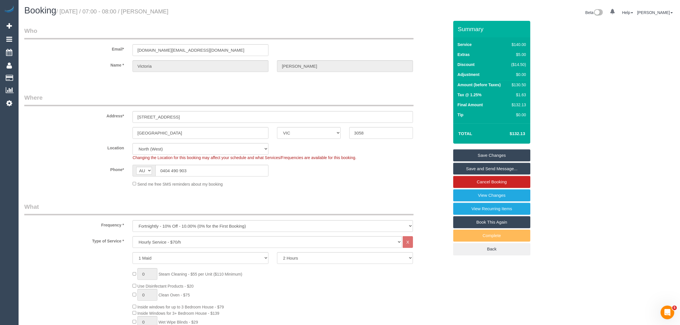
click at [497, 156] on link "Save Changes" at bounding box center [491, 155] width 77 height 12
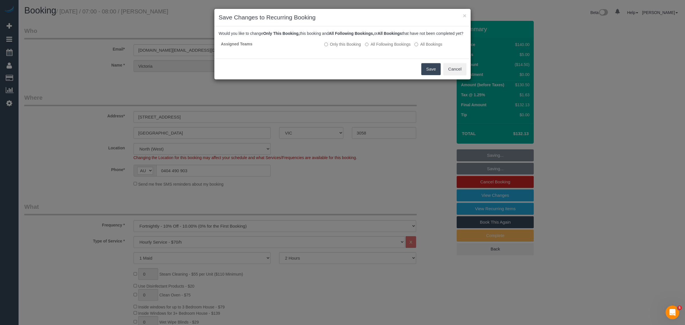
click at [428, 74] on button "Save" at bounding box center [430, 69] width 19 height 12
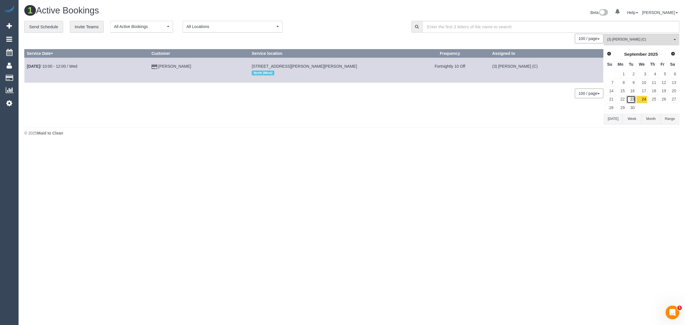
click at [632, 100] on link "23" at bounding box center [631, 100] width 9 height 8
click at [641, 100] on link "24" at bounding box center [641, 100] width 11 height 8
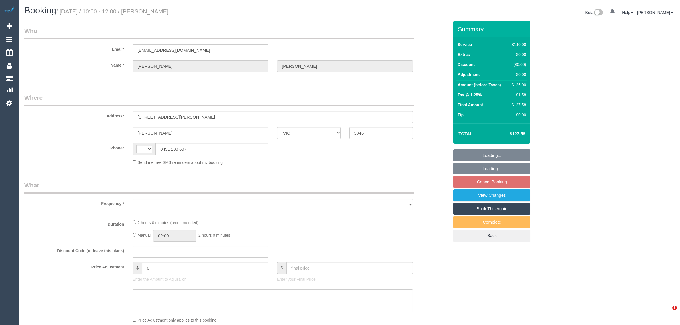
select select "VIC"
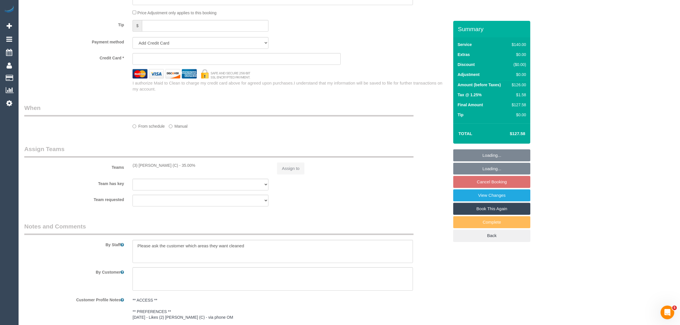
select select "string:AU"
select select "object:281"
select select "string:stripe-pm_1RjYve2GScqysDRVqonlb0kD"
select select "number:27"
select select "number:14"
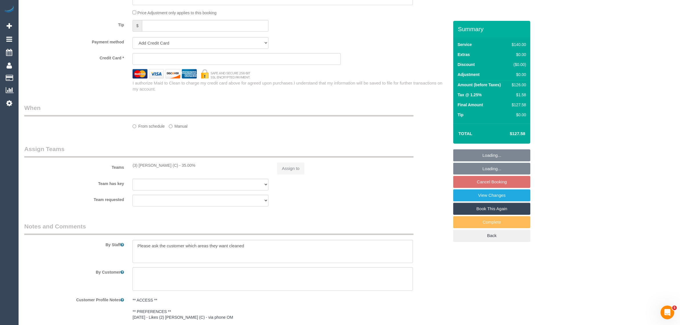
select select "number:18"
select select "number:24"
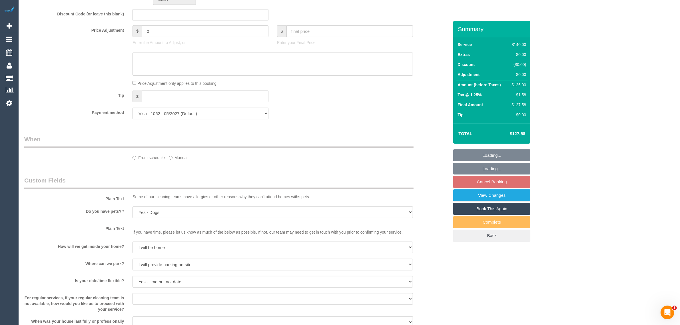
select select "object:1578"
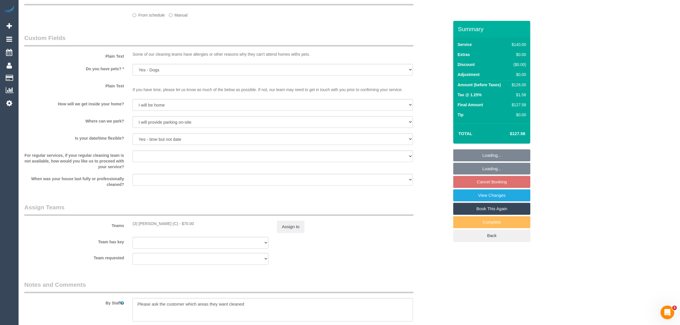
select select "spot1"
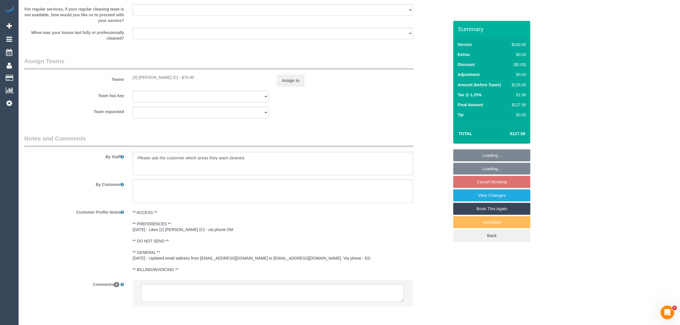
scroll to position [799, 0]
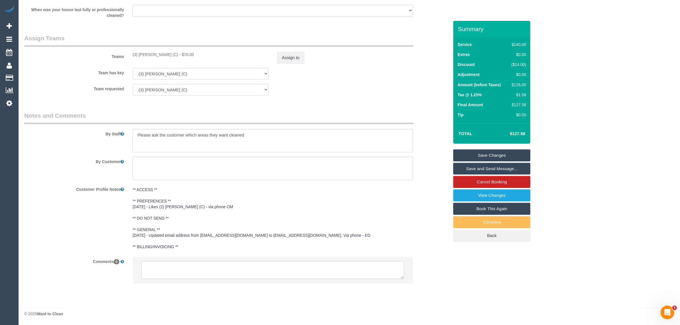
click at [252, 265] on textarea at bounding box center [272, 270] width 263 height 18
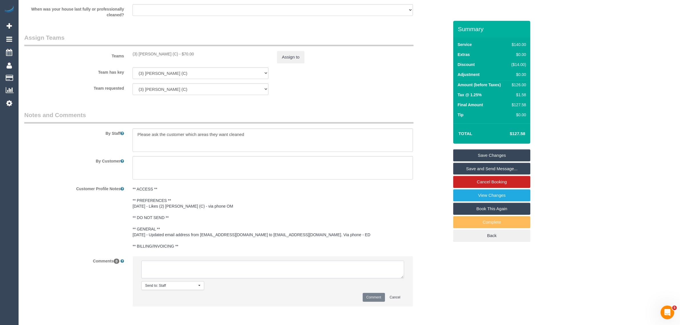
paste textarea "Cleaner(s) Unassigned: Reason Unassigned: Contact via: Which message sent: Addi…"
drag, startPoint x: 401, startPoint y: 277, endPoint x: 420, endPoint y: 303, distance: 32.0
click at [404, 278] on textarea at bounding box center [272, 270] width 263 height 18
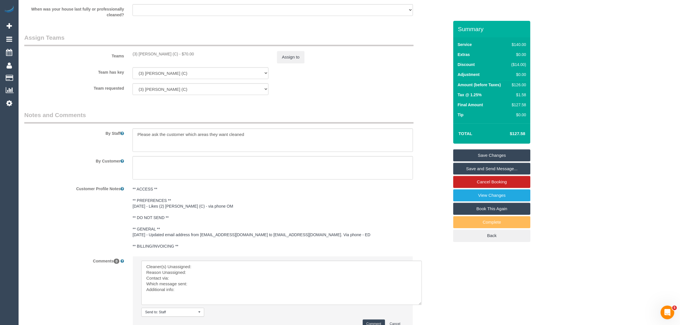
drag, startPoint x: 127, startPoint y: 51, endPoint x: 173, endPoint y: 49, distance: 45.4
click at [173, 49] on div "Teams (3) Afzaal Ahmad (C) - $70.00 Assign to" at bounding box center [236, 48] width 433 height 30
copy div "(3) Afzaal Ahmad (C) -"
click at [206, 267] on textarea at bounding box center [281, 283] width 280 height 44
paste textarea "(3) Afzaal Ahmad (C) -"
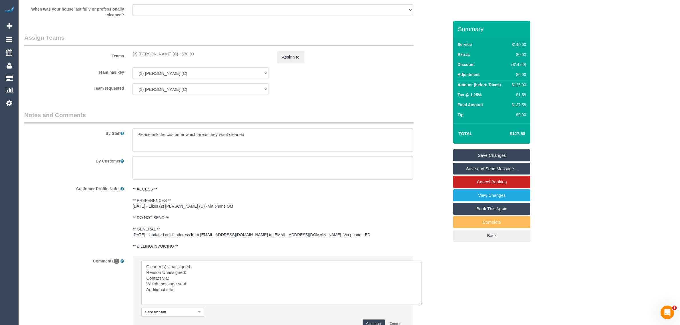
paste textarea "(3) Afzaal Ahmad (C) -"
click at [146, 272] on textarea at bounding box center [281, 283] width 280 height 44
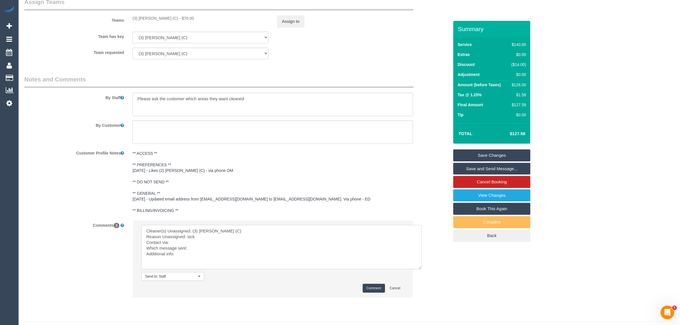
scroll to position [849, 0]
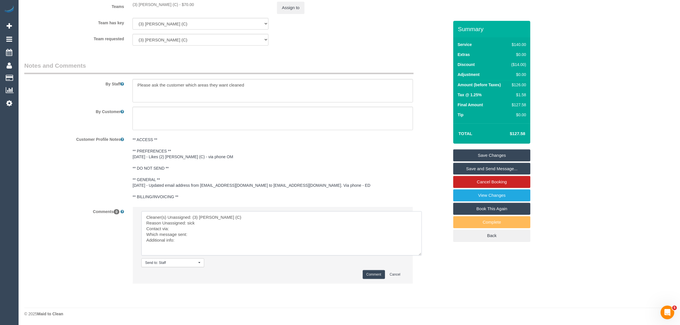
click at [194, 229] on textarea at bounding box center [281, 233] width 280 height 44
click at [224, 230] on textarea at bounding box center [281, 233] width 280 height 44
click at [226, 233] on textarea at bounding box center [281, 233] width 280 height 44
type textarea "Cleaner(s) Unassigned: (3) Afzaal Ahmad (C) Reason Unassigned: sick Contact via…"
click at [374, 272] on button "Comment" at bounding box center [374, 274] width 22 height 9
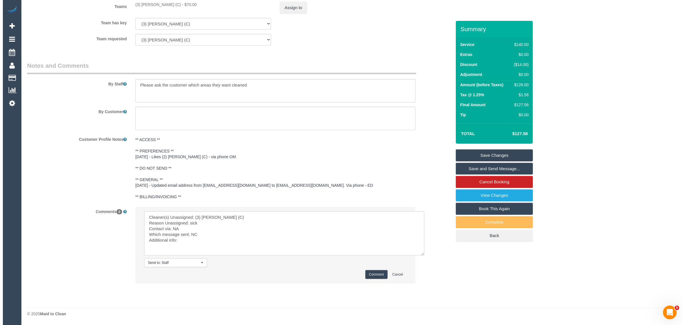
scroll to position [707, 0]
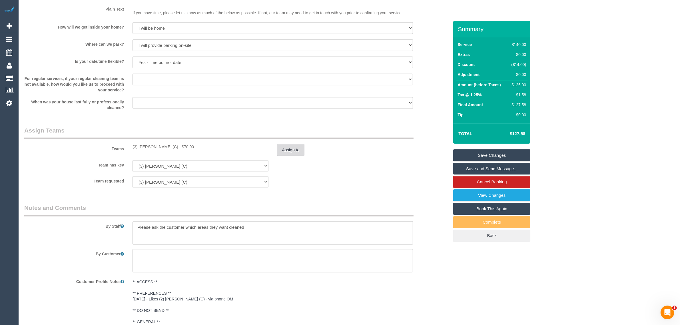
click at [282, 154] on button "Assign to" at bounding box center [290, 150] width 27 height 12
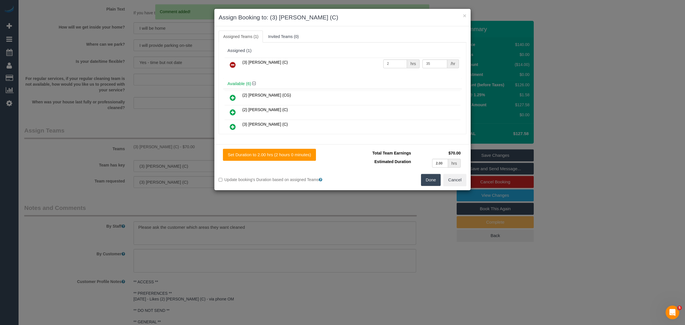
click at [226, 67] on link at bounding box center [232, 64] width 13 height 11
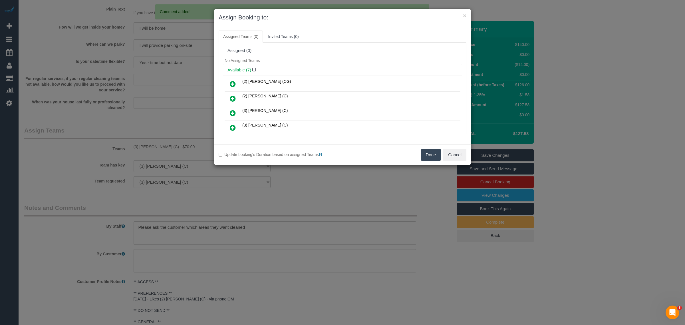
click at [230, 66] on div "Available (7)" at bounding box center [342, 70] width 239 height 11
click at [433, 157] on button "Done" at bounding box center [431, 155] width 20 height 12
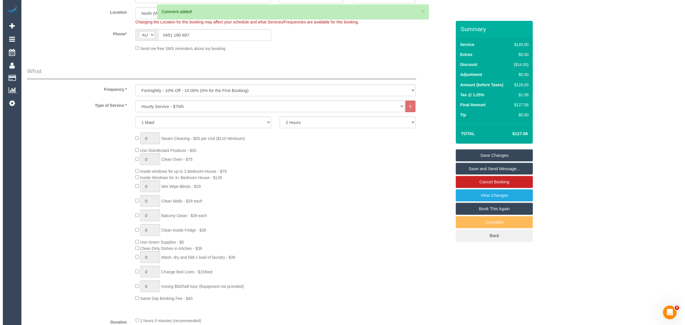
scroll to position [0, 0]
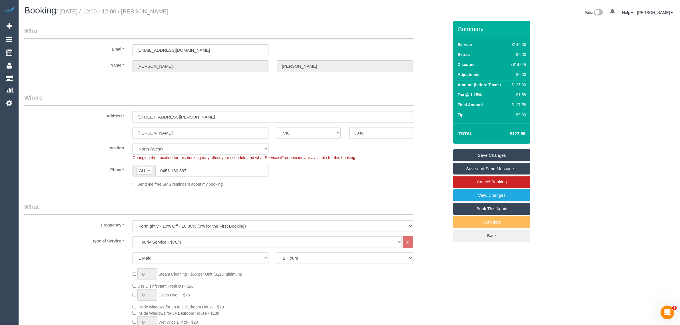
click at [505, 153] on link "Save Changes" at bounding box center [491, 155] width 77 height 12
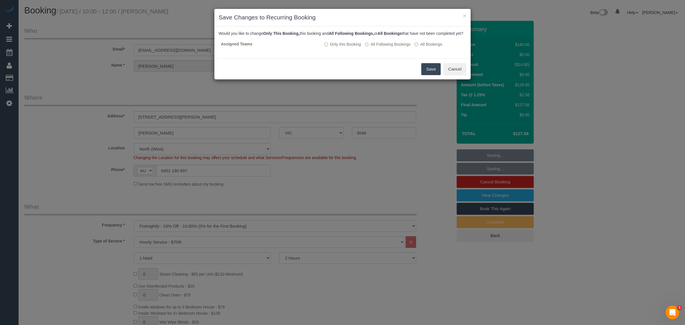
click at [428, 75] on button "Save" at bounding box center [430, 69] width 19 height 12
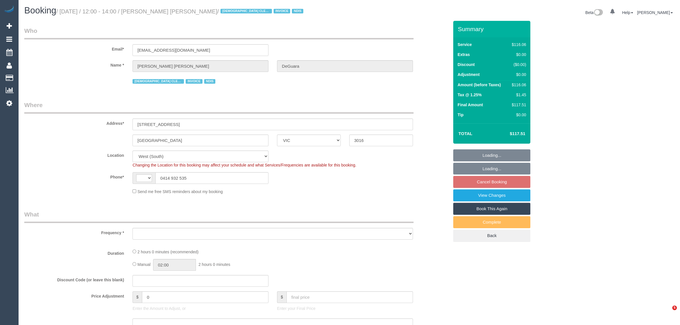
select select "VIC"
select select "number:27"
select select "number:14"
select select "number:18"
select select "number:36"
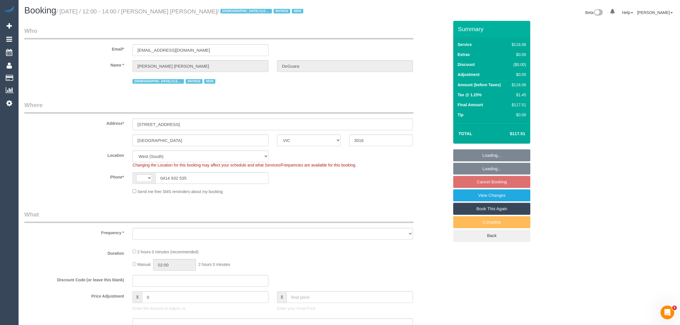
select select "number:35"
select select "string:AU"
select select "object:696"
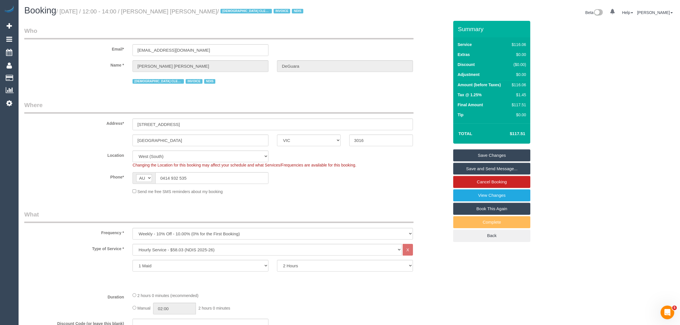
drag, startPoint x: 158, startPoint y: 12, endPoint x: 213, endPoint y: 7, distance: 55.6
click at [213, 7] on h1 "Booking / September 26, 2025 / 12:00 - 14:00 / Sarah Anne DeGuara / FEMALE CLEA…" at bounding box center [184, 11] width 321 height 10
copy small "Sarah Anne DeGuara"
click at [253, 17] on div "Booking / September 26, 2025 / 12:00 - 14:00 / Sarah Anne DeGuara / FEMALE CLEA…" at bounding box center [184, 12] width 329 height 12
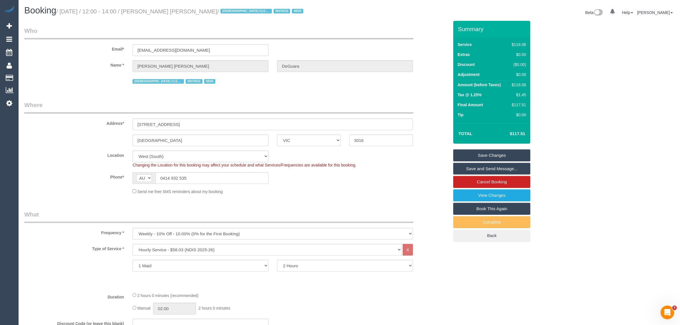
drag, startPoint x: 156, startPoint y: 11, endPoint x: 213, endPoint y: 9, distance: 56.3
click at [213, 9] on small "/ September 26, 2025 / 12:00 - 14:00 / Sarah Anne DeGuara / FEMALE CLEANER NEED…" at bounding box center [180, 11] width 249 height 6
copy small "Sarah Anne DeGuara"
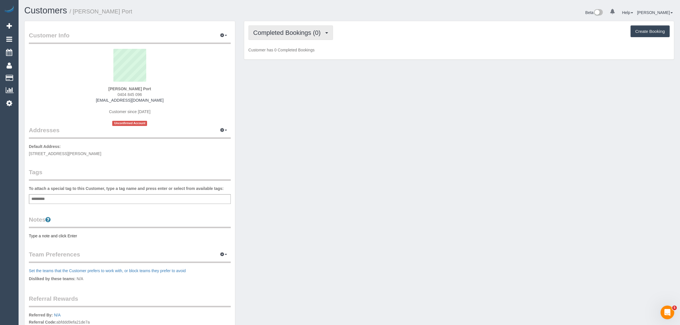
click at [282, 30] on span "Completed Bookings (0)" at bounding box center [288, 32] width 70 height 7
click at [291, 50] on link "Upcoming Bookings (1)" at bounding box center [278, 53] width 59 height 7
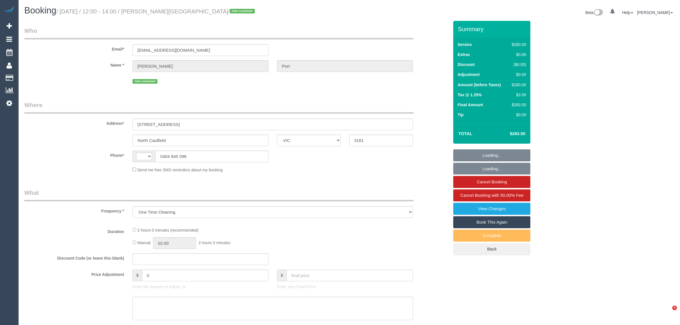
select select "VIC"
select select "string:stripe-pm_1S5zEl2GScqysDRVbJ8ZInCG"
select select "2"
select select "number:27"
select select "number:14"
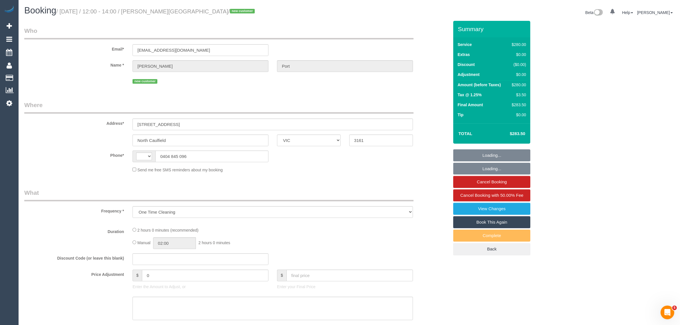
select select "number:19"
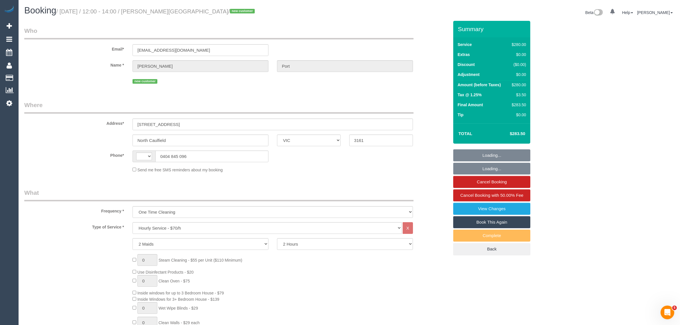
select select "string:AU"
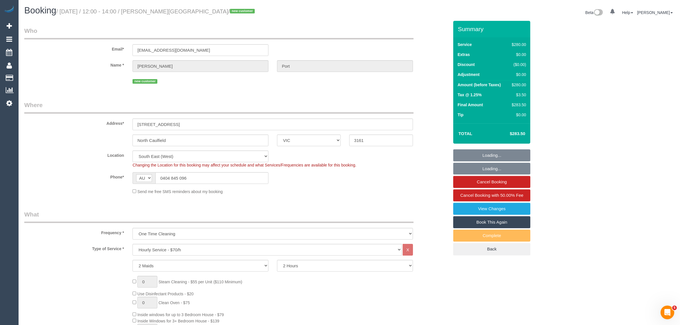
select select "spot1"
select select "object:1413"
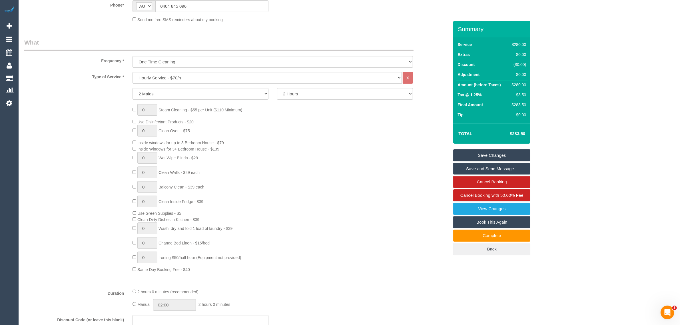
scroll to position [143, 0]
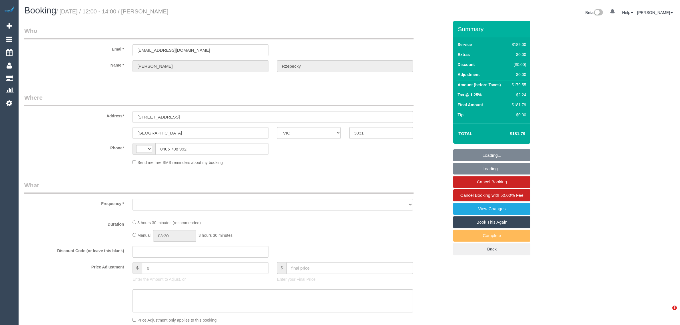
select select "VIC"
select select "string:AU"
select select "object:534"
select select "string:stripe-pm_1RlTsT2GScqysDRVyqZPsYGa"
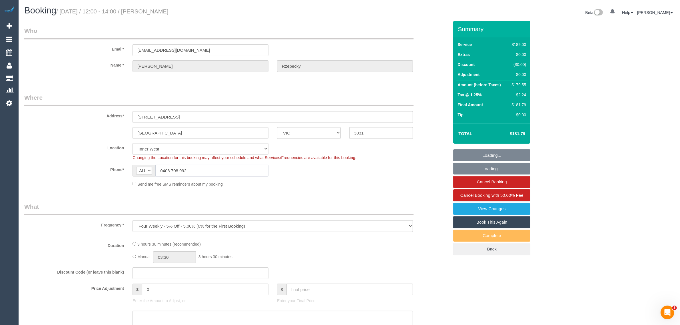
select select "object:689"
click at [206, 170] on input "0406 708 992" at bounding box center [211, 171] width 113 height 12
select select "number:28"
select select "number:14"
select select "number:19"
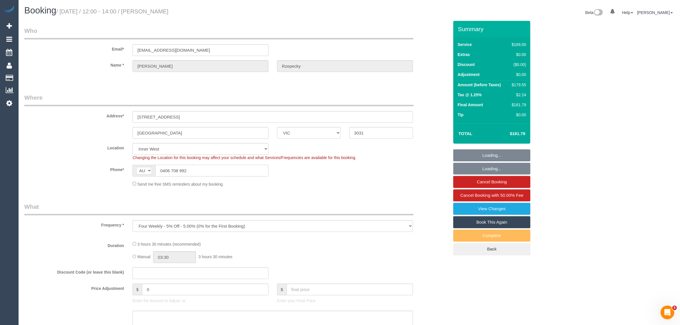
select select "number:25"
select select "number:33"
select select "number:13"
select select "spot1"
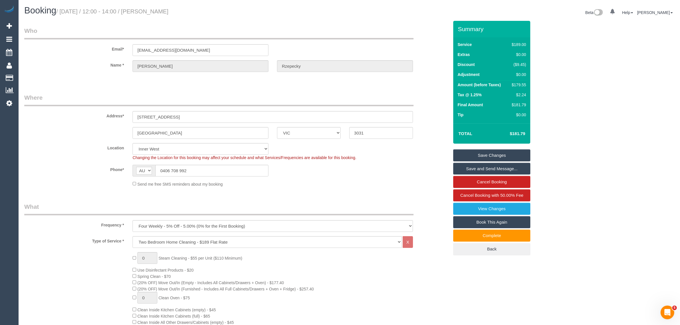
click at [356, 203] on legend "What" at bounding box center [218, 208] width 389 height 13
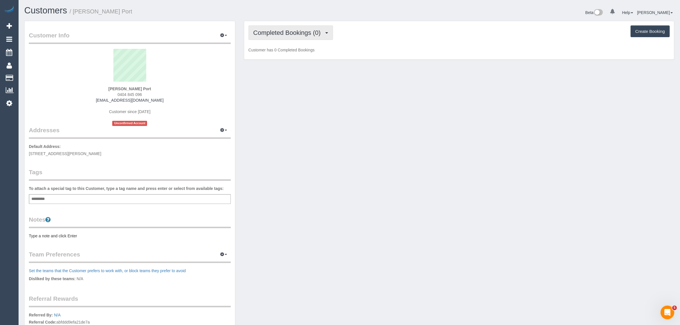
click at [290, 31] on span "Completed Bookings (0)" at bounding box center [288, 32] width 70 height 7
click at [285, 53] on link "Upcoming Bookings (1)" at bounding box center [278, 53] width 59 height 7
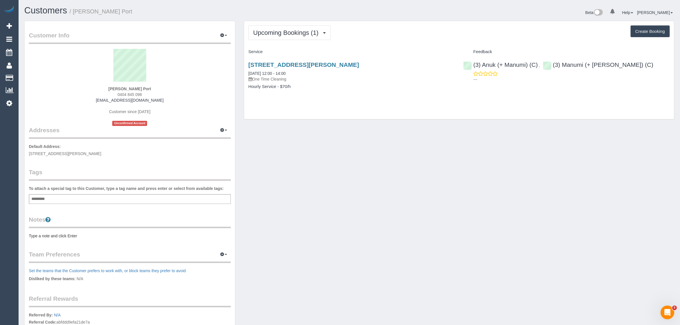
click at [301, 156] on div "Customer Info Edit Contact Info Send Message Email Preferences Special Sales Ta…" at bounding box center [349, 206] width 658 height 371
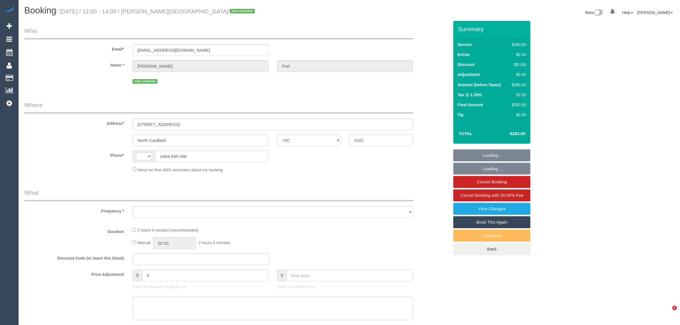
select select "VIC"
select select "string:AU"
select select "object:566"
select select "string:stripe-pm_1S5zEl2GScqysDRVbJ8ZInCG"
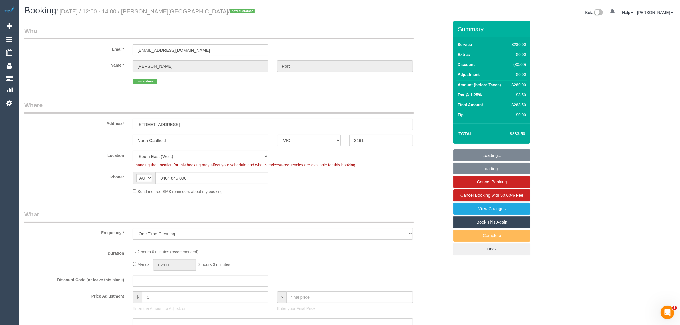
click at [434, 140] on div "North Caulfield ACT [GEOGRAPHIC_DATA] NT [GEOGRAPHIC_DATA] SA TAS [GEOGRAPHIC_D…" at bounding box center [236, 140] width 433 height 12
select select "number:27"
select select "number:14"
select select "number:19"
select select "object:719"
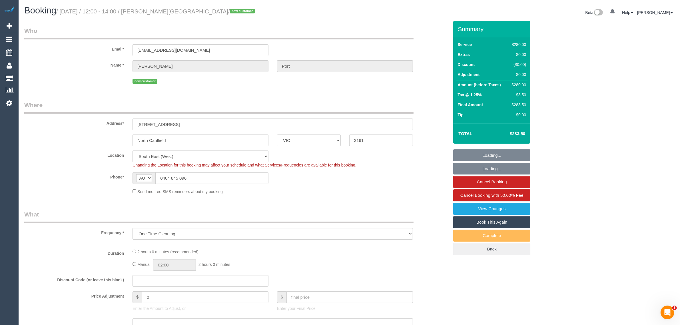
select select "spot1"
select select "2"
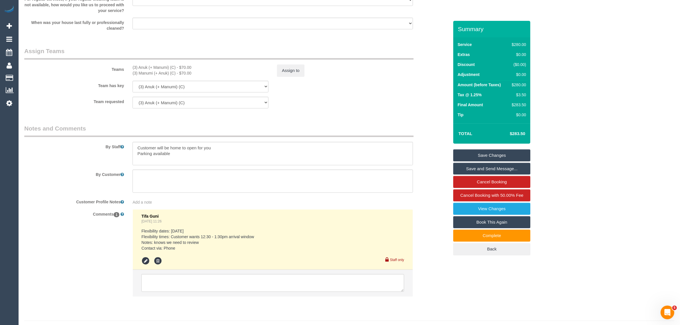
scroll to position [807, 0]
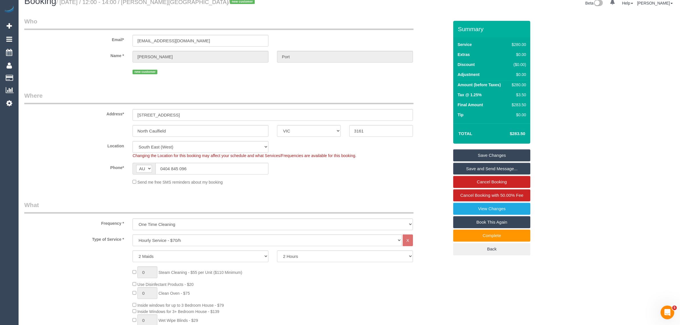
scroll to position [0, 0]
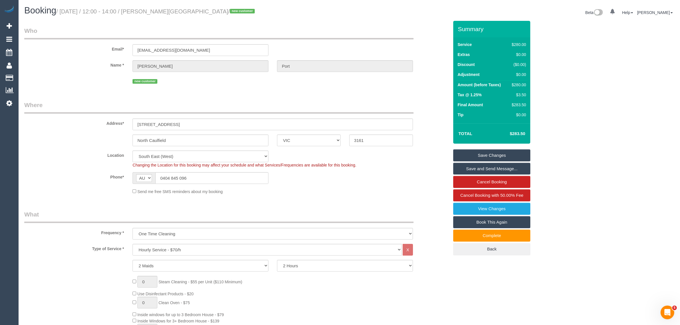
click at [432, 184] on sui-booking-location "Location [GEOGRAPHIC_DATA] (North) East (South) [GEOGRAPHIC_DATA] (East) [GEOGR…" at bounding box center [236, 172] width 424 height 44
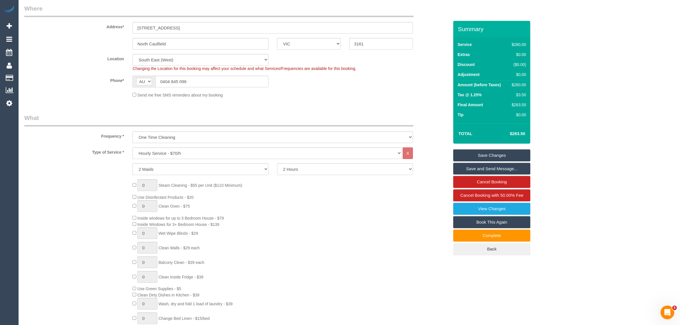
scroll to position [93, 0]
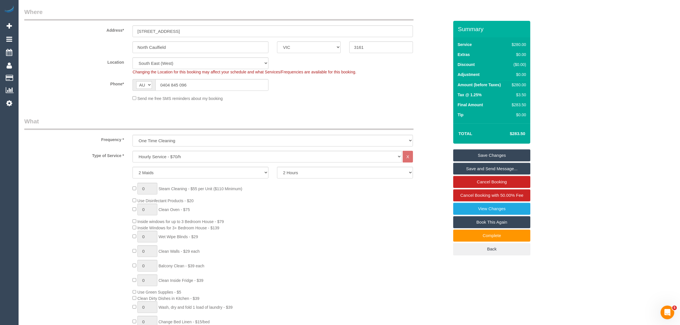
click at [425, 86] on div "Phone* AF AL DZ AD AO AI AQ AG AR AM AW AU AT AZ BS BH BD BB BY BE BZ BJ BM BT …" at bounding box center [236, 85] width 433 height 12
click at [393, 102] on fieldset "Where Address* 30 pental road North Caulfield ACT NSW NT QLD SA TAS VIC WA 3161…" at bounding box center [236, 57] width 424 height 98
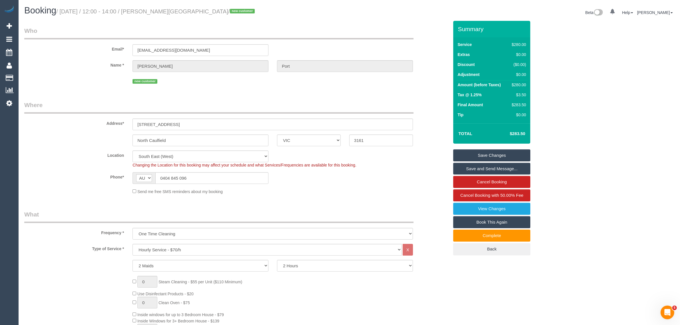
scroll to position [143, 0]
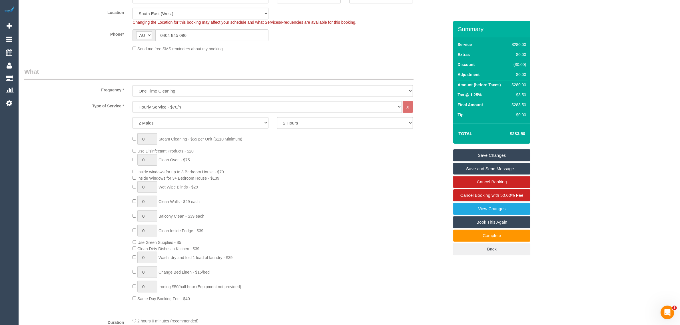
click at [415, 189] on div "0 Steam Cleaning - $55 per Unit ($110 Minimum) Use Disinfectant Products - $20 …" at bounding box center [290, 217] width 325 height 168
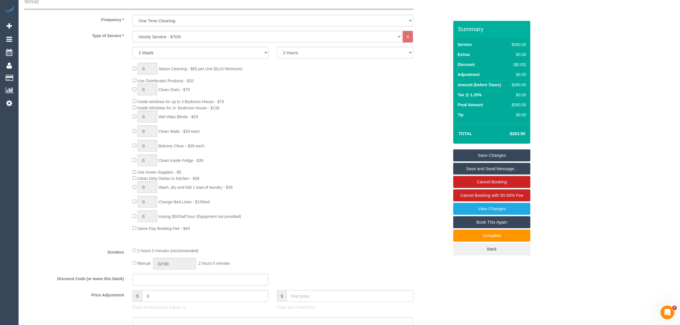
scroll to position [93, 0]
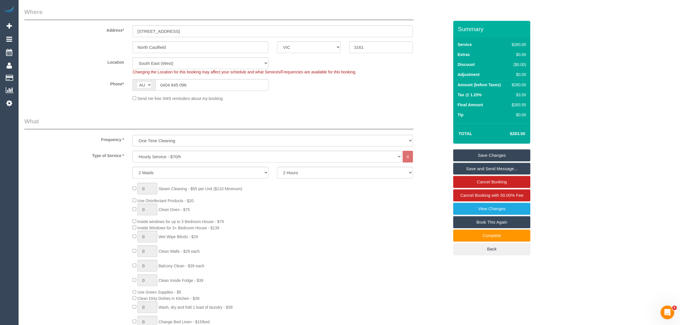
click at [380, 104] on fieldset "Where Address* 30 pental road North Caulfield ACT NSW NT QLD SA TAS VIC WA 3161…" at bounding box center [236, 57] width 424 height 98
click at [410, 119] on legend "What" at bounding box center [218, 123] width 389 height 13
click at [430, 130] on div "Frequency * One Time Cleaning Weekly - 10% Off - 10.00% (0% for the First Booki…" at bounding box center [236, 131] width 433 height 29
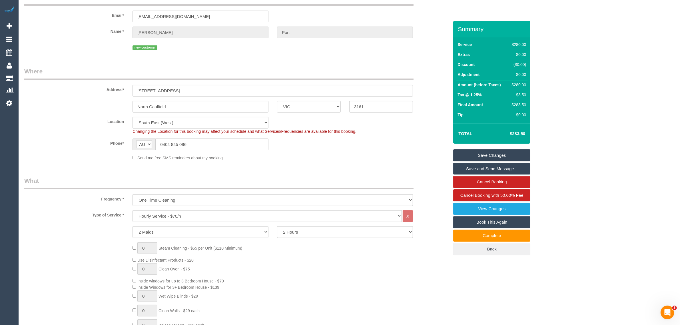
scroll to position [0, 0]
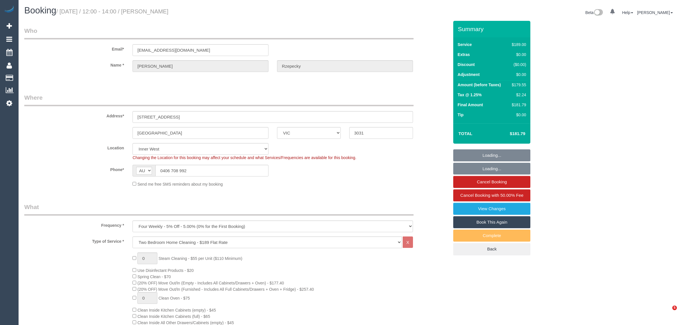
select select "VIC"
select select "string:stripe-pm_1RlTsT2GScqysDRVyqZPsYGa"
select select "number:28"
select select "number:14"
select select "number:19"
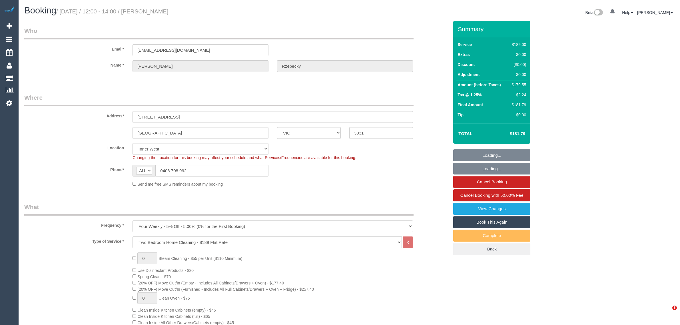
select select "number:25"
select select "number:33"
select select "number:13"
select select "spot1"
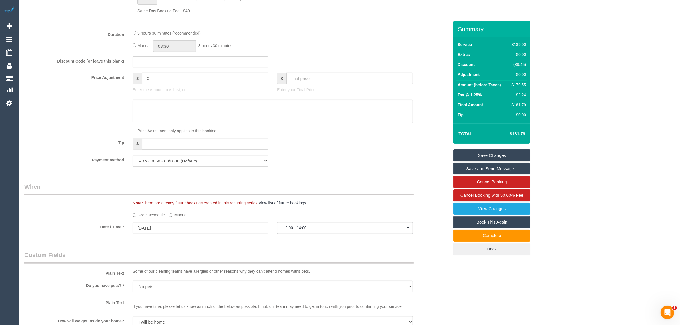
scroll to position [764, 0]
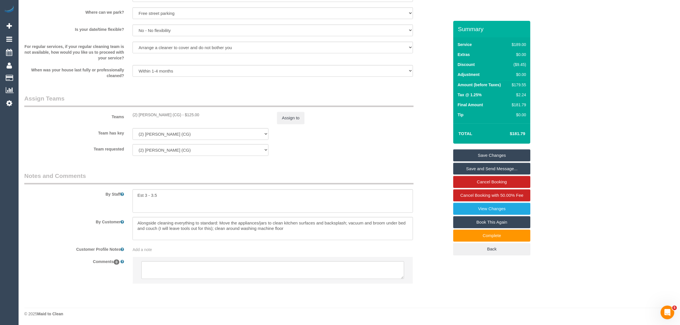
click at [393, 142] on sui-booking-teams "Teams (2) [PERSON_NAME] Adheesha (CG) - $125.00 Assign to Team has key (2) [PER…" at bounding box center [236, 125] width 424 height 62
click at [251, 275] on textarea at bounding box center [272, 270] width 263 height 18
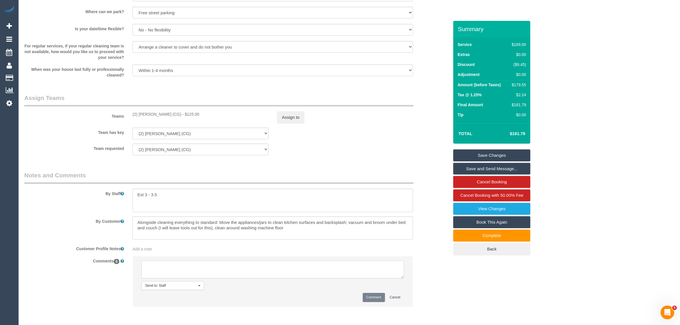
paste textarea "Cleaner(s) Unassigned: Reason Unassigned: Contact via: Which message sent: Addi…"
click at [403, 279] on li "Send to: Staff Nothing selected Send to: Staff Send to: Customer Send to: Team …" at bounding box center [273, 281] width 280 height 50
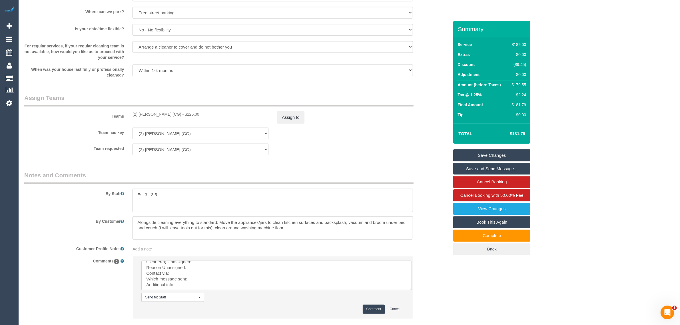
scroll to position [0, 0]
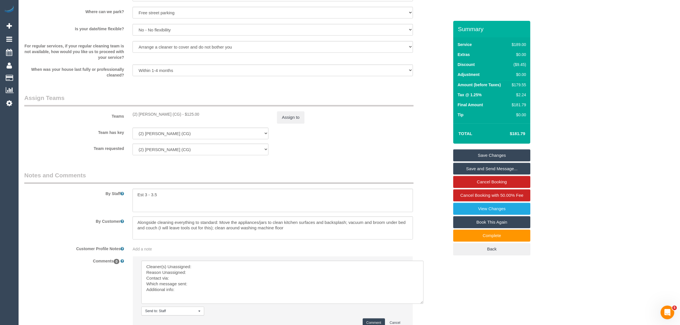
drag, startPoint x: 401, startPoint y: 275, endPoint x: 420, endPoint y: 300, distance: 32.3
click at [420, 300] on textarea at bounding box center [282, 282] width 282 height 43
drag, startPoint x: 127, startPoint y: 112, endPoint x: 180, endPoint y: 117, distance: 53.4
click at [180, 117] on div "Teams (2) [PERSON_NAME] Adheesha (CG) - $125.00 Assign to" at bounding box center [236, 109] width 433 height 30
copy div "(2) [PERSON_NAME] (CG) -"
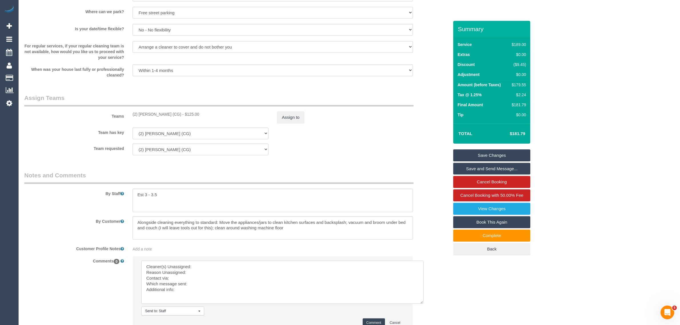
click at [212, 268] on textarea at bounding box center [282, 282] width 282 height 43
paste textarea "(2) [PERSON_NAME] (CG) -"
drag, startPoint x: 146, startPoint y: 273, endPoint x: 146, endPoint y: 269, distance: 4.6
click at [146, 273] on textarea at bounding box center [282, 282] width 282 height 43
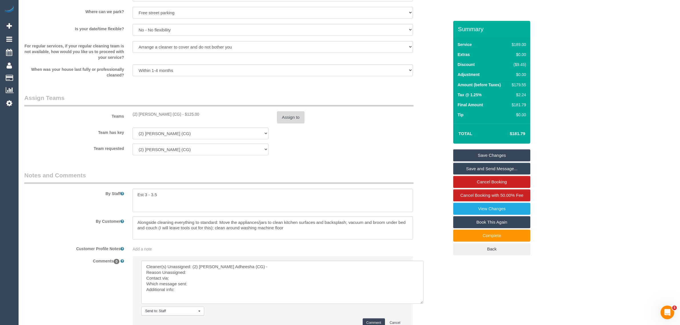
click at [290, 115] on button "Assign to" at bounding box center [290, 117] width 27 height 12
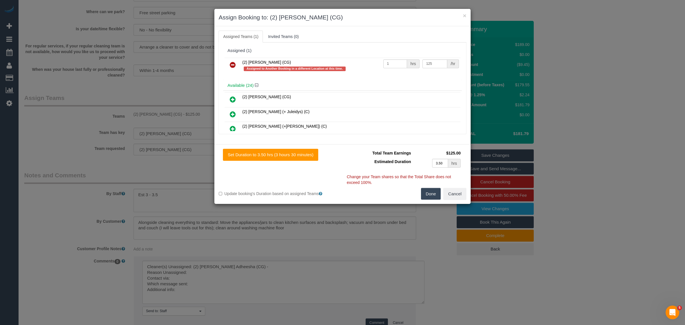
click at [239, 67] on link at bounding box center [232, 64] width 13 height 11
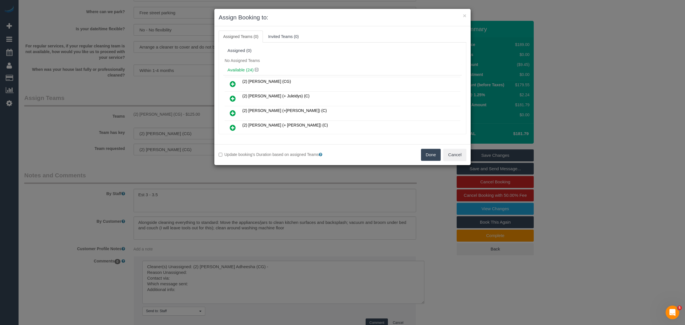
click at [429, 152] on button "Done" at bounding box center [431, 155] width 20 height 12
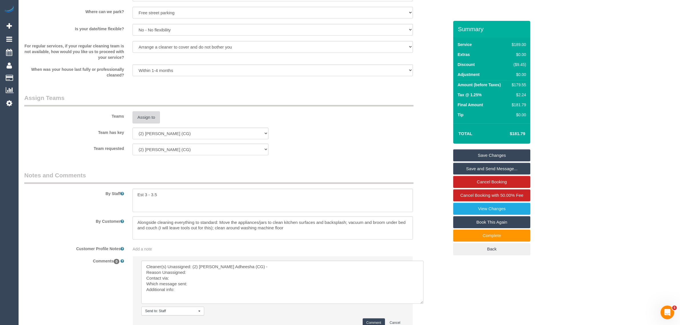
scroll to position [814, 0]
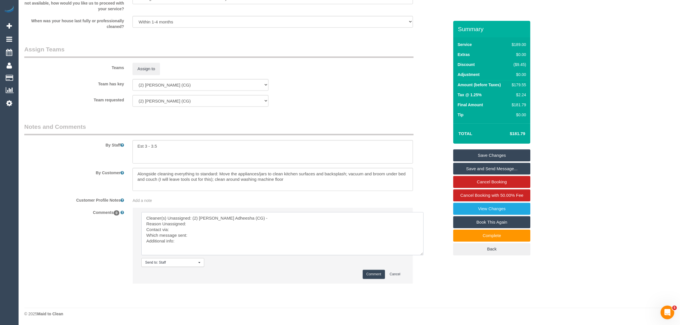
click at [223, 223] on textarea at bounding box center [282, 233] width 282 height 43
click at [218, 236] on textarea at bounding box center [282, 233] width 282 height 43
click at [196, 229] on textarea at bounding box center [282, 233] width 282 height 43
click at [215, 236] on textarea at bounding box center [282, 233] width 282 height 43
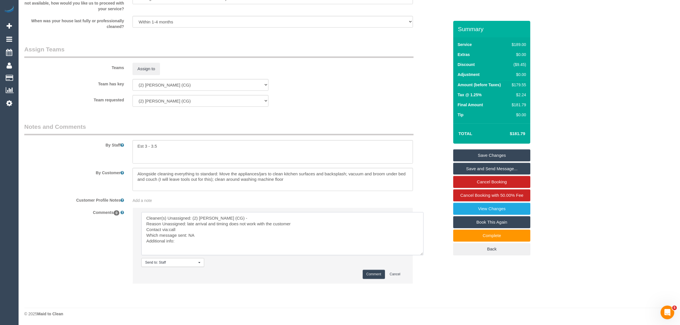
paste textarea "Flex up until 3.30pm [DATE], earliest 9am"
click at [180, 228] on textarea at bounding box center [282, 233] width 282 height 43
type textarea "Cleaner(s) Unassigned: (2) [PERSON_NAME] Adheesha (CG) - Reason Unassigned: lat…"
click at [377, 273] on button "Comment" at bounding box center [374, 274] width 22 height 9
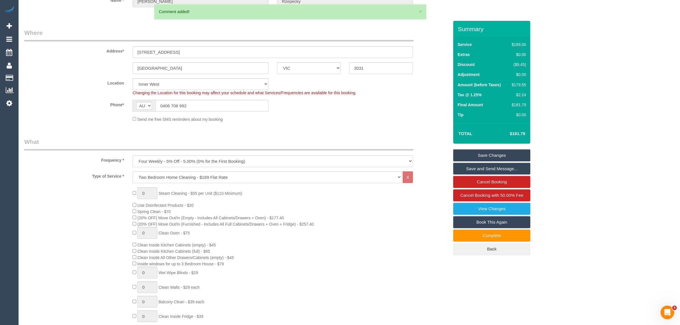
scroll to position [0, 0]
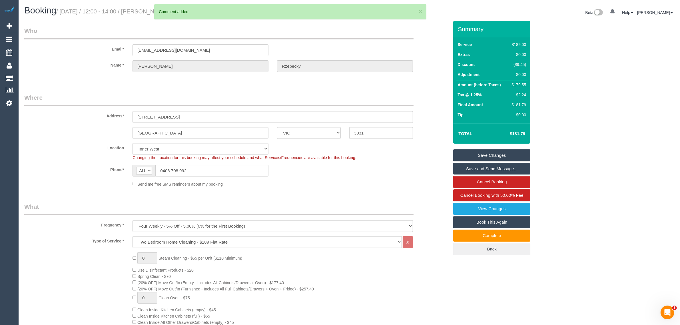
click at [467, 153] on link "Save Changes" at bounding box center [491, 155] width 77 height 12
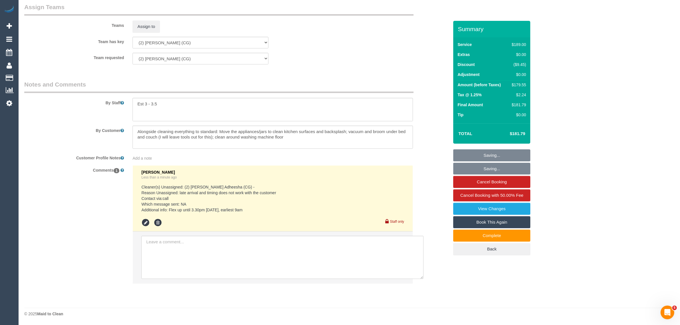
scroll to position [856, 0]
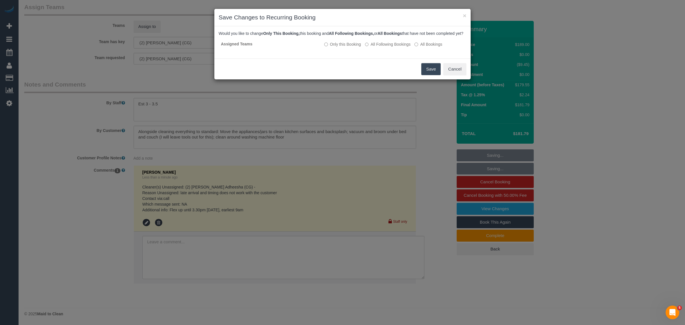
click at [425, 74] on button "Save" at bounding box center [430, 69] width 19 height 12
